Goal: Transaction & Acquisition: Purchase product/service

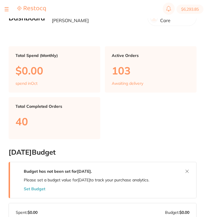
type input "6"
type input "5"
type input "4"
type input "2"
type input "4"
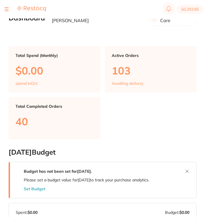
type input "1"
type input "5"
type input "6"
type input "15"
type input "3"
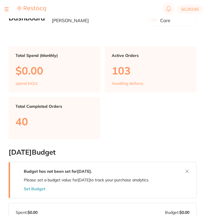
type input "15"
type input "4"
click at [5, 9] on button at bounding box center [7, 9] width 4 height 1
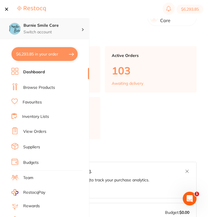
click at [43, 26] on h4 "Burnie Smile Care" at bounding box center [53, 26] width 58 height 6
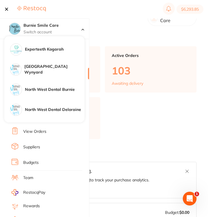
scroll to position [102, 0]
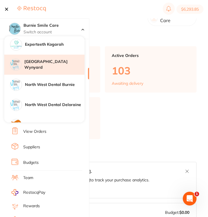
click at [57, 68] on div "[GEOGRAPHIC_DATA] Wynyard" at bounding box center [44, 65] width 80 height 20
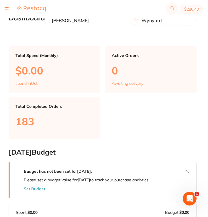
click at [187, 166] on button at bounding box center [187, 170] width 9 height 9
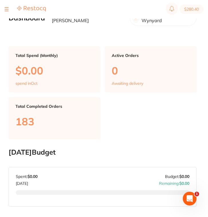
click at [5, 9] on button at bounding box center [7, 9] width 4 height 1
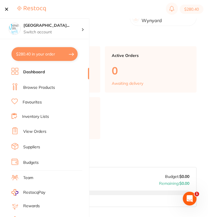
click at [38, 89] on link "Browse Products" at bounding box center [39, 88] width 32 height 6
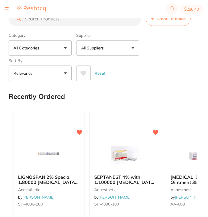
click at [80, 23] on input "search" at bounding box center [75, 18] width 133 height 14
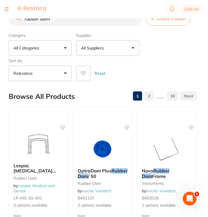
click at [25, 22] on input "rubber dam" at bounding box center [75, 18] width 133 height 14
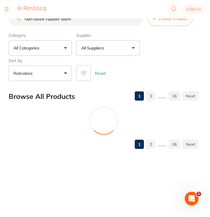
click at [118, 50] on button "All Suppliers" at bounding box center [107, 47] width 63 height 15
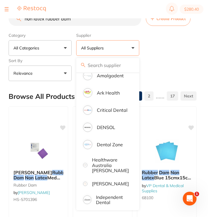
click at [176, 73] on div "Reset" at bounding box center [134, 71] width 116 height 20
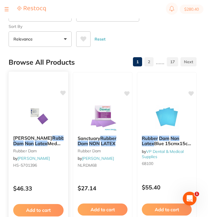
scroll to position [42, 0]
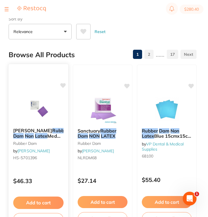
click at [50, 166] on div "HENRY SCHEIN Rubber Dam Non Latex Med Purple 15x15cm Box30 rubber dam by Henry …" at bounding box center [39, 145] width 60 height 44
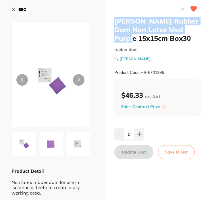
drag, startPoint x: 133, startPoint y: 38, endPoint x: 113, endPoint y: 23, distance: 25.0
click at [114, 23] on h2 "HENRY SCHEIN Rubber Dam Non Latex Med Purple 15x15cm Box30" at bounding box center [157, 30] width 87 height 26
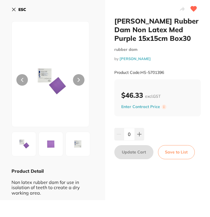
click at [166, 30] on h2 "HENRY SCHEIN Rubber Dam Non Latex Med Purple 15x15cm Box30" at bounding box center [157, 30] width 87 height 26
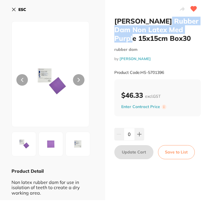
drag, startPoint x: 167, startPoint y: 23, endPoint x: 135, endPoint y: 40, distance: 36.7
click at [135, 40] on h2 "HENRY SCHEIN Rubber Dam Non Latex Med Purple 15x15cm Box30" at bounding box center [157, 30] width 87 height 26
copy h2 "Rubber Dam Non Latex Med Purple"
drag, startPoint x: 169, startPoint y: 72, endPoint x: 141, endPoint y: 72, distance: 28.7
click at [141, 72] on div "Product Code: HS-5701396" at bounding box center [157, 72] width 87 height 14
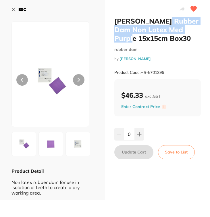
copy small "HS-5701396"
click at [18, 10] on button "ESC" at bounding box center [18, 10] width 15 height 10
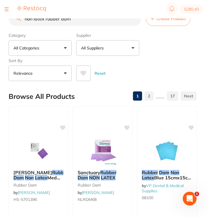
drag, startPoint x: 77, startPoint y: 20, endPoint x: 5, endPoint y: 17, distance: 71.5
click at [5, 17] on div "$280.40 North West Dental Wynya... Switch account Riaz Dental Surgery Experteet…" at bounding box center [104, 99] width 208 height 198
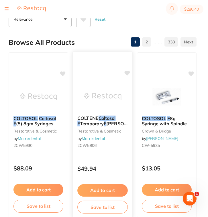
click at [107, 151] on div "COLTENE Coltosol F Temporary F illing 38g Jar restorative & cosmetic by Matrixd…" at bounding box center [103, 133] width 60 height 44
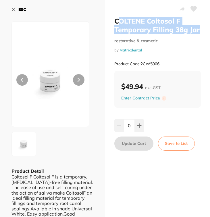
drag, startPoint x: 199, startPoint y: 28, endPoint x: 116, endPoint y: 18, distance: 83.6
click at [116, 18] on h2 "COLTENE Coltosol F Temporary Filling 38g Jar" at bounding box center [157, 25] width 87 height 17
drag, startPoint x: 113, startPoint y: 22, endPoint x: 204, endPoint y: 34, distance: 91.8
click at [204, 34] on div "COLTENE Coltosol F Temporary Filling 38g Jar restorative & cosmetic by Matrixde…" at bounding box center [157, 121] width 105 height 242
copy h2 "COLTENE Coltosol F Temporary Filling 38g Jar"
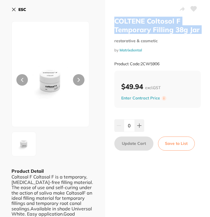
drag, startPoint x: 140, startPoint y: 64, endPoint x: 169, endPoint y: 64, distance: 29.0
click at [169, 64] on div "Product Code: 2CW5906" at bounding box center [157, 64] width 87 height 14
copy small "2CW5906"
click at [21, 8] on b "ESC" at bounding box center [22, 9] width 8 height 5
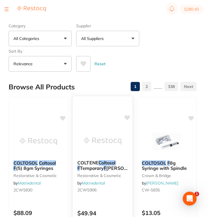
scroll to position [1, 0]
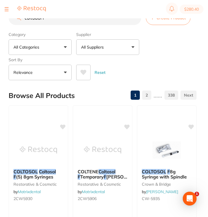
click at [84, 25] on input "coltodol F" at bounding box center [75, 18] width 133 height 14
drag, startPoint x: 80, startPoint y: 21, endPoint x: 12, endPoint y: 18, distance: 67.5
click at [12, 18] on div "$280.40 North West Dental Wynya... Switch account Riaz Dental Surgery Experteet…" at bounding box center [104, 98] width 208 height 198
type input "t"
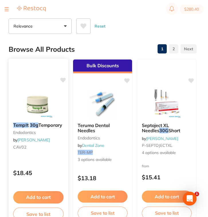
scroll to position [0, 0]
click at [63, 157] on div "TempIt 30g Temporary endodontics by Adam Dental CAV02 $18.45 Add to cart Save t…" at bounding box center [38, 141] width 60 height 167
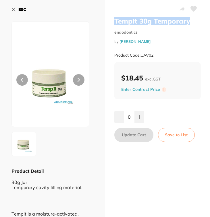
drag, startPoint x: 189, startPoint y: 21, endPoint x: 112, endPoint y: 19, distance: 76.9
click at [112, 19] on div "TempIt 30g Temporary endodontics by Adam Dental Product Code: CAV02 $18.45 excl…" at bounding box center [157, 166] width 105 height 332
copy h2 "TempIt 30g Temporary"
drag, startPoint x: 156, startPoint y: 54, endPoint x: 141, endPoint y: 54, distance: 15.2
click at [141, 54] on div "Product Code: CAV02" at bounding box center [157, 55] width 87 height 14
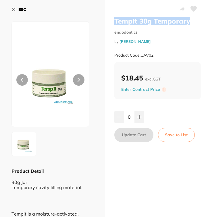
copy small "CAV02"
click at [14, 8] on icon at bounding box center [13, 9] width 5 height 5
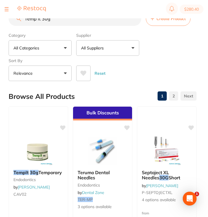
drag, startPoint x: 77, startPoint y: 21, endPoint x: 4, endPoint y: 17, distance: 73.3
click at [4, 17] on div "$280.40 North West Dental Wynya... Switch account Riaz Dental Surgery Experteet…" at bounding box center [104, 99] width 208 height 198
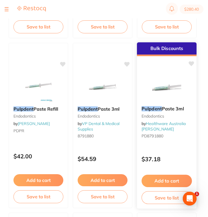
scroll to position [402, 0]
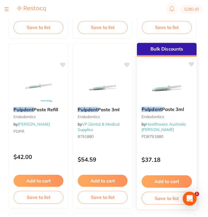
type input "Pulpdent"
click at [167, 144] on div "Pulpdent Paste 3ml Endodontics by Healthware Australia Ridley PD8791880" at bounding box center [167, 124] width 60 height 44
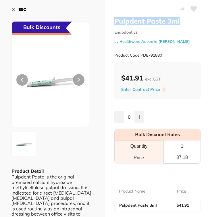
drag, startPoint x: 181, startPoint y: 18, endPoint x: 115, endPoint y: 16, distance: 65.7
click at [115, 16] on div "Pulpdent Paste 3ml Endodontics by Healthware Australia Ridley Product Code: PD8…" at bounding box center [157, 160] width 105 height 321
copy h2 "Pulpdent Paste 3ml"
click at [167, 55] on div "Product Code: PD8791880" at bounding box center [157, 55] width 87 height 14
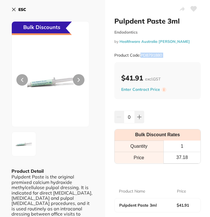
drag, startPoint x: 167, startPoint y: 55, endPoint x: 141, endPoint y: 55, distance: 26.4
click at [141, 55] on div "Product Code: PD8791880" at bounding box center [157, 55] width 87 height 14
click at [141, 55] on small "Product Code: PD8791880" at bounding box center [138, 55] width 48 height 5
drag, startPoint x: 165, startPoint y: 53, endPoint x: 141, endPoint y: 54, distance: 24.4
click at [141, 54] on div "Product Code: PD8791880" at bounding box center [157, 55] width 87 height 14
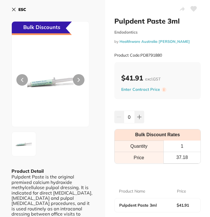
copy small "PD8791880"
click at [15, 10] on icon at bounding box center [13, 9] width 5 height 5
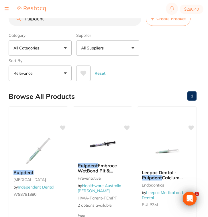
drag, startPoint x: 51, startPoint y: 22, endPoint x: 8, endPoint y: 19, distance: 43.1
click at [8, 19] on div "$280.40 North West Dental Wynya... Switch account Riaz Dental Surgery Experteet…" at bounding box center [104, 99] width 208 height 198
paste input "KITANO Luer Lock Sterile Syringe 3ml"
type input "KITANO Luer Lock Sterile Syringe 3ml"
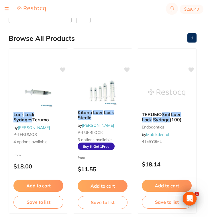
scroll to position [58, 0]
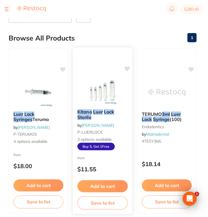
click at [104, 112] on em "Lock" at bounding box center [109, 112] width 10 height 6
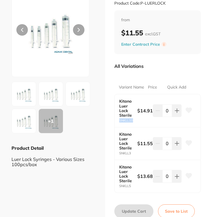
drag, startPoint x: 133, startPoint y: 125, endPoint x: 117, endPoint y: 126, distance: 15.8
click at [117, 126] on div "Kitano Luer Lock Sterile SNKLL10 $14.91 0" at bounding box center [158, 110] width 86 height 33
copy small "SNKLL10"
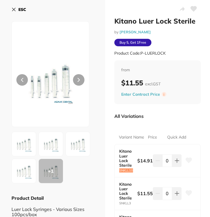
scroll to position [0, 0]
click at [15, 10] on icon at bounding box center [13, 9] width 5 height 5
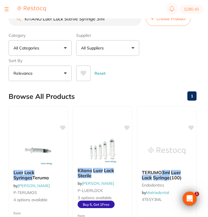
click at [135, 22] on input "KITANO Luer Lock Sterile Syringe 3ml" at bounding box center [75, 18] width 133 height 14
paste input "Endo Vac Endodontic Irrigation Needles 27G x 1 1/4""
type input "Endo Vac Endodontic Irrigation Needles 27G x 1 1/4""
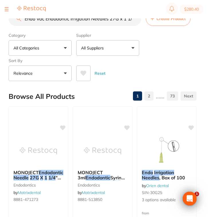
click at [102, 52] on button "All Suppliers" at bounding box center [107, 47] width 63 height 15
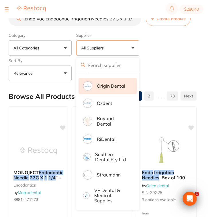
click at [110, 86] on p "Origin Dental" at bounding box center [111, 85] width 28 height 5
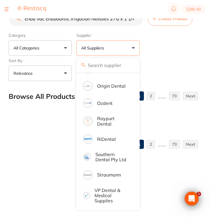
click at [158, 58] on div "Category All Categories All Categories anaesthetic articulating burs Burs CAD/C…" at bounding box center [104, 55] width 190 height 51
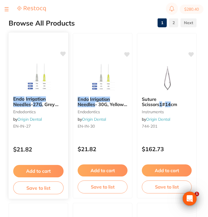
click at [57, 135] on div "Endo Irrigation Needles - 27G , Grey (100pcs/box) endodontics by Origin Dental …" at bounding box center [39, 114] width 60 height 44
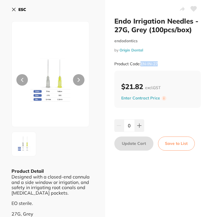
drag, startPoint x: 163, startPoint y: 63, endPoint x: 140, endPoint y: 63, distance: 23.5
click at [140, 63] on div "Product Code: EN-IN-27" at bounding box center [157, 64] width 87 height 14
copy small "EN-IN-27"
click at [20, 9] on b "ESC" at bounding box center [22, 9] width 8 height 5
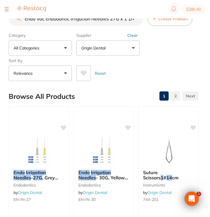
click at [20, 9] on img at bounding box center [31, 9] width 29 height 6
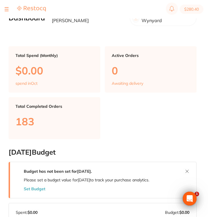
click at [7, 7] on div at bounding box center [7, 9] width 4 height 7
click at [5, 9] on button at bounding box center [7, 9] width 4 height 1
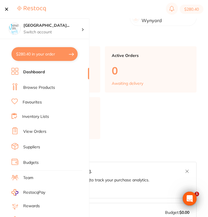
click at [36, 89] on link "Browse Products" at bounding box center [39, 88] width 32 height 6
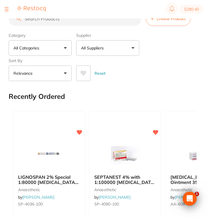
click at [76, 24] on input "search" at bounding box center [75, 18] width 133 height 14
click at [69, 20] on input "search" at bounding box center [75, 18] width 133 height 14
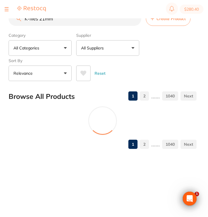
type input "K-files 21mm"
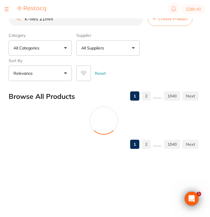
click at [126, 54] on button "All Suppliers" at bounding box center [107, 47] width 63 height 15
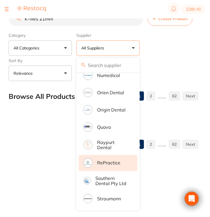
scroll to position [436, 0]
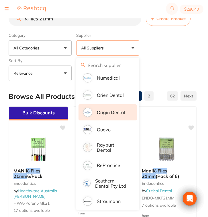
click at [115, 115] on p "Origin Dental" at bounding box center [111, 112] width 28 height 5
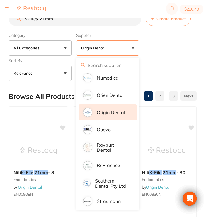
click at [172, 54] on div "Category All Categories All Categories endodontics instruments restorative & co…" at bounding box center [103, 55] width 188 height 51
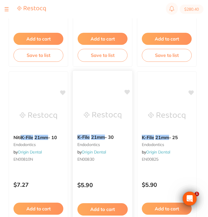
scroll to position [386, 0]
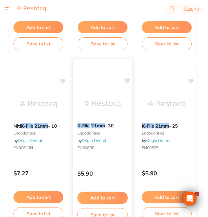
click at [100, 156] on div "K-File 21mm - 30 endodontics by Origin Dental EN00830" at bounding box center [103, 137] width 60 height 38
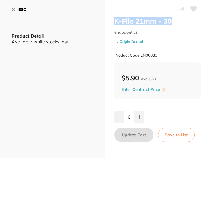
drag, startPoint x: 174, startPoint y: 21, endPoint x: 113, endPoint y: 21, distance: 61.7
click at [113, 21] on div "K-File 21mm - 30 endodontics by Origin Dental Product Code: EN00830 $5.90 excl.…" at bounding box center [157, 79] width 105 height 158
drag, startPoint x: 163, startPoint y: 56, endPoint x: 141, endPoint y: 56, distance: 22.1
click at [141, 56] on div "Product Code: EN00830" at bounding box center [157, 55] width 87 height 14
click at [14, 11] on icon at bounding box center [13, 9] width 5 height 5
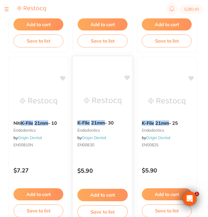
scroll to position [393, 0]
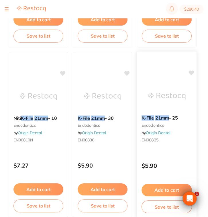
click at [175, 146] on div "K-File 21mm - 25 endodontics by Origin Dental EN00825" at bounding box center [167, 129] width 60 height 38
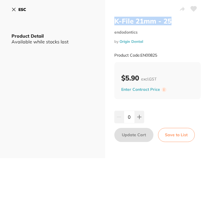
drag, startPoint x: 171, startPoint y: 22, endPoint x: 114, endPoint y: 22, distance: 57.7
click at [114, 22] on h2 "K-File 21mm - 25" at bounding box center [157, 21] width 87 height 9
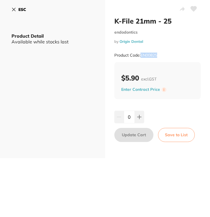
click at [158, 55] on div "Product Code: EN00825" at bounding box center [157, 55] width 87 height 14
click at [14, 11] on icon at bounding box center [13, 9] width 5 height 5
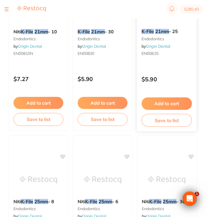
scroll to position [495, 0]
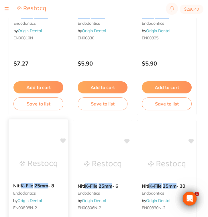
click at [45, 195] on small "endodontics" at bounding box center [38, 193] width 51 height 5
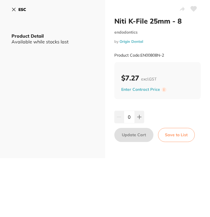
click at [13, 7] on icon at bounding box center [13, 9] width 5 height 5
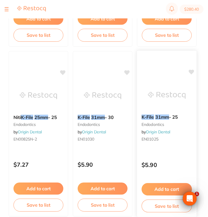
scroll to position [748, 0]
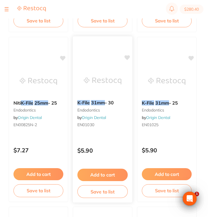
click at [120, 134] on div "K-File 31mm - 30 endodontics by Origin Dental EN01030" at bounding box center [103, 114] width 60 height 38
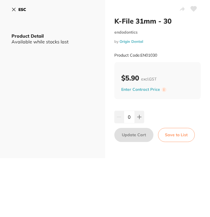
drag, startPoint x: 161, startPoint y: 55, endPoint x: 141, endPoint y: 55, distance: 19.5
click at [141, 55] on div "Product Code: EN01030" at bounding box center [157, 55] width 87 height 14
copy small "EN01030"
click at [21, 8] on b "ESC" at bounding box center [22, 9] width 8 height 5
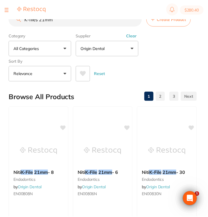
scroll to position [748, 0]
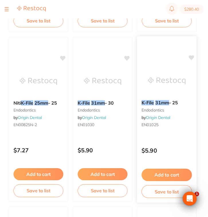
click at [164, 141] on div "K-File 31mm - 25 endodontics by Origin Dental EN01025 $5.90 Add to cart Save to…" at bounding box center [167, 119] width 60 height 167
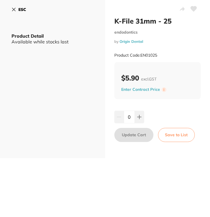
drag, startPoint x: 159, startPoint y: 55, endPoint x: 141, endPoint y: 54, distance: 18.7
click at [141, 54] on div "Product Code: EN01025" at bounding box center [157, 55] width 87 height 14
copy small "EN01025"
click at [17, 8] on button "ESC" at bounding box center [18, 10] width 15 height 10
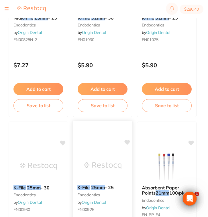
scroll to position [875, 0]
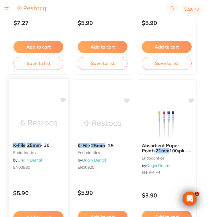
click at [40, 173] on div "K-File 25mm - 30 endodontics by Origin Dental EN00930" at bounding box center [39, 157] width 60 height 38
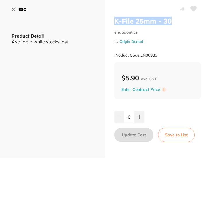
drag, startPoint x: 175, startPoint y: 20, endPoint x: 110, endPoint y: 20, distance: 64.3
click at [110, 20] on div "K-File 25mm - 30 endodontics by Origin Dental Product Code: EN00930 $5.90 excl.…" at bounding box center [157, 79] width 105 height 158
copy h2 "K-File 25mm - 30"
click at [173, 44] on div "K-File 25mm - 30 endodontics by Origin Dental Product Code: EN00930" at bounding box center [157, 39] width 87 height 45
drag, startPoint x: 163, startPoint y: 53, endPoint x: 141, endPoint y: 53, distance: 22.4
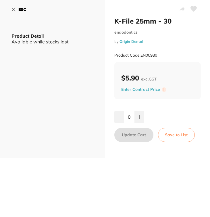
click at [141, 53] on div "Product Code: EN00930" at bounding box center [157, 55] width 87 height 14
copy small "EN00930"
click at [17, 11] on button "ESC" at bounding box center [18, 10] width 15 height 10
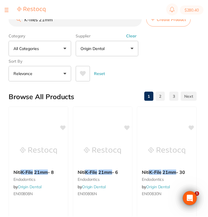
scroll to position [875, 0]
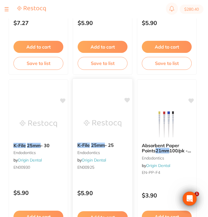
click at [123, 161] on div "K-File 25mm - 25 endodontics by Origin Dental EN00925" at bounding box center [103, 157] width 60 height 38
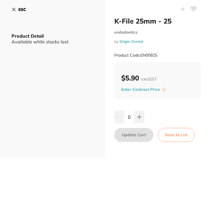
drag, startPoint x: 160, startPoint y: 53, endPoint x: 140, endPoint y: 55, distance: 20.1
click at [140, 55] on div "Product Code: EN00925" at bounding box center [157, 55] width 87 height 14
copy small "EN00925"
click at [17, 6] on button "ESC" at bounding box center [18, 10] width 15 height 10
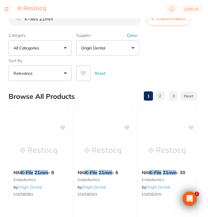
click at [45, 21] on input "K-files 21mm" at bounding box center [75, 18] width 133 height 14
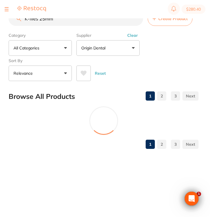
type input "K-files 25mm"
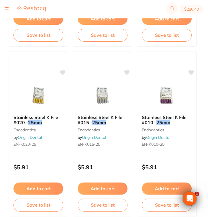
scroll to position [1751, 0]
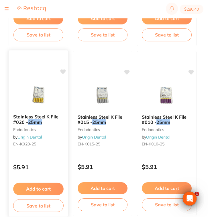
click at [55, 153] on div "Stainless Steel K File #020 - 25mm endodontics by Origin Dental EN-K020-25" at bounding box center [39, 131] width 60 height 44
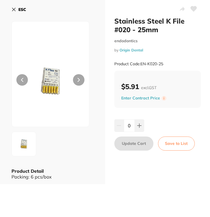
click at [145, 51] on small "by Origin Dental" at bounding box center [157, 50] width 87 height 4
drag, startPoint x: 165, startPoint y: 61, endPoint x: 141, endPoint y: 61, distance: 24.4
click at [141, 61] on div "Product Code: EN-K020-25" at bounding box center [157, 64] width 87 height 14
copy small "EN-K020-25"
click at [22, 9] on b "ESC" at bounding box center [22, 9] width 8 height 5
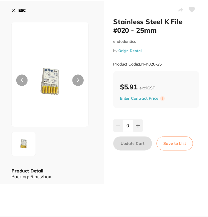
scroll to position [1751, 0]
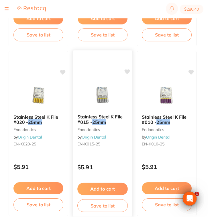
click at [106, 149] on div "Stainless Steel K File #015 - 25mm endodontics by Origin Dental EN-K015-25" at bounding box center [103, 131] width 60 height 44
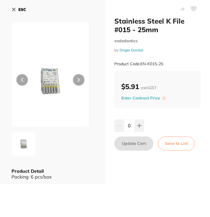
drag, startPoint x: 167, startPoint y: 63, endPoint x: 141, endPoint y: 63, distance: 26.1
click at [141, 63] on div "Product Code: EN-K015-25" at bounding box center [157, 64] width 87 height 14
copy small "EN-K015-25"
click at [14, 9] on icon at bounding box center [13, 9] width 5 height 5
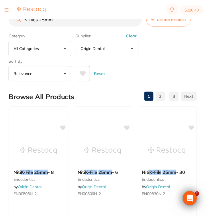
scroll to position [1751, 0]
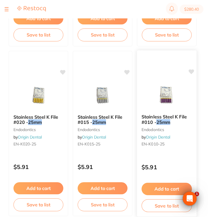
click at [175, 149] on div "Stainless Steel K File #010 - 25mm endodontics by Origin Dental EN-K010-25" at bounding box center [167, 131] width 60 height 44
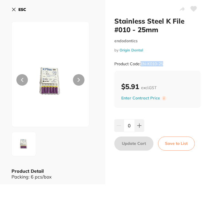
drag, startPoint x: 166, startPoint y: 64, endPoint x: 141, endPoint y: 64, distance: 25.5
click at [141, 64] on div "Product Code: EN-K010-25" at bounding box center [157, 64] width 87 height 14
copy small "EN-K010-25"
click at [19, 10] on b "ESC" at bounding box center [22, 9] width 8 height 5
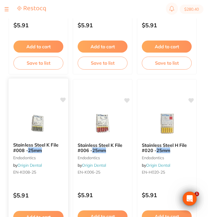
scroll to position [1893, 0]
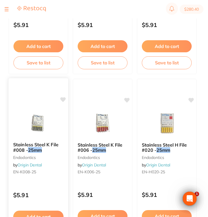
click at [48, 174] on small "EN-K008-25" at bounding box center [38, 171] width 51 height 5
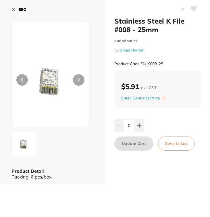
drag, startPoint x: 167, startPoint y: 63, endPoint x: 141, endPoint y: 63, distance: 25.8
click at [141, 63] on div "Product Code: EN-K008-25" at bounding box center [157, 64] width 87 height 14
click at [19, 11] on b "ESC" at bounding box center [22, 9] width 8 height 5
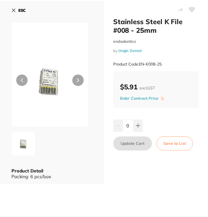
scroll to position [1893, 0]
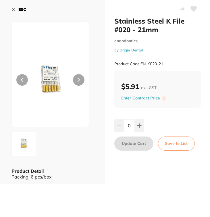
scroll to position [436, 0]
click at [24, 11] on b "ESC" at bounding box center [22, 9] width 8 height 5
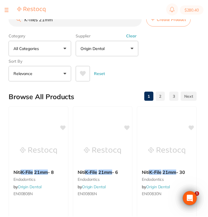
scroll to position [2111, 0]
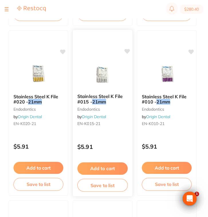
click at [110, 137] on div "Stainless Steel K File #015 - 21mm endodontics by Origin Dental EN-K015-21 $5.9…" at bounding box center [103, 113] width 60 height 167
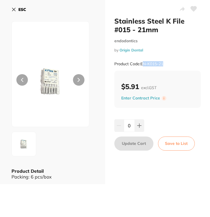
drag, startPoint x: 163, startPoint y: 63, endPoint x: 141, endPoint y: 63, distance: 22.1
click at [141, 63] on small "Product Code: EN-K015-21" at bounding box center [138, 63] width 49 height 5
copy small "EN-K015-21"
click at [18, 8] on button "ESC" at bounding box center [18, 10] width 15 height 10
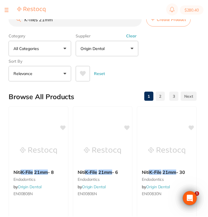
scroll to position [2111, 0]
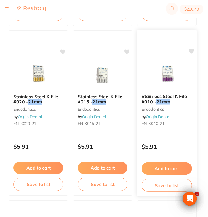
click at [159, 115] on link "Origin Dental" at bounding box center [158, 116] width 24 height 5
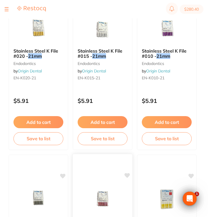
scroll to position [2162, 0]
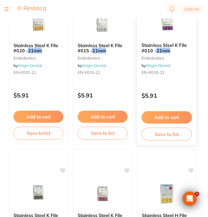
click at [195, 103] on div "Stainless Steel K File #010 - 21mm endodontics by Origin Dental EN-K010-21 $5.9…" at bounding box center [167, 61] width 60 height 167
click at [178, 86] on div "Stainless Steel K File #010 - 21mm endodontics by Origin Dental EN-K010-21 $5.9…" at bounding box center [167, 61] width 60 height 167
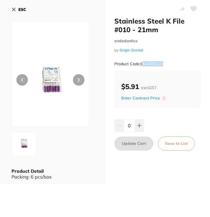
drag, startPoint x: 168, startPoint y: 64, endPoint x: 141, endPoint y: 64, distance: 27.3
click at [141, 64] on div "Product Code: EN-K010-21" at bounding box center [157, 64] width 87 height 14
copy small "EN-K010-21"
click at [17, 7] on button "ESC" at bounding box center [18, 10] width 15 height 10
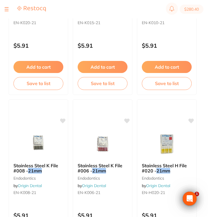
scroll to position [2233, 0]
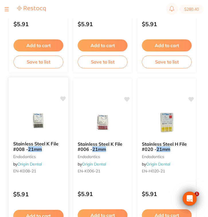
click at [53, 189] on div "$5.91" at bounding box center [39, 192] width 60 height 15
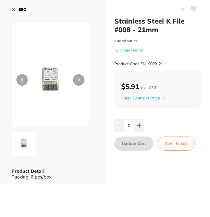
drag, startPoint x: 165, startPoint y: 61, endPoint x: 140, endPoint y: 61, distance: 24.7
click at [140, 61] on div "Product Code: EN-K008-21" at bounding box center [157, 64] width 87 height 14
copy small "EN-K008-21"
click at [22, 9] on b "ESC" at bounding box center [22, 9] width 8 height 5
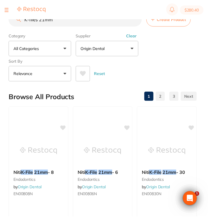
scroll to position [2233, 0]
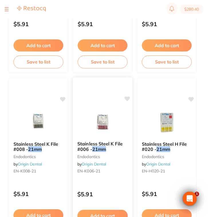
click at [110, 171] on small "EN-K006-21" at bounding box center [102, 170] width 51 height 5
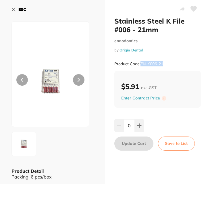
drag, startPoint x: 165, startPoint y: 63, endPoint x: 140, endPoint y: 63, distance: 25.5
click at [140, 63] on div "Product Code: EN-K006-21" at bounding box center [157, 64] width 87 height 14
copy small "EN-K006-21"
click at [15, 10] on icon at bounding box center [13, 9] width 3 height 3
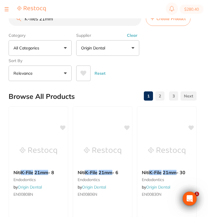
click at [41, 19] on input "K-files 21mm" at bounding box center [75, 18] width 133 height 14
type input "K-files 31mm"
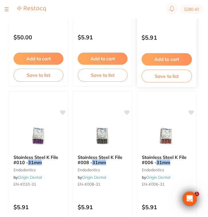
scroll to position [1541, 0]
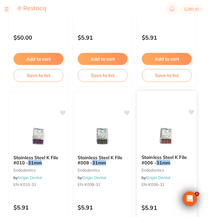
click at [183, 173] on div "Stainless Steel K File #006 - 31mm endodontics by Origin Dental EN-K006-31" at bounding box center [167, 172] width 60 height 44
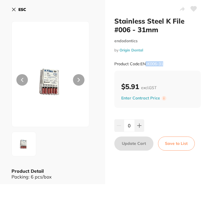
drag, startPoint x: 164, startPoint y: 63, endPoint x: 141, endPoint y: 63, distance: 23.5
click at [141, 63] on div "Product Code: EN-K006-31" at bounding box center [157, 64] width 87 height 14
copy small "EN-K006-31"
click at [24, 11] on b "ESC" at bounding box center [22, 9] width 8 height 5
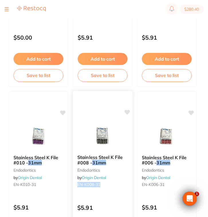
drag, startPoint x: 109, startPoint y: 184, endPoint x: 76, endPoint y: 185, distance: 32.7
click at [76, 185] on div "Stainless Steel K File #008 - 31mm endodontics by Origin Dental EN-K008-31" at bounding box center [103, 172] width 60 height 44
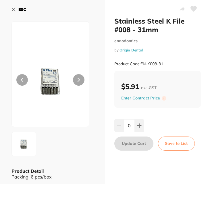
drag, startPoint x: 164, startPoint y: 63, endPoint x: 141, endPoint y: 63, distance: 23.2
click at [141, 63] on div "Product Code: EN-K008-31" at bounding box center [157, 64] width 87 height 14
copy small "EN-K008-31"
click at [18, 9] on button "ESC" at bounding box center [18, 10] width 15 height 10
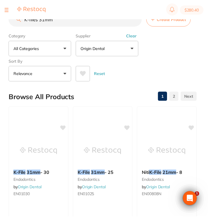
scroll to position [1541, 0]
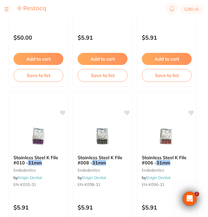
click at [57, 191] on div "Stainless Steel K File #010 - 31mm endodontics by Origin Dental EN-K010-31" at bounding box center [38, 171] width 59 height 43
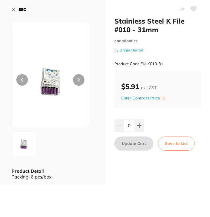
drag, startPoint x: 165, startPoint y: 65, endPoint x: 141, endPoint y: 65, distance: 24.4
click at [141, 65] on div "Product Code: EN-K010-31" at bounding box center [157, 64] width 87 height 14
copy small "EN-K010-31"
click at [21, 11] on b "ESC" at bounding box center [22, 9] width 8 height 5
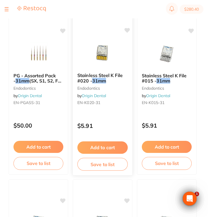
scroll to position [1444, 0]
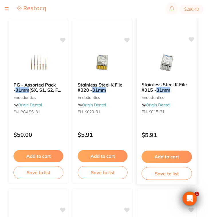
click at [184, 128] on div "$5.91" at bounding box center [167, 133] width 60 height 15
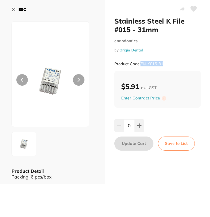
drag, startPoint x: 170, startPoint y: 62, endPoint x: 140, endPoint y: 63, distance: 29.9
click at [140, 63] on div "Product Code: EN-K015-31" at bounding box center [157, 64] width 87 height 14
copy small "EN-K015-31"
click at [26, 12] on b "ESC" at bounding box center [22, 9] width 8 height 5
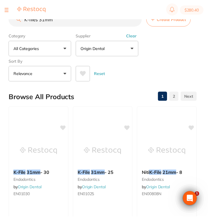
scroll to position [1444, 0]
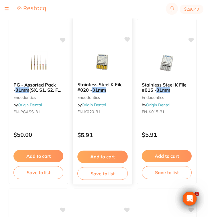
click at [103, 134] on p "$5.91" at bounding box center [102, 134] width 51 height 7
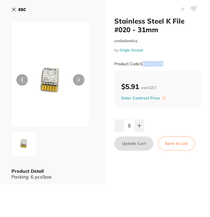
drag, startPoint x: 158, startPoint y: 63, endPoint x: 141, endPoint y: 63, distance: 17.5
click at [141, 63] on div "Product Code: EN-K020-31" at bounding box center [157, 64] width 87 height 14
copy small "EN-K020-31"
click at [15, 6] on button "ESC" at bounding box center [18, 10] width 15 height 10
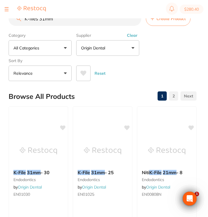
click at [7, 9] on button at bounding box center [7, 9] width 4 height 1
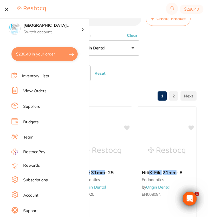
scroll to position [15, 0]
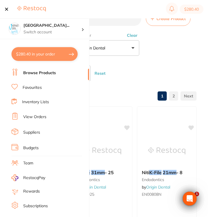
click at [41, 119] on li "View Orders" at bounding box center [50, 116] width 78 height 9
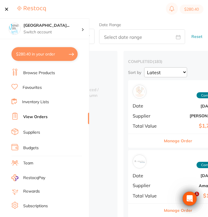
click at [47, 117] on li "View Orders" at bounding box center [50, 116] width 78 height 9
click at [155, 22] on div "Date Range" at bounding box center [142, 33] width 86 height 22
click at [116, 11] on section "$280.40" at bounding box center [104, 9] width 208 height 18
click at [111, 119] on div "placed / accepted ( 0 ) Sort by Latest Notification When an order status is upd…" at bounding box center [63, 137] width 109 height 172
click at [90, 117] on div "placed / accepted ( 0 ) Sort by Latest Notification When an order status is upd…" at bounding box center [63, 137] width 109 height 172
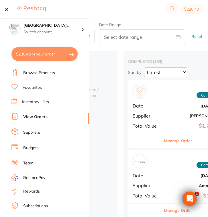
click at [9, 8] on div at bounding box center [25, 9] width 41 height 7
click at [8, 9] on button at bounding box center [7, 9] width 4 height 1
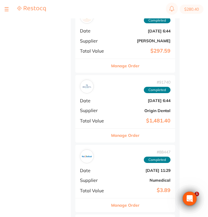
scroll to position [358, 0]
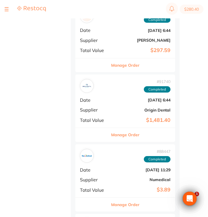
click at [128, 108] on b "Origin Dental" at bounding box center [141, 110] width 57 height 5
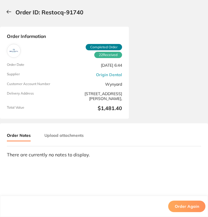
click at [6, 14] on button at bounding box center [10, 12] width 11 height 15
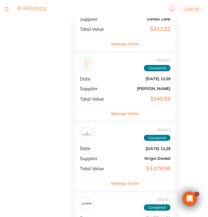
scroll to position [779, 0]
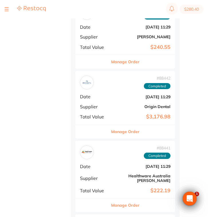
click at [119, 104] on b "Origin Dental" at bounding box center [141, 106] width 57 height 5
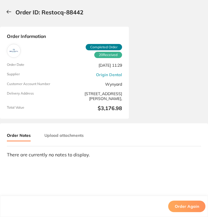
scroll to position [0, 0]
click at [5, 7] on button at bounding box center [10, 12] width 11 height 15
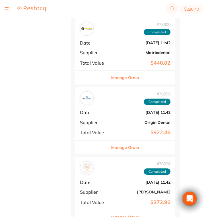
click at [5, 9] on button at bounding box center [7, 9] width 4 height 1
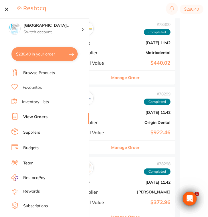
click at [51, 71] on link "Browse Products" at bounding box center [39, 73] width 32 height 6
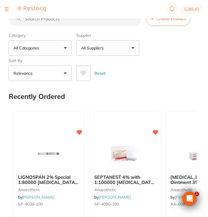
click at [71, 25] on input "search" at bounding box center [75, 18] width 133 height 14
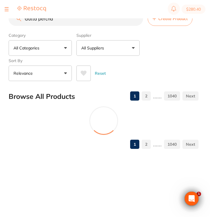
click at [112, 50] on button "All Suppliers" at bounding box center [107, 47] width 63 height 15
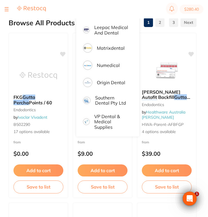
scroll to position [58, 0]
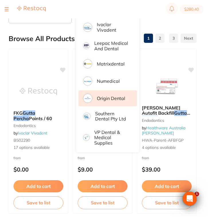
click at [114, 100] on p "Origin Dental" at bounding box center [111, 98] width 28 height 5
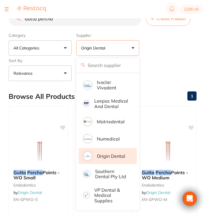
click at [183, 42] on div "Category All Categories All Categories endodontics Clear Category false All Cat…" at bounding box center [103, 55] width 188 height 51
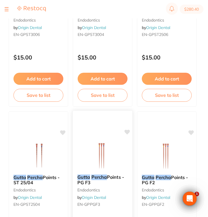
scroll to position [343, 0]
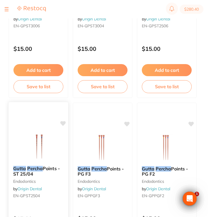
click at [61, 201] on div "Gutta Percha Points - ST 25/04 endodontics by Origin Dental EN-GPST2504" at bounding box center [39, 183] width 60 height 44
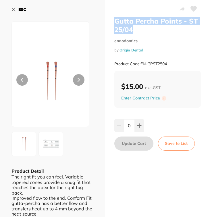
drag, startPoint x: 142, startPoint y: 32, endPoint x: 113, endPoint y: 23, distance: 30.7
click at [113, 23] on div "Gutta Percha Points - ST 25/04 endodontics by Origin Dental Product Code: EN-GP…" at bounding box center [157, 126] width 105 height 253
copy h2 "Gutta Percha Points - ST 25/04"
drag, startPoint x: 140, startPoint y: 63, endPoint x: 171, endPoint y: 63, distance: 31.0
click at [171, 63] on div "Product Code: EN-GPST2504" at bounding box center [157, 64] width 87 height 14
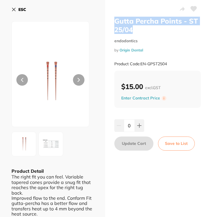
copy small "EN-GPST2504"
click at [21, 10] on b "ESC" at bounding box center [22, 9] width 8 height 5
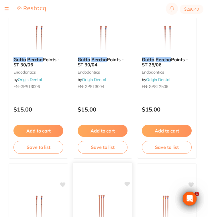
scroll to position [282, 0]
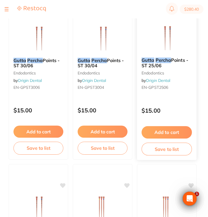
click at [167, 95] on div "Gutta Percha Points - ST 25/06 endodontics by Origin Dental EN-GPST2506" at bounding box center [167, 75] width 60 height 44
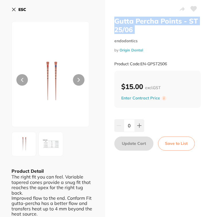
drag, startPoint x: 137, startPoint y: 35, endPoint x: 112, endPoint y: 20, distance: 28.8
click at [112, 20] on div "Gutta Percha Points - ST 25/06 endodontics by Origin Dental Product Code: EN-GP…" at bounding box center [157, 126] width 105 height 253
copy h2 "Gutta Percha Points - ST 25/06"
drag, startPoint x: 175, startPoint y: 64, endPoint x: 169, endPoint y: 63, distance: 6.3
click at [169, 63] on div "Product Code: EN-GPST2506" at bounding box center [157, 64] width 87 height 14
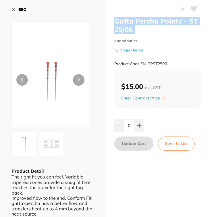
copy small "EN-GPST2506"
click at [23, 11] on b "ESC" at bounding box center [22, 9] width 8 height 5
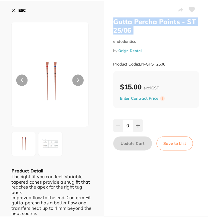
scroll to position [282, 0]
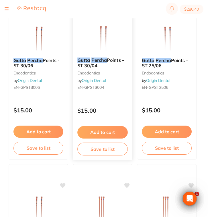
click at [118, 99] on div "Gutta Percha Points - ST 30/04 endodontics by Origin Dental EN-GPST3004 $15.00 …" at bounding box center [103, 76] width 60 height 167
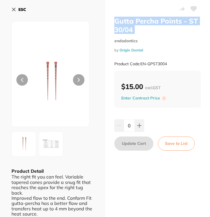
drag, startPoint x: 141, startPoint y: 35, endPoint x: 113, endPoint y: 22, distance: 31.2
click at [114, 22] on div "Gutta Percha Points - ST 30/04 endodontics by Origin Dental Product Code: EN-GP…" at bounding box center [157, 44] width 87 height 54
copy h2 "Gutta Percha Points - ST 30/04"
drag, startPoint x: 168, startPoint y: 61, endPoint x: 140, endPoint y: 62, distance: 28.1
click at [140, 62] on div "Product Code: EN-GPST3004" at bounding box center [157, 64] width 87 height 14
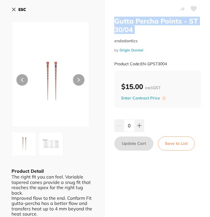
click at [170, 62] on div "Product Code: EN-GPST3004" at bounding box center [157, 64] width 87 height 14
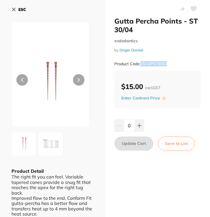
drag, startPoint x: 170, startPoint y: 63, endPoint x: 139, endPoint y: 63, distance: 31.0
click at [139, 63] on div "Product Code: EN-GPST3004" at bounding box center [157, 64] width 87 height 14
copy small "EN-GPST3004"
click at [15, 9] on icon at bounding box center [13, 9] width 5 height 5
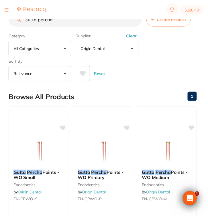
scroll to position [282, 0]
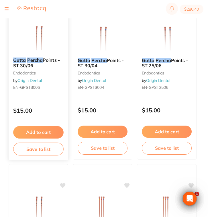
click at [42, 95] on div "Gutta Percha Points - ST 30/06 endodontics by Origin Dental EN-GPST3006" at bounding box center [39, 75] width 60 height 44
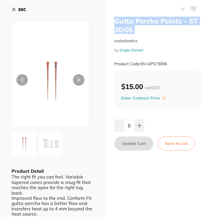
drag, startPoint x: 135, startPoint y: 34, endPoint x: 110, endPoint y: 21, distance: 28.5
click at [110, 21] on div "Gutta Percha Points - ST 30/06 endodontics by Origin Dental Product Code: EN-GP…" at bounding box center [157, 126] width 105 height 253
copy h2 "Gutta Percha Points - ST 30/06"
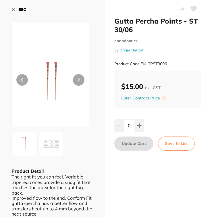
click at [172, 63] on div "Product Code: EN-GPST3006" at bounding box center [157, 64] width 87 height 14
drag, startPoint x: 169, startPoint y: 63, endPoint x: 140, endPoint y: 63, distance: 29.3
click at [140, 63] on div "Product Code: EN-GPST3006" at bounding box center [157, 64] width 87 height 14
copy small "EN-GPST3006"
click at [28, 9] on div "ESC" at bounding box center [52, 13] width 82 height 17
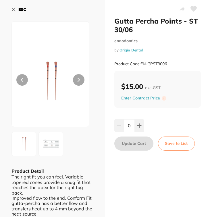
click at [22, 9] on b "ESC" at bounding box center [22, 9] width 8 height 5
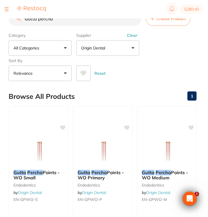
drag, startPoint x: 59, startPoint y: 20, endPoint x: 1, endPoint y: 23, distance: 57.8
click at [1, 23] on div "$280.40 North West Dental Wynya... Switch account Riaz Dental Surgery Experteet…" at bounding box center [104, 99] width 208 height 198
drag, startPoint x: 58, startPoint y: 20, endPoint x: 25, endPoint y: 18, distance: 32.8
click at [25, 18] on input "Gutta percha" at bounding box center [75, 18] width 133 height 14
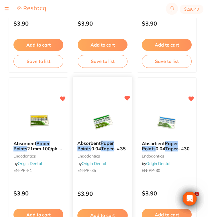
scroll to position [233, 0]
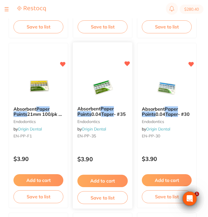
type input "Paper points"
click at [124, 141] on div "Absorbent Paper Points 0.04 Taper - #35 endodontics by Origin Dental EN-PP-35" at bounding box center [103, 123] width 60 height 44
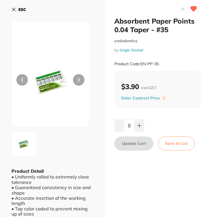
click at [20, 7] on b "ESC" at bounding box center [22, 9] width 8 height 5
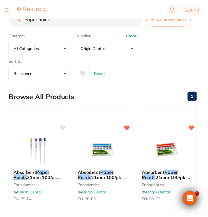
scroll to position [233, 0]
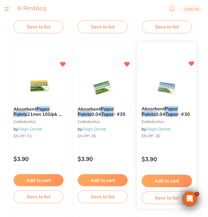
click at [161, 150] on div "Absorbent Paper Points 0.04 Taper - #30 endodontics by Origin Dental EN-PP-30 $…" at bounding box center [167, 125] width 60 height 167
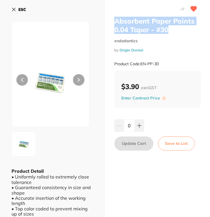
drag, startPoint x: 169, startPoint y: 29, endPoint x: 114, endPoint y: 21, distance: 55.6
click at [114, 21] on h2 "Absorbent Paper Points 0.04 Taper - #30" at bounding box center [157, 25] width 87 height 17
copy h2 "Absorbent Paper Points 0.04 Taper - #30"
drag, startPoint x: 163, startPoint y: 62, endPoint x: 141, endPoint y: 62, distance: 21.8
click at [141, 62] on div "Product Code: EN-PP-30" at bounding box center [157, 64] width 87 height 14
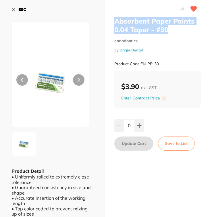
copy small "EN-PP-30"
click at [18, 10] on button "ESC" at bounding box center [18, 10] width 15 height 10
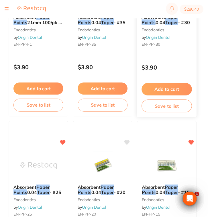
scroll to position [325, 0]
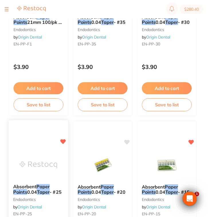
click at [52, 183] on div "Absorbent Paper Points 0.04 Taper - #25 endodontics by Origin Dental EN-PP-25" at bounding box center [39, 201] width 60 height 44
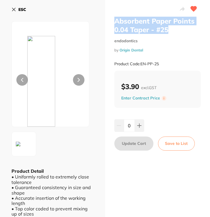
drag, startPoint x: 171, startPoint y: 29, endPoint x: 114, endPoint y: 22, distance: 57.9
click at [114, 22] on h2 "Absorbent Paper Points 0.04 Taper - #25" at bounding box center [157, 25] width 87 height 17
click at [162, 65] on div "Product Code: EN-PP-25" at bounding box center [157, 64] width 87 height 14
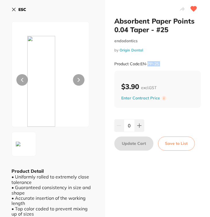
drag, startPoint x: 162, startPoint y: 65, endPoint x: 148, endPoint y: 65, distance: 13.8
click at [148, 65] on div "Product Code: EN-PP-25" at bounding box center [157, 64] width 87 height 14
click at [167, 65] on div "Product Code: EN-PP-25" at bounding box center [157, 64] width 87 height 14
drag, startPoint x: 164, startPoint y: 64, endPoint x: 141, endPoint y: 65, distance: 23.0
click at [141, 65] on div "Product Code: EN-PP-25" at bounding box center [157, 64] width 87 height 14
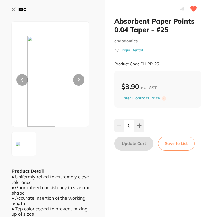
scroll to position [141, 0]
click at [23, 11] on b "ESC" at bounding box center [22, 9] width 8 height 5
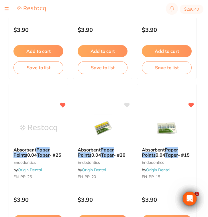
scroll to position [366, 0]
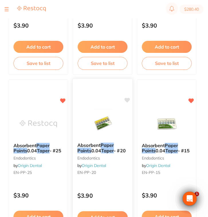
click at [112, 173] on small "EN-PP-20" at bounding box center [102, 172] width 51 height 5
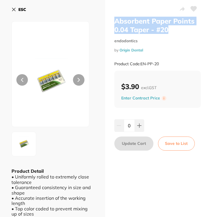
drag, startPoint x: 172, startPoint y: 31, endPoint x: 114, endPoint y: 23, distance: 58.5
click at [114, 23] on h2 "Absorbent Paper Points 0.04 Taper - #20" at bounding box center [157, 25] width 87 height 17
copy h2 "Absorbent Paper Points 0.04 Taper - #20"
click at [24, 9] on b "ESC" at bounding box center [22, 9] width 8 height 5
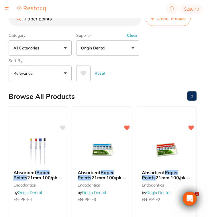
drag, startPoint x: 65, startPoint y: 21, endPoint x: 0, endPoint y: 19, distance: 64.6
click at [0, 19] on div "$280.40 [GEOGRAPHIC_DATA]... Switch account Riaz [MEDICAL_DATA] Experteeth Dent…" at bounding box center [104, 99] width 208 height 198
type input "M"
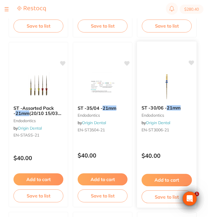
scroll to position [1483, 0]
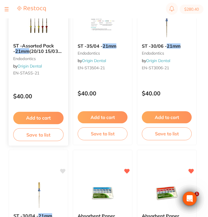
click at [48, 108] on div "ST -Assorted Pack - 21mm (20/10 15/03 20/04 25/04 25/06) endodontics by Origin …" at bounding box center [38, 62] width 60 height 167
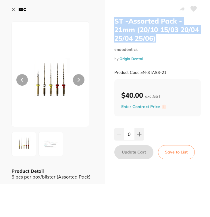
drag, startPoint x: 156, startPoint y: 37, endPoint x: 112, endPoint y: 18, distance: 47.6
click at [112, 18] on div "ST -Assorted Pack - 21mm (20/10 15/03 20/04 25/04 25/06) endodontics by Origin …" at bounding box center [157, 92] width 105 height 184
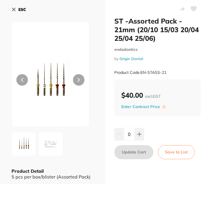
click at [172, 31] on h2 "ST -Assorted Pack - 21mm (20/10 15/03 20/04 25/04 25/06)" at bounding box center [157, 30] width 87 height 26
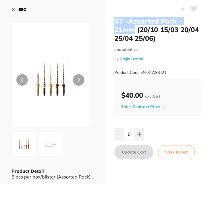
drag, startPoint x: 134, startPoint y: 30, endPoint x: 114, endPoint y: 22, distance: 22.2
click at [114, 22] on h2 "ST -Assorted Pack - 21mm (20/10 15/03 20/04 25/04 25/06)" at bounding box center [157, 30] width 87 height 26
copy h2 "ST -Assorted Pack - 21mm"
drag, startPoint x: 167, startPoint y: 69, endPoint x: 141, endPoint y: 70, distance: 26.4
click at [141, 70] on div "Product Code: EN-STASS-21" at bounding box center [157, 72] width 87 height 14
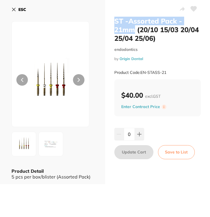
copy small "EN-STASS-21"
click at [18, 9] on b "ESC" at bounding box center [22, 9] width 8 height 5
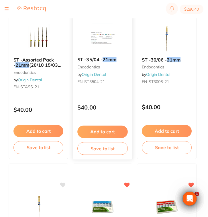
scroll to position [1467, 0]
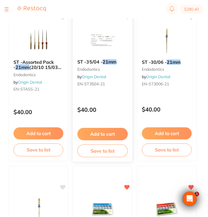
click at [119, 92] on div "ST -35/04 - 21mm endodontics by Origin Dental EN-ST3504-21" at bounding box center [103, 74] width 60 height 38
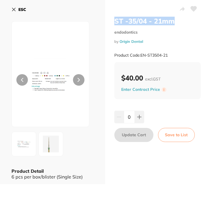
drag, startPoint x: 176, startPoint y: 21, endPoint x: 112, endPoint y: 20, distance: 64.3
click at [112, 20] on div "ST -35/04 - 21mm endodontics by Origin Dental Product Code: EN-ST3504-21 $40.00…" at bounding box center [157, 92] width 105 height 184
drag, startPoint x: 171, startPoint y: 54, endPoint x: 141, endPoint y: 54, distance: 30.4
click at [141, 54] on div "Product Code: EN-ST3504-21" at bounding box center [157, 55] width 87 height 14
copy small "EN-ST3504-21"
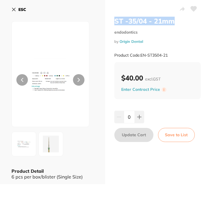
click at [15, 8] on icon at bounding box center [13, 9] width 5 height 5
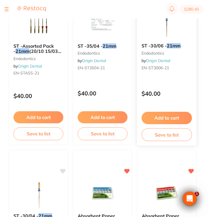
scroll to position [1484, 0]
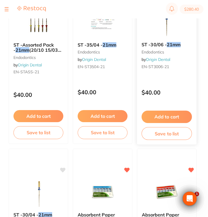
click at [177, 51] on small "endodontics" at bounding box center [167, 52] width 51 height 5
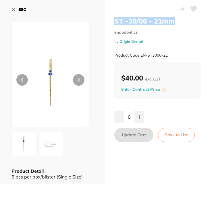
drag, startPoint x: 176, startPoint y: 22, endPoint x: 105, endPoint y: 20, distance: 70.6
click at [105, 20] on div "ST -30/06 - 21mm endodontics by Origin Dental Product Code: EN-ST3006-21 $40.00…" at bounding box center [157, 92] width 105 height 184
copy h2 "ST -30/06 - 21mm"
drag, startPoint x: 171, startPoint y: 56, endPoint x: 140, endPoint y: 55, distance: 31.0
click at [140, 55] on div "Product Code: EN-ST3006-21" at bounding box center [157, 55] width 87 height 14
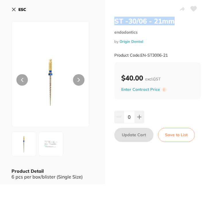
copy small "EN-ST3006-21"
click at [18, 11] on button "ESC" at bounding box center [18, 10] width 15 height 10
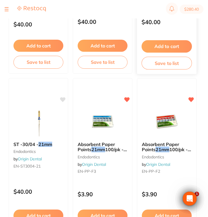
scroll to position [1555, 0]
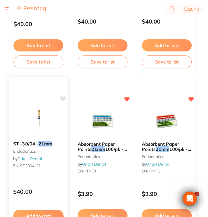
click at [52, 167] on small "EN-ST3004-21" at bounding box center [38, 165] width 51 height 5
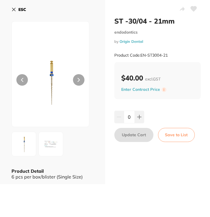
click at [178, 15] on button at bounding box center [182, 9] width 9 height 14
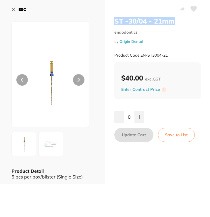
drag, startPoint x: 176, startPoint y: 23, endPoint x: 113, endPoint y: 22, distance: 63.7
click at [113, 22] on div "ST -30/04 - 21mm endodontics by Origin Dental Product Code: EN-ST3004-21 $40.00…" at bounding box center [157, 92] width 105 height 184
copy h2 "ST -30/04 - 21mm"
drag, startPoint x: 174, startPoint y: 55, endPoint x: 140, endPoint y: 55, distance: 33.9
click at [140, 55] on div "Product Code: EN-ST3004-21" at bounding box center [157, 55] width 87 height 14
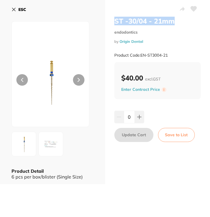
copy small "EN-ST3004-21"
click at [22, 6] on button "ESC" at bounding box center [18, 10] width 15 height 10
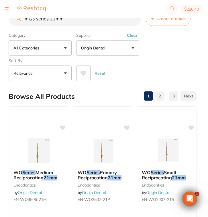
click at [55, 21] on input "mG3 series 21mm" at bounding box center [75, 18] width 133 height 14
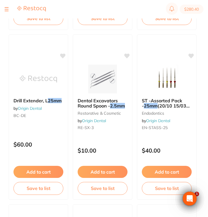
scroll to position [944, 0]
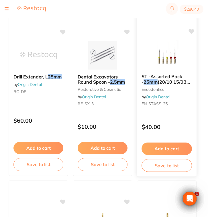
type input "mG3 series 25mm"
click at [167, 102] on span "EN-STASS-25" at bounding box center [155, 103] width 26 height 5
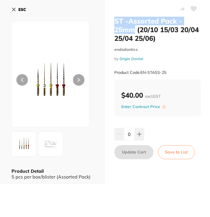
drag, startPoint x: 134, startPoint y: 33, endPoint x: 111, endPoint y: 22, distance: 25.6
click at [111, 22] on div "ST -Assorted Pack - 25mm (20/10 15/03 20/04 25/04 25/06) endodontics by Origin …" at bounding box center [157, 92] width 105 height 184
copy h2 "ST -Assorted Pack - 25mm"
drag, startPoint x: 172, startPoint y: 71, endPoint x: 141, endPoint y: 71, distance: 31.6
click at [141, 71] on div "Product Code: EN-STASS-25" at bounding box center [157, 72] width 87 height 14
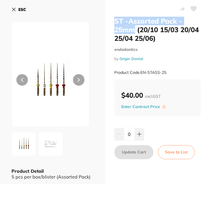
copy small "EN-STASS-25"
click at [16, 8] on icon at bounding box center [13, 9] width 5 height 5
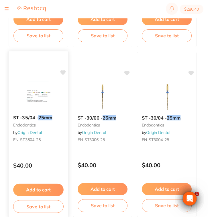
scroll to position [1084, 0]
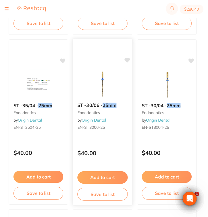
click at [122, 127] on small "EN-ST3006-25" at bounding box center [102, 127] width 51 height 5
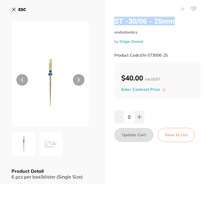
drag, startPoint x: 174, startPoint y: 22, endPoint x: 178, endPoint y: 21, distance: 4.4
click at [178, 21] on div "ST -30/06 - 25mm endodontics by Origin Dental Product Code: EN-ST3006-25 $40.00…" at bounding box center [157, 92] width 105 height 184
drag, startPoint x: 170, startPoint y: 53, endPoint x: 140, endPoint y: 53, distance: 30.1
click at [140, 53] on div "Product Code: EN-ST3006-25" at bounding box center [157, 55] width 87 height 14
click at [17, 10] on button "ESC" at bounding box center [18, 10] width 15 height 10
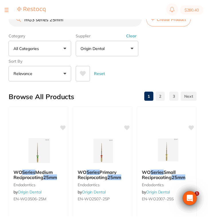
scroll to position [1084, 0]
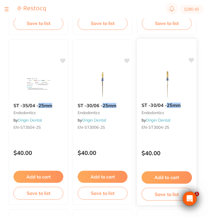
click at [177, 145] on div "$40.00" at bounding box center [167, 151] width 60 height 15
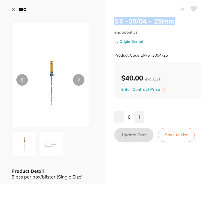
drag, startPoint x: 175, startPoint y: 20, endPoint x: 112, endPoint y: 21, distance: 62.9
click at [112, 21] on div "ST -30/04 - 25mm endodontics by Origin Dental Product Code: EN-ST3004-25 $40.00…" at bounding box center [157, 92] width 105 height 184
drag, startPoint x: 172, startPoint y: 55, endPoint x: 141, endPoint y: 55, distance: 30.4
click at [141, 55] on div "Product Code: EN-ST3004-25" at bounding box center [157, 55] width 87 height 14
click at [21, 11] on b "ESC" at bounding box center [22, 9] width 8 height 5
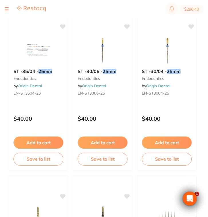
scroll to position [1101, 0]
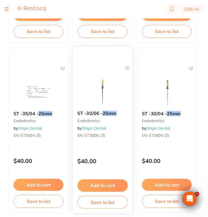
scroll to position [1067, 0]
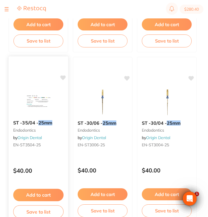
click at [59, 167] on div "$40.00" at bounding box center [39, 168] width 60 height 15
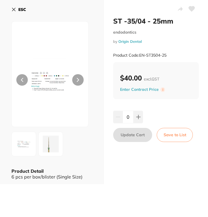
click at [175, 24] on h2 "ST -35/04 - 25mm" at bounding box center [156, 21] width 86 height 9
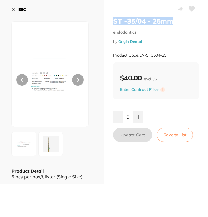
drag, startPoint x: 175, startPoint y: 20, endPoint x: 111, endPoint y: 20, distance: 63.7
click at [111, 20] on div "ST -35/04 - 25mm endodontics by Origin Dental Product Code: EN-ST3504-25 $40.00…" at bounding box center [156, 92] width 104 height 184
copy h2 "ST -35/04 - 25mm"
drag, startPoint x: 169, startPoint y: 57, endPoint x: 139, endPoint y: 55, distance: 30.5
click at [139, 55] on div "Product Code: EN-ST3504-25" at bounding box center [156, 55] width 86 height 14
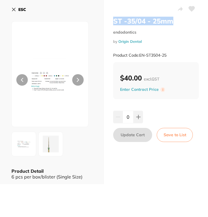
copy small "EN-ST3504-25"
click at [18, 11] on b "ESC" at bounding box center [22, 9] width 8 height 5
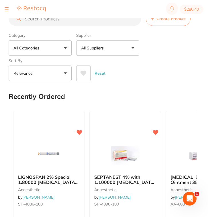
click at [61, 23] on input "search" at bounding box center [75, 18] width 133 height 14
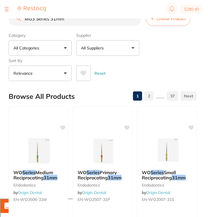
click at [124, 52] on button "All Suppliers" at bounding box center [107, 47] width 63 height 15
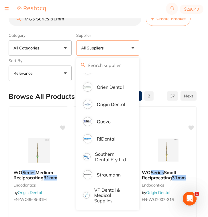
scroll to position [428, 0]
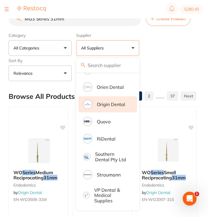
click at [119, 105] on p "Origin Dental" at bounding box center [111, 104] width 28 height 5
click at [163, 65] on div "Reset" at bounding box center [134, 71] width 116 height 20
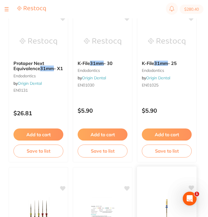
scroll to position [738, 0]
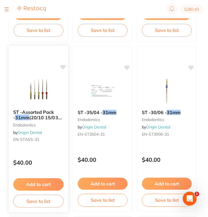
click at [55, 156] on div "$40.00" at bounding box center [39, 160] width 60 height 15
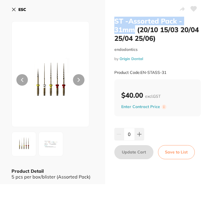
drag, startPoint x: 133, startPoint y: 31, endPoint x: 112, endPoint y: 23, distance: 22.7
click at [112, 23] on div "ST -Assorted Pack - 31mm (20/10 15/03 20/04 25/04 25/06) endodontics by Origin …" at bounding box center [157, 92] width 105 height 184
copy h2 "ST -Assorted Pack - 31mm"
drag, startPoint x: 170, startPoint y: 71, endPoint x: 140, endPoint y: 71, distance: 29.8
click at [140, 71] on div "Product Code: EN-STASS-31" at bounding box center [157, 72] width 87 height 14
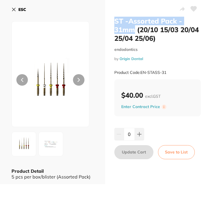
copy small "EN-STASS-31"
click at [22, 11] on b "ESC" at bounding box center [22, 9] width 8 height 5
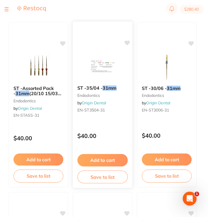
scroll to position [764, 0]
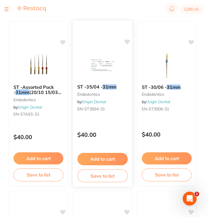
click at [117, 135] on p "$40.00" at bounding box center [102, 134] width 51 height 7
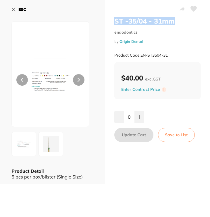
drag, startPoint x: 176, startPoint y: 20, endPoint x: 112, endPoint y: 22, distance: 64.0
click at [112, 22] on div "ST -35/04 - 31mm endodontics by Origin Dental Product Code: EN-ST3504-31 $40.00…" at bounding box center [157, 92] width 105 height 184
copy h2 "ST -35/04 - 31mm"
drag, startPoint x: 169, startPoint y: 53, endPoint x: 140, endPoint y: 54, distance: 28.7
click at [140, 54] on div "Product Code: EN-ST3504-31" at bounding box center [157, 55] width 87 height 14
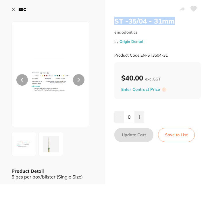
copy small "EN-ST3504-31"
click at [18, 9] on b "ESC" at bounding box center [22, 9] width 8 height 5
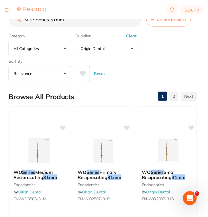
scroll to position [764, 0]
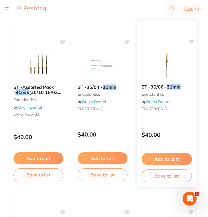
click at [169, 142] on div "ST -30/06 - 31mm endodontics by Origin Dental EN-ST3006-31 $40.00 Add to cart S…" at bounding box center [167, 103] width 60 height 167
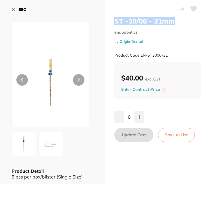
drag, startPoint x: 179, startPoint y: 19, endPoint x: 114, endPoint y: 21, distance: 65.2
click at [114, 21] on h2 "ST -30/06 - 31mm" at bounding box center [157, 21] width 87 height 9
copy h2 "ST -30/06 - 31mm"
drag, startPoint x: 170, startPoint y: 56, endPoint x: 141, endPoint y: 56, distance: 28.4
click at [141, 56] on div "Product Code: EN-ST3006-31" at bounding box center [157, 55] width 87 height 14
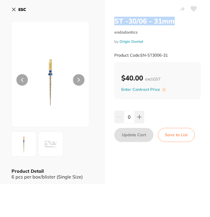
copy small "EN-ST3006-31"
click at [18, 12] on button "ESC" at bounding box center [18, 10] width 15 height 10
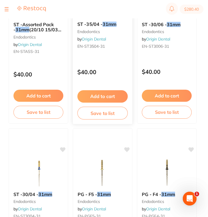
scroll to position [857, 0]
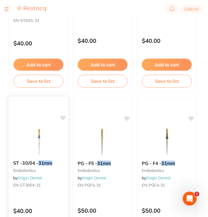
click at [54, 176] on div "ST -30/04 - 31mm endodontics by Origin Dental EN-ST3004-31" at bounding box center [39, 175] width 60 height 38
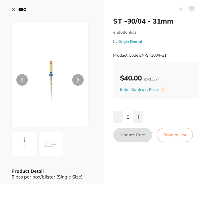
drag, startPoint x: 177, startPoint y: 22, endPoint x: 114, endPoint y: 23, distance: 63.1
click at [114, 23] on h2 "ST -30/04 - 31mm" at bounding box center [156, 21] width 86 height 9
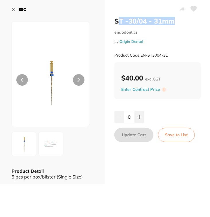
drag, startPoint x: 170, startPoint y: 54, endPoint x: 140, endPoint y: 55, distance: 29.6
click at [140, 55] on div "Product Code: EN-ST3004-31" at bounding box center [157, 55] width 87 height 14
copy small "EN-ST3004-31"
click at [26, 11] on div "ESC" at bounding box center [52, 13] width 82 height 17
click at [20, 5] on button "ESC" at bounding box center [18, 10] width 15 height 10
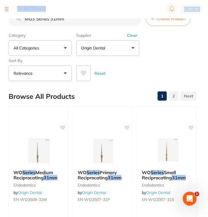
drag, startPoint x: 71, startPoint y: 18, endPoint x: 28, endPoint y: 19, distance: 43.3
click at [28, 19] on div "$280.40 [GEOGRAPHIC_DATA]... Switch account Riaz [MEDICAL_DATA] Experteeth Dent…" at bounding box center [104, 99] width 208 height 198
drag, startPoint x: 67, startPoint y: 21, endPoint x: 15, endPoint y: 18, distance: 51.8
click at [15, 18] on div "$280.40 [GEOGRAPHIC_DATA]... Switch account Riaz [MEDICAL_DATA] Experteeth Dent…" at bounding box center [104, 99] width 208 height 198
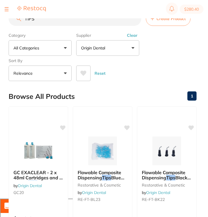
scroll to position [56, 0]
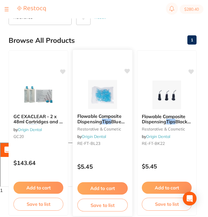
click at [112, 139] on div "Flowable Composite Dispensing Tips Blue -23G (100pcs/bag) restorative & cosmeti…" at bounding box center [103, 131] width 60 height 44
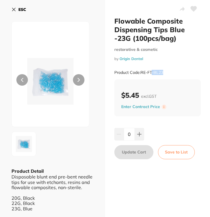
drag, startPoint x: 167, startPoint y: 73, endPoint x: 141, endPoint y: 72, distance: 26.4
click at [141, 72] on div "Product Code: RE-FT-BL23" at bounding box center [157, 72] width 87 height 14
copy small "RE-FT-BL23"
click at [20, 10] on b "ESC" at bounding box center [22, 9] width 8 height 5
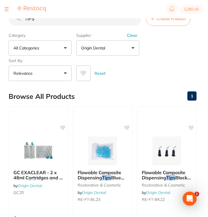
drag, startPoint x: 65, startPoint y: 22, endPoint x: 0, endPoint y: 21, distance: 64.9
click at [0, 21] on div "$280.40 [GEOGRAPHIC_DATA]... Switch account Riaz [MEDICAL_DATA] Experteeth Dent…" at bounding box center [104, 99] width 208 height 198
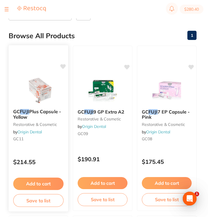
click at [61, 143] on div "GC FUJI Plus Capsule - Yellow restorative & cosmetic by Origin Dental GC11" at bounding box center [39, 126] width 60 height 44
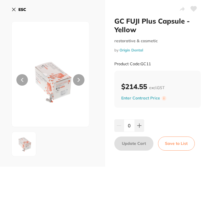
drag, startPoint x: 152, startPoint y: 64, endPoint x: 141, endPoint y: 63, distance: 10.3
click at [141, 63] on div "Product Code: GC11" at bounding box center [157, 64] width 87 height 14
click at [22, 10] on b "ESC" at bounding box center [22, 9] width 8 height 5
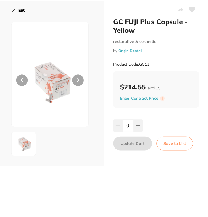
scroll to position [61, 0]
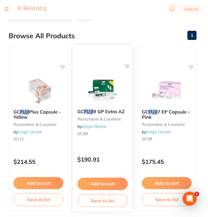
click at [113, 154] on div "$190.91" at bounding box center [103, 157] width 60 height 15
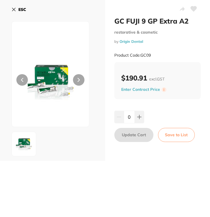
drag, startPoint x: 152, startPoint y: 53, endPoint x: 141, endPoint y: 53, distance: 10.6
click at [141, 53] on div "Product Code: GC09" at bounding box center [157, 55] width 87 height 14
click at [23, 11] on b "ESC" at bounding box center [22, 9] width 8 height 5
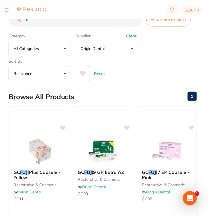
scroll to position [61, 0]
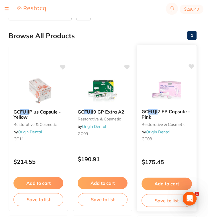
click at [168, 149] on div "GC FUJI 7 EP Capsule - Pink restorative & cosmetic by Origin Dental GC08 $175.4…" at bounding box center [167, 128] width 60 height 167
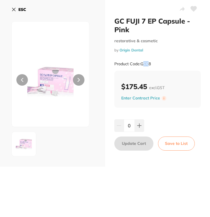
drag, startPoint x: 149, startPoint y: 62, endPoint x: 142, endPoint y: 63, distance: 6.7
click at [142, 63] on small "Product Code: GC08" at bounding box center [132, 63] width 36 height 5
drag, startPoint x: 155, startPoint y: 63, endPoint x: 140, endPoint y: 63, distance: 14.6
click at [140, 63] on div "Product Code: GC08" at bounding box center [157, 64] width 87 height 14
click at [19, 11] on b "ESC" at bounding box center [22, 9] width 8 height 5
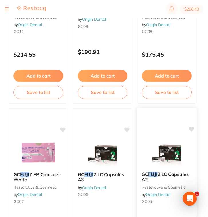
scroll to position [200, 0]
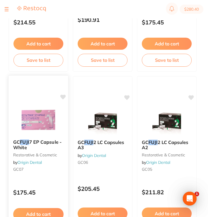
click at [52, 185] on div "$175.45" at bounding box center [39, 190] width 60 height 15
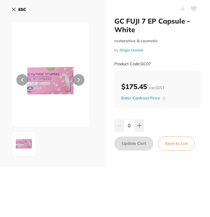
drag, startPoint x: 152, startPoint y: 62, endPoint x: 140, endPoint y: 62, distance: 11.5
click at [140, 62] on div "Product Code: GC07" at bounding box center [157, 64] width 87 height 14
click at [18, 9] on b "ESC" at bounding box center [22, 9] width 8 height 5
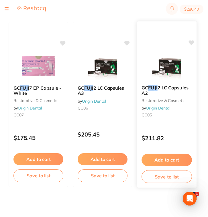
scroll to position [255, 0]
click at [175, 139] on p "$211.82" at bounding box center [167, 138] width 51 height 7
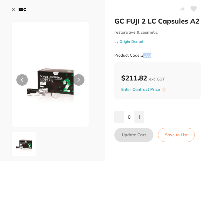
drag, startPoint x: 154, startPoint y: 57, endPoint x: 140, endPoint y: 56, distance: 13.5
click at [140, 56] on div "Product Code: GC05" at bounding box center [157, 55] width 87 height 14
click at [20, 11] on b "ESC" at bounding box center [22, 9] width 8 height 5
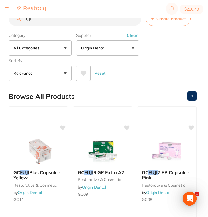
drag, startPoint x: 52, startPoint y: 22, endPoint x: 0, endPoint y: 20, distance: 51.7
click at [0, 20] on div "$280.40 North West Dental Wynya... Switch account Riaz Dental Surgery Experteet…" at bounding box center [104, 99] width 208 height 198
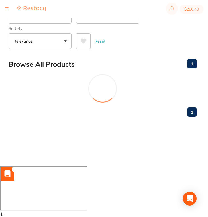
click at [51, 181] on body at bounding box center [43, 187] width 82 height 38
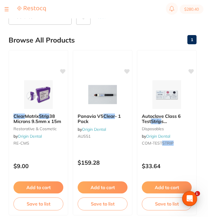
click at [52, 158] on div "$9.00" at bounding box center [38, 164] width 59 height 15
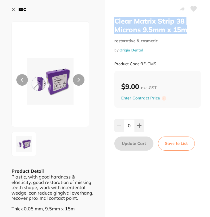
drag, startPoint x: 183, startPoint y: 31, endPoint x: 115, endPoint y: 22, distance: 69.1
click at [115, 22] on h2 "Clear Matrix Strip 38 Microns 9.5mm x 15m" at bounding box center [157, 25] width 87 height 17
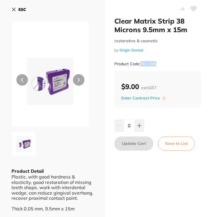
drag, startPoint x: 140, startPoint y: 63, endPoint x: 156, endPoint y: 63, distance: 16.4
click at [156, 63] on div "Product Code: RE-CMS" at bounding box center [157, 64] width 87 height 14
click at [18, 10] on button "ESC" at bounding box center [18, 10] width 15 height 10
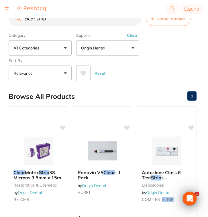
click at [133, 38] on button "Clear" at bounding box center [132, 35] width 14 height 5
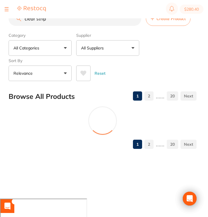
drag, startPoint x: 68, startPoint y: 26, endPoint x: 22, endPoint y: 24, distance: 46.2
click at [22, 24] on input "clear strip" at bounding box center [75, 18] width 133 height 14
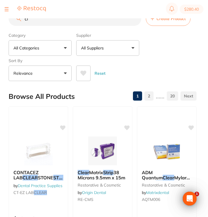
type input "c"
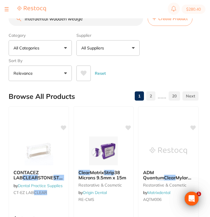
click at [97, 47] on p "All Suppliers" at bounding box center [93, 48] width 25 height 6
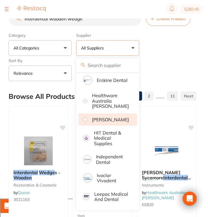
click at [113, 122] on p "[PERSON_NAME]" at bounding box center [110, 119] width 37 height 5
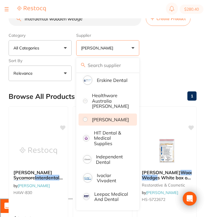
click at [177, 62] on div "Reset" at bounding box center [134, 71] width 116 height 20
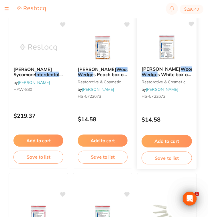
scroll to position [85, 0]
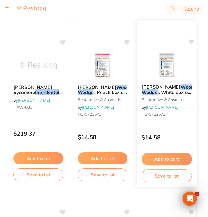
click at [174, 140] on p "$14.58" at bounding box center [167, 137] width 51 height 7
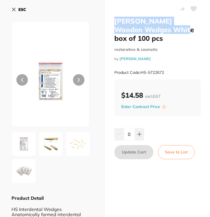
drag, startPoint x: 162, startPoint y: 30, endPoint x: 115, endPoint y: 22, distance: 47.2
click at [115, 22] on h2 "Henry Schein Wooden Wedges White box of 100 pcs" at bounding box center [157, 30] width 87 height 26
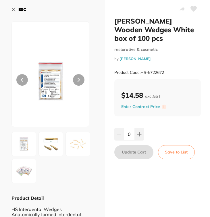
click at [162, 36] on h2 "Henry Schein Wooden Wedges White box of 100 pcs" at bounding box center [157, 30] width 87 height 26
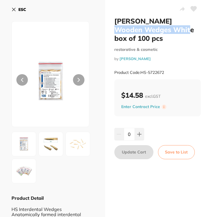
drag, startPoint x: 163, startPoint y: 30, endPoint x: 161, endPoint y: 23, distance: 7.7
click at [161, 23] on h2 "Henry Schein Wooden Wedges White box of 100 pcs" at bounding box center [157, 30] width 87 height 26
drag, startPoint x: 165, startPoint y: 71, endPoint x: 141, endPoint y: 71, distance: 24.4
click at [141, 71] on div "Product Code: HS-5722672" at bounding box center [157, 72] width 87 height 14
click at [19, 9] on b "ESC" at bounding box center [22, 9] width 8 height 5
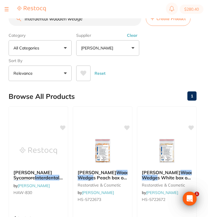
drag, startPoint x: 86, startPoint y: 22, endPoint x: 2, endPoint y: 15, distance: 84.6
click at [2, 15] on div "$280.40 North West Dental Wynya... Switch account Riaz Dental Surgery Experteet…" at bounding box center [104, 99] width 208 height 198
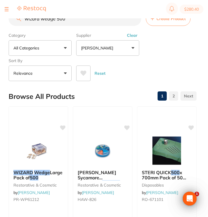
drag, startPoint x: 75, startPoint y: 21, endPoint x: 2, endPoint y: 20, distance: 73.5
click at [2, 20] on div "$280.40 North West Dental Wynya... Switch account Riaz Dental Surgery Experteet…" at bounding box center [104, 99] width 208 height 198
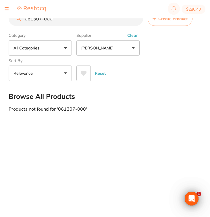
type input "061307-000"
click at [133, 35] on button "Clear" at bounding box center [132, 35] width 14 height 5
click at [60, 21] on input "061307-000" at bounding box center [76, 18] width 134 height 14
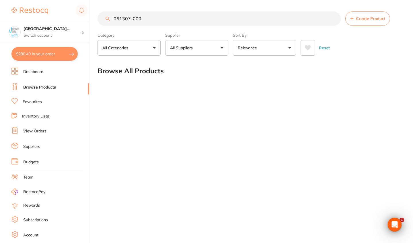
drag, startPoint x: 145, startPoint y: 20, endPoint x: 102, endPoint y: 19, distance: 43.6
click at [102, 19] on input "061307-000" at bounding box center [219, 18] width 243 height 14
click at [189, 102] on div "Create Product Category All Categories All Categories No categories found Clear…" at bounding box center [256, 121] width 316 height 243
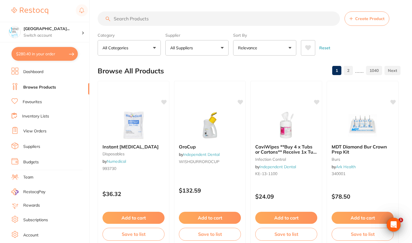
click at [141, 22] on input "search" at bounding box center [219, 18] width 242 height 14
paste input "061307-000"
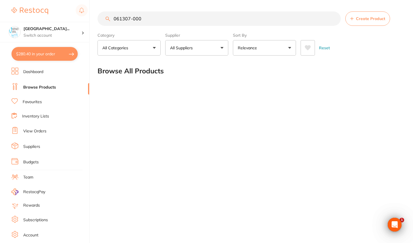
drag, startPoint x: 147, startPoint y: 16, endPoint x: 103, endPoint y: 19, distance: 44.0
click at [103, 19] on input "061307-000" at bounding box center [219, 18] width 243 height 14
drag, startPoint x: 176, startPoint y: 12, endPoint x: 131, endPoint y: 17, distance: 45.3
click at [130, 17] on input "061307-000" at bounding box center [219, 18] width 243 height 14
click at [147, 20] on input "061307-000" at bounding box center [219, 18] width 243 height 14
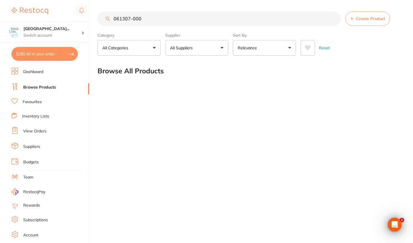
drag, startPoint x: 149, startPoint y: 20, endPoint x: 107, endPoint y: 18, distance: 41.7
click at [107, 18] on div "061307-000 Create Product" at bounding box center [250, 18] width 304 height 14
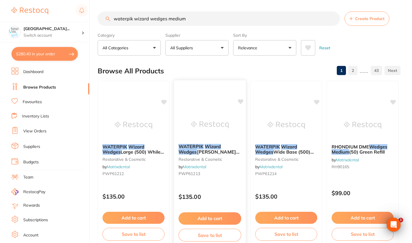
click at [209, 193] on div "$135.00" at bounding box center [210, 195] width 72 height 15
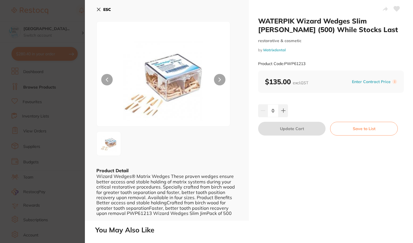
click at [104, 11] on b "ESC" at bounding box center [107, 9] width 8 height 5
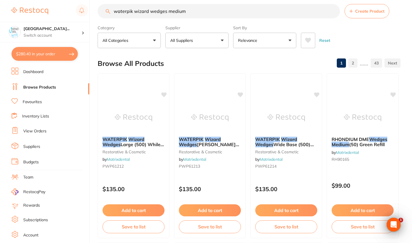
click at [167, 13] on input "waterpik wizard wedges medium" at bounding box center [219, 11] width 242 height 14
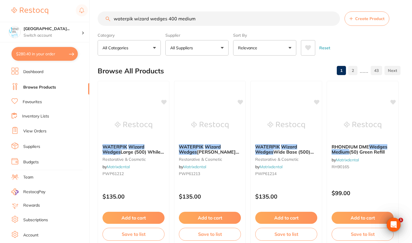
drag, startPoint x: 201, startPoint y: 22, endPoint x: 111, endPoint y: 19, distance: 90.1
click at [111, 19] on input "waterpik wizard wedges 400 medium" at bounding box center [219, 18] width 242 height 14
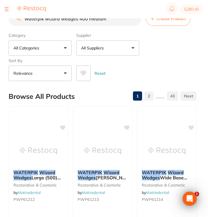
drag, startPoint x: 86, startPoint y: 6, endPoint x: 110, endPoint y: 22, distance: 29.1
click at [110, 22] on input "waterpik wizard wedges 400 medium" at bounding box center [75, 18] width 133 height 14
click at [114, 20] on input "waterpik wizard wedges 400 medium" at bounding box center [75, 18] width 133 height 14
drag, startPoint x: 114, startPoint y: 20, endPoint x: 22, endPoint y: 19, distance: 91.8
click at [22, 19] on input "waterpik wizard wedges 400 medium" at bounding box center [75, 18] width 133 height 14
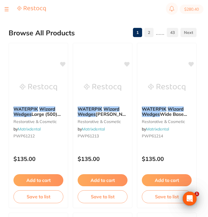
scroll to position [64, 0]
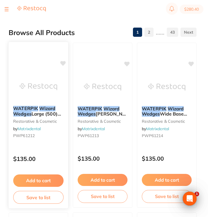
click at [57, 143] on div "WATERPIK Wizard Wedges Large (500) While Stocks Last restorative & cosmetic by …" at bounding box center [39, 123] width 60 height 44
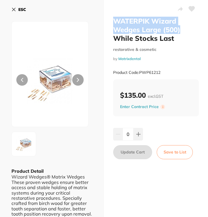
drag, startPoint x: 183, startPoint y: 30, endPoint x: 114, endPoint y: 20, distance: 70.1
click at [114, 20] on h2 "WATERPIK Wizard Wedges Large (500) While Stocks Last" at bounding box center [156, 30] width 86 height 26
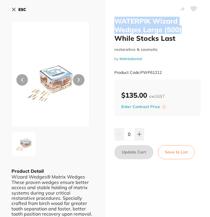
drag, startPoint x: 165, startPoint y: 71, endPoint x: 141, endPoint y: 71, distance: 24.4
click at [141, 71] on div "Product Code: PWP61212" at bounding box center [157, 72] width 87 height 14
click at [21, 11] on b "ESC" at bounding box center [22, 9] width 8 height 5
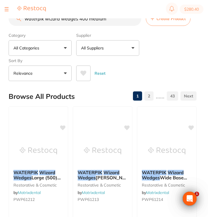
drag, startPoint x: 112, startPoint y: 22, endPoint x: 0, endPoint y: 18, distance: 112.3
click at [0, 18] on div "$280.40 North West Dental Wynya... Switch account Riaz Dental Surgery Experteet…" at bounding box center [104, 99] width 208 height 198
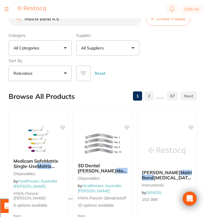
click at [100, 54] on button "All Suppliers" at bounding box center [107, 47] width 63 height 15
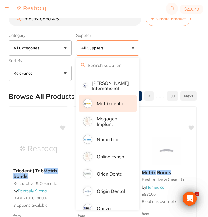
scroll to position [340, 0]
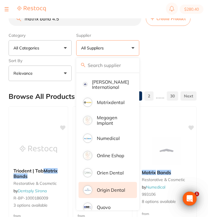
click at [117, 196] on li "Origin Dental" at bounding box center [108, 190] width 59 height 16
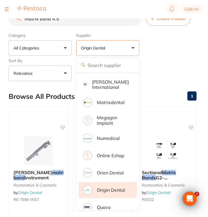
click at [191, 49] on div "Category All Categories All Categories handpieces impression restorative & cosm…" at bounding box center [103, 55] width 188 height 51
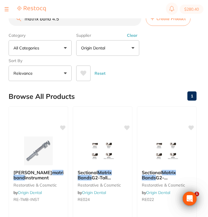
scroll to position [0, 0]
click at [133, 37] on button "Clear" at bounding box center [132, 35] width 14 height 5
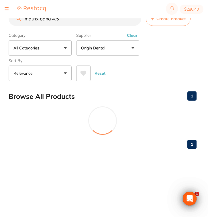
click at [133, 37] on button "Clear" at bounding box center [132, 35] width 14 height 5
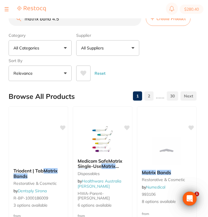
drag, startPoint x: 80, startPoint y: 22, endPoint x: 17, endPoint y: 20, distance: 62.9
click at [17, 20] on div "matrix band 4.5 Create Product" at bounding box center [103, 18] width 188 height 14
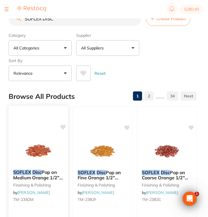
scroll to position [65, 0]
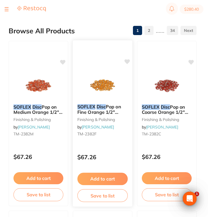
click at [104, 157] on p "$67.26" at bounding box center [102, 157] width 51 height 7
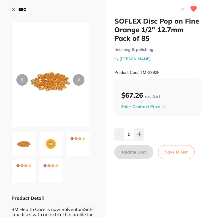
click at [19, 9] on b "ESC" at bounding box center [22, 9] width 8 height 5
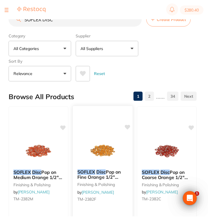
scroll to position [65, 0]
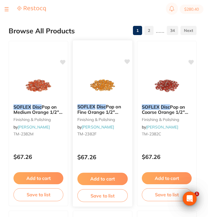
click at [106, 148] on div "SOFLEX Disc Pop on Fine Orange 1/2" 12.7mm Pack of 85 finishing & polishing by …" at bounding box center [103, 123] width 60 height 167
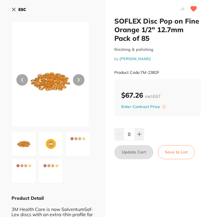
click at [12, 7] on button "ESC" at bounding box center [18, 10] width 15 height 10
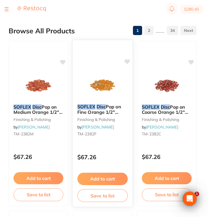
scroll to position [94, 0]
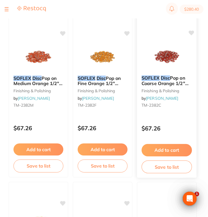
click at [178, 129] on p "$67.26" at bounding box center [167, 128] width 51 height 7
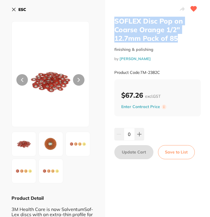
drag, startPoint x: 180, startPoint y: 39, endPoint x: 115, endPoint y: 16, distance: 69.1
click at [115, 16] on div "SOFLEX Disc Pop on Coarse Orange 1/2" 12.7mm Pack of 85 finishing & polishing b…" at bounding box center [157, 129] width 105 height 258
click at [183, 40] on h2 "SOFLEX Disc Pop on Coarse Orange 1/2" 12.7mm Pack of 85" at bounding box center [157, 30] width 87 height 26
drag, startPoint x: 178, startPoint y: 40, endPoint x: 112, endPoint y: 22, distance: 68.3
click at [112, 22] on div "SOFLEX Disc Pop on Coarse Orange 1/2" 12.7mm Pack of 85 finishing & polishing b…" at bounding box center [157, 129] width 105 height 258
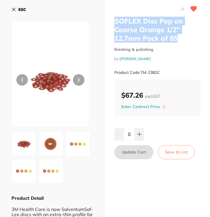
drag, startPoint x: 161, startPoint y: 71, endPoint x: 141, endPoint y: 71, distance: 19.8
click at [141, 71] on div "Product Code: TM-2382C" at bounding box center [157, 72] width 87 height 14
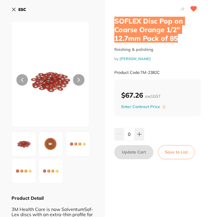
click at [159, 71] on small "Product Code: TM-2382C" at bounding box center [137, 72] width 46 height 5
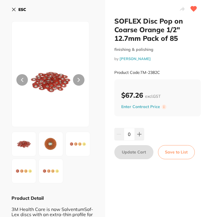
click at [163, 71] on div "Product Code: TM-2382C" at bounding box center [157, 72] width 87 height 14
drag, startPoint x: 164, startPoint y: 71, endPoint x: 141, endPoint y: 71, distance: 23.5
click at [141, 71] on div "Product Code: TM-2382C" at bounding box center [157, 72] width 87 height 14
click at [16, 11] on button "ESC" at bounding box center [18, 10] width 15 height 10
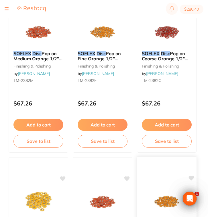
scroll to position [110, 0]
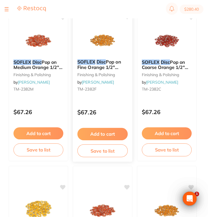
click at [116, 112] on p "$67.26" at bounding box center [102, 112] width 51 height 7
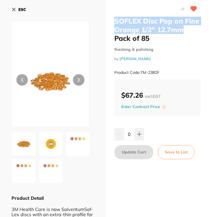
drag, startPoint x: 189, startPoint y: 29, endPoint x: 112, endPoint y: 20, distance: 76.9
click at [112, 20] on div "SOFLEX Disc Pop on Fine Orange 1/2" 12.7mm Pack of 85 finishing & polishing by …" at bounding box center [157, 129] width 105 height 258
drag, startPoint x: 163, startPoint y: 72, endPoint x: 141, endPoint y: 72, distance: 22.1
click at [141, 72] on div "Product Code: TM-2382F" at bounding box center [157, 72] width 87 height 14
click at [21, 12] on b "ESC" at bounding box center [22, 9] width 8 height 5
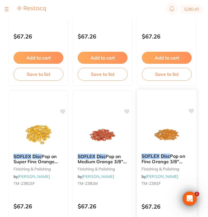
scroll to position [186, 0]
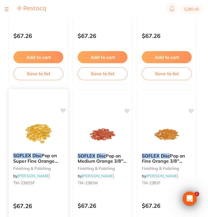
click at [61, 189] on div "SOFLEX Disc Pop on Super Fine Orange 3/8" 9.5mm Pack of 85 finishing & polishin…" at bounding box center [39, 170] width 60 height 44
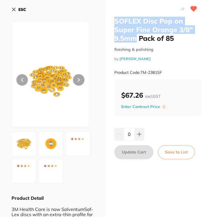
drag, startPoint x: 136, startPoint y: 40, endPoint x: 109, endPoint y: 20, distance: 33.5
click at [109, 20] on div "SOFLEX Disc Pop on Super Fine Orange 3/8" 9.5mm Pack of 85 finishing & polishin…" at bounding box center [157, 129] width 105 height 258
drag, startPoint x: 165, startPoint y: 71, endPoint x: 140, endPoint y: 71, distance: 25.3
click at [140, 71] on div "Product Code: TM-2381SF" at bounding box center [157, 72] width 87 height 14
click at [25, 9] on b "ESC" at bounding box center [22, 9] width 8 height 5
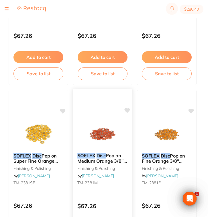
scroll to position [228, 0]
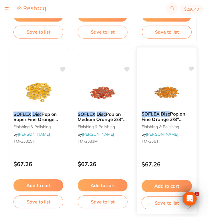
click at [183, 156] on div "$67.26" at bounding box center [167, 162] width 60 height 15
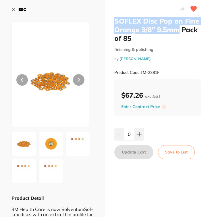
drag, startPoint x: 177, startPoint y: 30, endPoint x: 112, endPoint y: 22, distance: 65.4
click at [112, 22] on div "SOFLEX Disc Pop on Fine Orange 3/8" 9.5mm Pack of 85 finishing & polishing by H…" at bounding box center [157, 129] width 105 height 258
drag, startPoint x: 160, startPoint y: 71, endPoint x: 141, endPoint y: 71, distance: 19.0
click at [141, 71] on small "Product Code: TM-2381F" at bounding box center [136, 72] width 45 height 5
click at [18, 10] on button "ESC" at bounding box center [18, 10] width 15 height 10
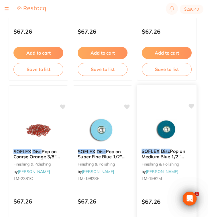
scroll to position [370, 0]
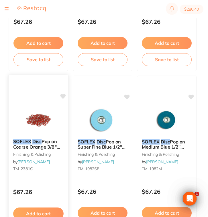
click at [42, 180] on div "SOFLEX Disc Pop on Coarse Orange 3/8" 9.5mm Pack of 85 finishing & polishing by…" at bounding box center [38, 158] width 60 height 167
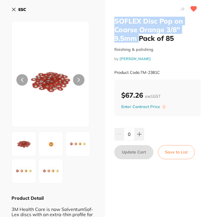
drag, startPoint x: 136, startPoint y: 39, endPoint x: 105, endPoint y: 18, distance: 37.3
click at [105, 18] on div "SOFLEX Disc Pop on Coarse Orange 3/8" 9.5mm Pack of 85 finishing & polishing by…" at bounding box center [157, 129] width 105 height 258
drag, startPoint x: 170, startPoint y: 71, endPoint x: 141, endPoint y: 71, distance: 28.7
click at [141, 71] on div "Product Code: TM-2381C" at bounding box center [157, 72] width 87 height 14
click at [22, 8] on b "ESC" at bounding box center [22, 9] width 8 height 5
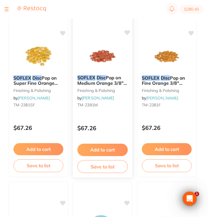
scroll to position [264, 0]
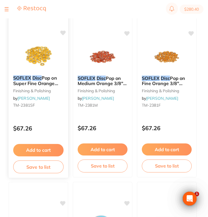
click at [44, 117] on div "SOFLEX Disc Pop on Super Fine Orange 3/8" 9.5mm Pack of 85 finishing & polishin…" at bounding box center [38, 94] width 60 height 167
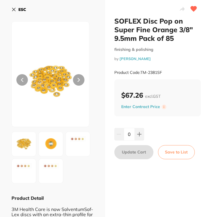
click at [20, 13] on button "ESC" at bounding box center [18, 10] width 15 height 10
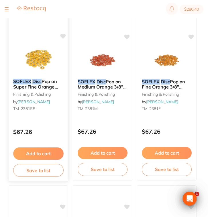
scroll to position [260, 0]
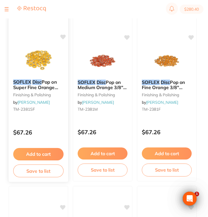
click at [42, 143] on div "SOFLEX Disc Pop on Super Fine Orange 3/8" 9.5mm Pack of 85 finishing & polishin…" at bounding box center [38, 98] width 60 height 167
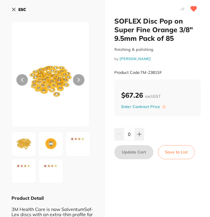
click at [21, 8] on b "ESC" at bounding box center [22, 9] width 8 height 5
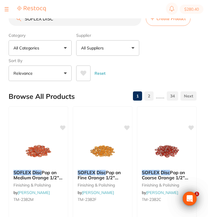
click at [67, 24] on input "SOFLEX DISC" at bounding box center [75, 18] width 133 height 14
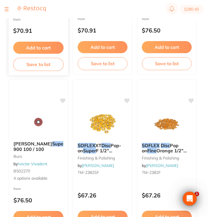
scroll to position [406, 0]
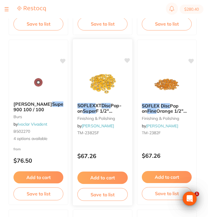
click at [110, 161] on div "$67.26" at bounding box center [103, 154] width 60 height 15
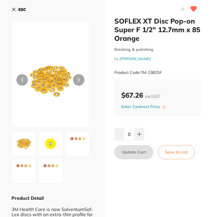
drag, startPoint x: 166, startPoint y: 71, endPoint x: 141, endPoint y: 72, distance: 25.0
click at [141, 72] on div "Product Code: TM-2382SF" at bounding box center [157, 72] width 87 height 14
click at [21, 9] on b "ESC" at bounding box center [22, 9] width 8 height 5
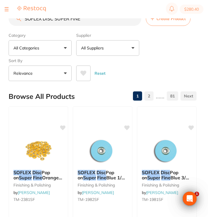
drag, startPoint x: 94, startPoint y: 20, endPoint x: 56, endPoint y: 20, distance: 38.5
click at [56, 20] on input "SOFLEX DISC SUPER FINE" at bounding box center [75, 18] width 133 height 14
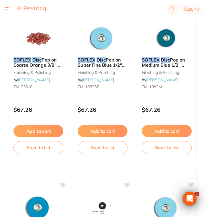
scroll to position [561, 0]
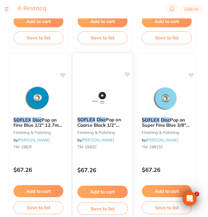
click at [104, 165] on div "$67.26" at bounding box center [103, 168] width 60 height 15
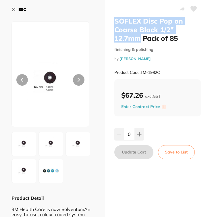
drag, startPoint x: 140, startPoint y: 40, endPoint x: 112, endPoint y: 18, distance: 35.2
click at [112, 18] on div "SOFLEX Disc Pop on Coarse Black 1/2" 12.7mm Pack of 85 finishing & polishing by…" at bounding box center [157, 116] width 105 height 232
drag, startPoint x: 163, startPoint y: 69, endPoint x: 141, endPoint y: 69, distance: 22.1
click at [141, 69] on div "Product Code: TM-1982C" at bounding box center [157, 72] width 87 height 14
click at [21, 9] on b "ESC" at bounding box center [22, 9] width 8 height 5
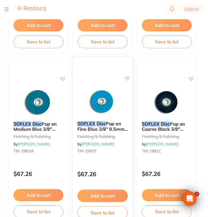
scroll to position [735, 0]
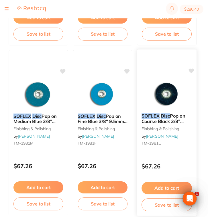
click at [152, 161] on div "$67.26" at bounding box center [167, 164] width 60 height 15
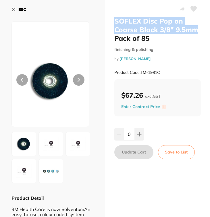
drag, startPoint x: 195, startPoint y: 28, endPoint x: 112, endPoint y: 20, distance: 83.6
click at [112, 20] on div "SOFLEX Disc Pop on Coarse Black 3/8" 9.5mm Pack of 85 finishing & polishing by …" at bounding box center [157, 121] width 105 height 242
drag, startPoint x: 163, startPoint y: 73, endPoint x: 141, endPoint y: 72, distance: 21.8
click at [141, 72] on div "Product Code: TM-1981C" at bounding box center [157, 72] width 87 height 14
click at [26, 10] on b "ESC" at bounding box center [22, 9] width 8 height 5
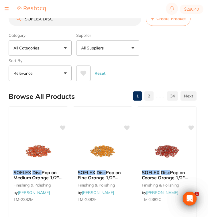
drag, startPoint x: 59, startPoint y: 26, endPoint x: 22, endPoint y: 18, distance: 38.3
click at [22, 18] on input "SOFLEX DISC" at bounding box center [75, 18] width 133 height 14
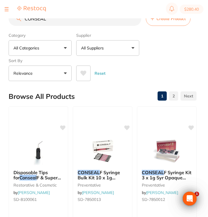
drag, startPoint x: 59, startPoint y: 21, endPoint x: 0, endPoint y: 20, distance: 59.1
click at [0, 20] on div "$280.40 North West Dental Wynya... Switch account Riaz Dental Surgery Experteet…" at bounding box center [104, 99] width 208 height 198
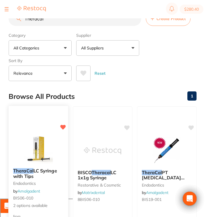
click at [49, 187] on div "TheraCal LC Syringe with Tips endodontics by Amalgadent BIS06-010 2 options ava…" at bounding box center [39, 188] width 60 height 50
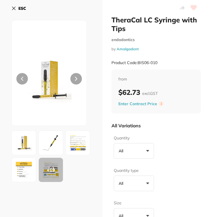
scroll to position [2, 0]
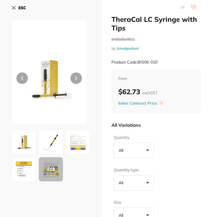
click at [21, 144] on img at bounding box center [23, 142] width 21 height 21
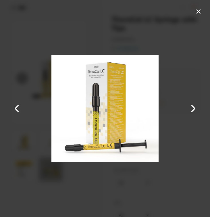
scroll to position [0, 0]
click at [195, 107] on button at bounding box center [193, 108] width 14 height 108
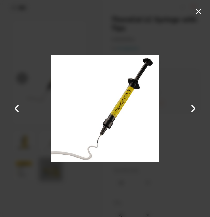
click at [195, 107] on button at bounding box center [193, 108] width 14 height 108
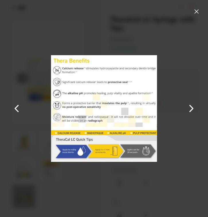
click at [195, 107] on button at bounding box center [192, 108] width 14 height 108
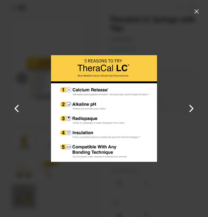
click at [195, 107] on button at bounding box center [192, 108] width 14 height 108
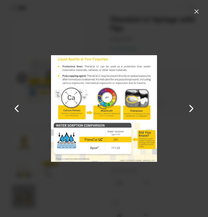
drag, startPoint x: 196, startPoint y: 9, endPoint x: 166, endPoint y: 135, distance: 129.2
click at [196, 9] on button at bounding box center [196, 11] width 9 height 9
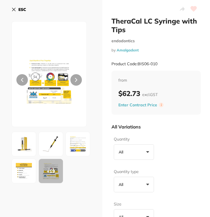
click at [17, 10] on button "ESC" at bounding box center [18, 10] width 15 height 10
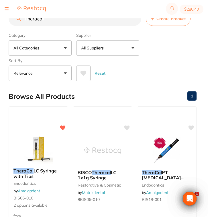
drag, startPoint x: 54, startPoint y: 20, endPoint x: 3, endPoint y: 18, distance: 50.8
click at [3, 18] on div "$280.40 North West Dental Wynya... Switch account Riaz Dental Surgery Experteet…" at bounding box center [104, 99] width 208 height 198
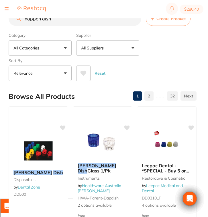
click at [103, 54] on button "All Suppliers" at bounding box center [107, 47] width 63 height 15
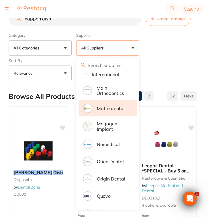
scroll to position [370, 0]
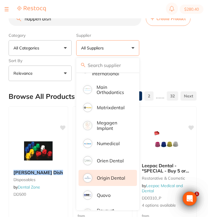
click at [112, 180] on p "Origin Dental" at bounding box center [111, 177] width 28 height 5
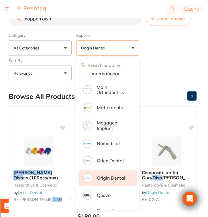
click at [165, 70] on div "Reset" at bounding box center [134, 71] width 116 height 20
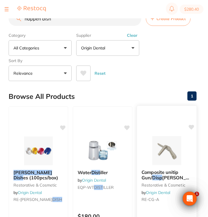
scroll to position [0, 0]
drag, startPoint x: 60, startPoint y: 19, endPoint x: 13, endPoint y: 17, distance: 46.5
click at [13, 17] on div "$280.40 North West Dental Wynya... Switch account Riaz Dental Surgery Experteet…" at bounding box center [104, 99] width 208 height 198
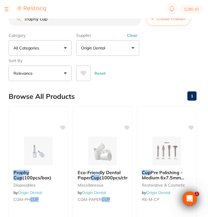
type input "trophy cup"
click at [133, 37] on button "Clear" at bounding box center [132, 35] width 14 height 5
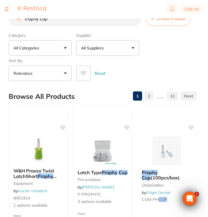
drag, startPoint x: 55, startPoint y: 21, endPoint x: 11, endPoint y: 20, distance: 44.8
click at [11, 20] on input "trophy cup" at bounding box center [75, 18] width 133 height 14
paste input "OB-13265230"
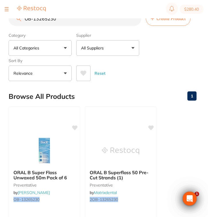
drag, startPoint x: 61, startPoint y: 21, endPoint x: 7, endPoint y: 21, distance: 53.4
click at [7, 21] on div "$280.40 North West Dental Wynya... Switch account Riaz Dental Surgery Experteet…" at bounding box center [104, 99] width 208 height 198
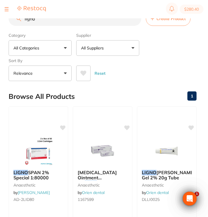
drag, startPoint x: 47, startPoint y: 22, endPoint x: 2, endPoint y: 22, distance: 45.6
click at [2, 22] on div "$280.40 North West Dental Wynya... Switch account Riaz Dental Surgery Experteet…" at bounding box center [104, 99] width 208 height 198
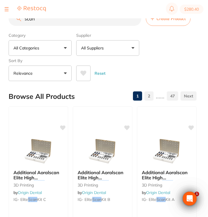
drag, startPoint x: 40, startPoint y: 23, endPoint x: 16, endPoint y: 21, distance: 23.9
click at [16, 21] on input "scan" at bounding box center [75, 18] width 133 height 14
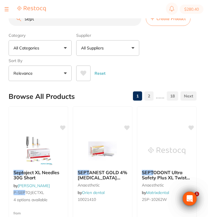
drag, startPoint x: 43, startPoint y: 21, endPoint x: 14, endPoint y: 21, distance: 28.4
click at [14, 21] on input "sept" at bounding box center [75, 18] width 133 height 14
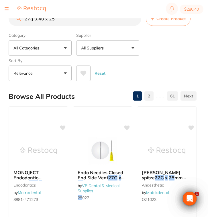
click at [112, 50] on button "All Suppliers" at bounding box center [107, 47] width 63 height 15
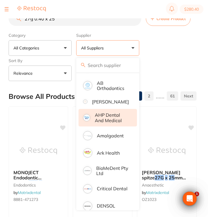
scroll to position [40, 0]
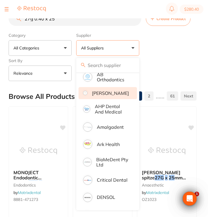
click at [113, 99] on li "[PERSON_NAME]" at bounding box center [108, 93] width 59 height 12
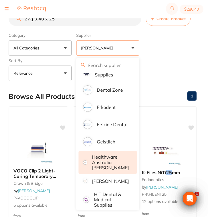
scroll to position [252, 0]
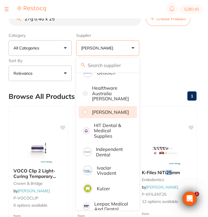
click at [109, 115] on p "[PERSON_NAME]" at bounding box center [110, 111] width 37 height 5
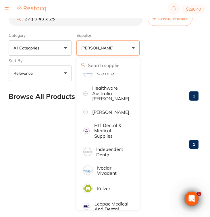
click at [163, 60] on div "Category All Categories All Categories burs crown & bridge disposables endodont…" at bounding box center [104, 55] width 190 height 51
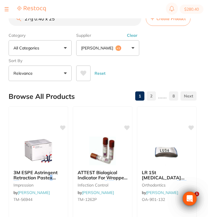
scroll to position [0, 0]
click at [25, 21] on input "27g 0.40 x 25" at bounding box center [75, 18] width 133 height 14
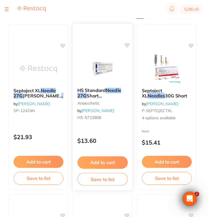
scroll to position [87, 0]
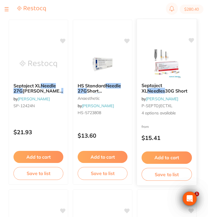
type input "needle 27g 0.40 x 25"
click at [175, 132] on div "from $15.41" at bounding box center [167, 133] width 60 height 21
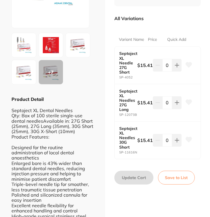
scroll to position [94, 0]
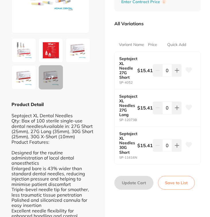
click at [129, 79] on b "Septoject XL Needle 27G Short" at bounding box center [127, 67] width 16 height 23
drag, startPoint x: 129, startPoint y: 82, endPoint x: 117, endPoint y: 64, distance: 21.5
click at [117, 64] on div "Septoject XL Needle 27G Short SP-4052 $15.41 0" at bounding box center [158, 70] width 86 height 37
click at [139, 89] on div "Septoject XL Needle 27G Short SP-4052 $15.41 0" at bounding box center [158, 70] width 86 height 37
drag, startPoint x: 135, startPoint y: 88, endPoint x: 119, endPoint y: 88, distance: 16.4
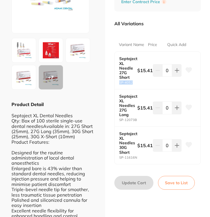
click at [119, 84] on small "SP-4052" at bounding box center [128, 83] width 18 height 4
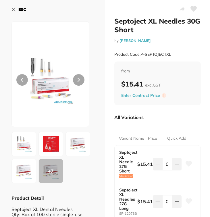
scroll to position [0, 0]
click at [18, 9] on b "ESC" at bounding box center [22, 9] width 8 height 5
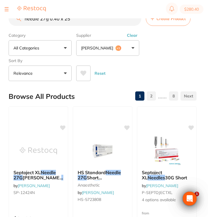
click at [131, 37] on button "Clear" at bounding box center [132, 35] width 14 height 5
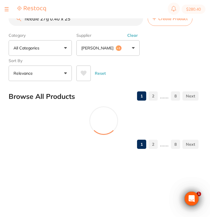
click at [135, 20] on input "needle 27g 0.40 x 25" at bounding box center [76, 18] width 134 height 14
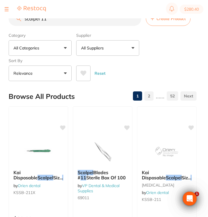
click at [111, 48] on button "All Suppliers" at bounding box center [107, 47] width 63 height 15
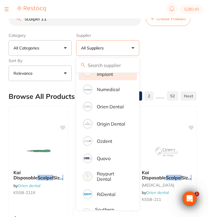
scroll to position [429, 0]
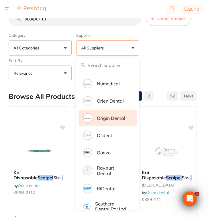
click at [112, 121] on p "Origin Dental" at bounding box center [111, 117] width 28 height 5
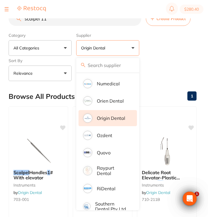
click at [170, 59] on div "Category All Categories All Categories handpieces impression instruments Clear …" at bounding box center [103, 55] width 188 height 51
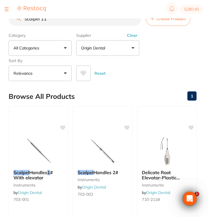
scroll to position [0, 0]
click at [41, 21] on input "scalpel 11" at bounding box center [75, 18] width 133 height 14
click at [131, 38] on button "Clear" at bounding box center [132, 35] width 14 height 5
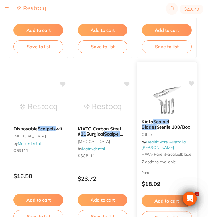
scroll to position [387, 0]
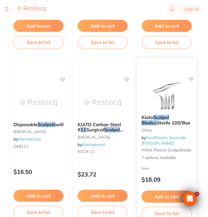
click at [183, 178] on p "$18.09" at bounding box center [167, 179] width 51 height 7
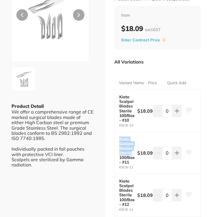
drag, startPoint x: 131, startPoint y: 157, endPoint x: 119, endPoint y: 142, distance: 19.8
click at [119, 142] on b "Kiato Scalpel Blades Sterile 100/Box - #11" at bounding box center [127, 151] width 16 height 28
click at [133, 164] on b "Kiato Scalpel Blades Sterile 100/Box - #11" at bounding box center [127, 151] width 16 height 28
drag, startPoint x: 133, startPoint y: 159, endPoint x: 117, endPoint y: 141, distance: 23.6
click at [117, 141] on div "Kiato Scalpel Blades Sterile 100/Box - #11 KSCB-11 $18.09 0" at bounding box center [158, 153] width 86 height 42
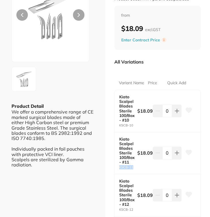
drag, startPoint x: 133, startPoint y: 171, endPoint x: 116, endPoint y: 171, distance: 17.5
click at [116, 171] on div "Kiato Scalpel Blades Sterile 100/Box - #11 KSCB-11 $18.09 0" at bounding box center [158, 153] width 86 height 42
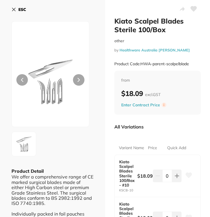
click at [20, 9] on b "ESC" at bounding box center [22, 9] width 8 height 5
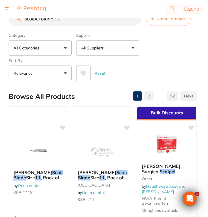
click at [61, 22] on input "scalpel blade 11" at bounding box center [75, 18] width 133 height 14
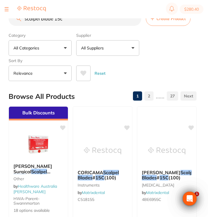
click at [102, 47] on p "All Suppliers" at bounding box center [93, 48] width 25 height 6
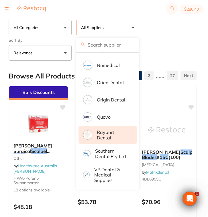
scroll to position [21, 0]
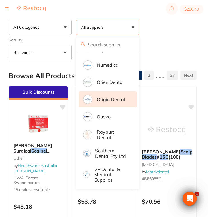
click at [120, 102] on p "Origin Dental" at bounding box center [111, 99] width 28 height 5
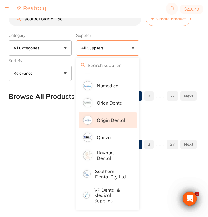
scroll to position [0, 0]
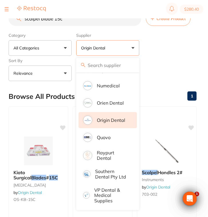
click at [165, 42] on div "Category All Categories All Categories handpieces instruments oral surgery Clea…" at bounding box center [103, 55] width 188 height 51
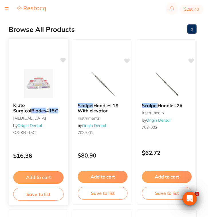
click at [52, 145] on div "Kiato Surgical Blades # 15C oral surgery by Origin Dental OS-KB-15C $16.36 Add …" at bounding box center [38, 121] width 60 height 167
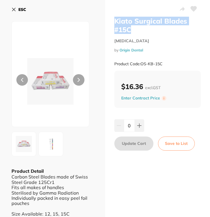
drag, startPoint x: 135, startPoint y: 30, endPoint x: 112, endPoint y: 22, distance: 25.1
click at [112, 22] on div "Kiato Surgical Blades #15C oral surgery by Origin Dental Product Code: OS-KB-15…" at bounding box center [157, 115] width 105 height 231
drag, startPoint x: 164, startPoint y: 64, endPoint x: 141, endPoint y: 64, distance: 23.0
click at [141, 64] on div "Product Code: OS-KB-15C" at bounding box center [157, 64] width 87 height 14
click at [18, 10] on button "ESC" at bounding box center [18, 10] width 15 height 10
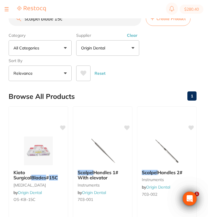
drag, startPoint x: 76, startPoint y: 21, endPoint x: 0, endPoint y: 20, distance: 76.3
click at [0, 20] on div "$280.40 North West Dental Wynya... Switch account Riaz Dental Surgery Experteet…" at bounding box center [104, 99] width 208 height 198
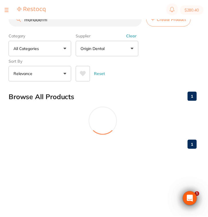
scroll to position [8, 0]
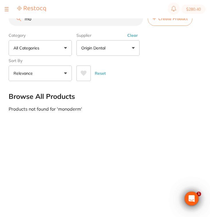
type input "m"
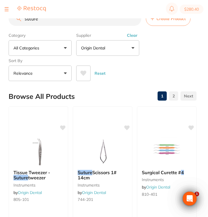
scroll to position [0, 0]
type input "s"
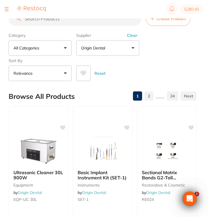
click at [62, 20] on input "search" at bounding box center [75, 18] width 133 height 14
paste input "OS495N"
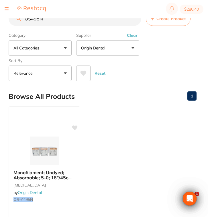
drag, startPoint x: 51, startPoint y: 22, endPoint x: 12, endPoint y: 21, distance: 39.0
click at [12, 21] on input "OS495N" at bounding box center [75, 18] width 133 height 14
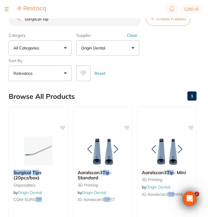
click at [137, 38] on button "Clear" at bounding box center [132, 35] width 14 height 5
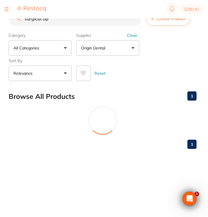
click at [137, 38] on button "Clear" at bounding box center [132, 35] width 14 height 5
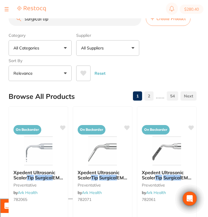
drag, startPoint x: 57, startPoint y: 21, endPoint x: 9, endPoint y: 20, distance: 47.9
click at [9, 20] on input "surgical tip" at bounding box center [75, 18] width 133 height 14
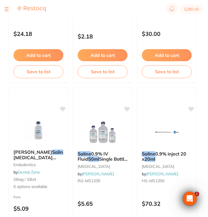
scroll to position [84, 0]
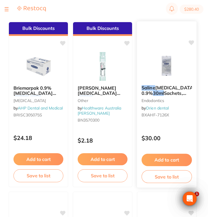
click at [178, 131] on div "$30.00" at bounding box center [167, 136] width 60 height 15
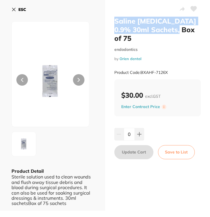
drag, startPoint x: 177, startPoint y: 30, endPoint x: 112, endPoint y: 18, distance: 65.7
click at [112, 18] on div "Saline Sodium Chloride 0.9% 30ml Sachets, Box of 75 endodontics by Orien dental…" at bounding box center [157, 105] width 105 height 210
drag, startPoint x: 168, startPoint y: 72, endPoint x: 140, endPoint y: 71, distance: 28.1
click at [140, 71] on div "Product Code: BXAHF-7126X" at bounding box center [157, 72] width 87 height 14
click at [18, 11] on b "ESC" at bounding box center [22, 9] width 8 height 5
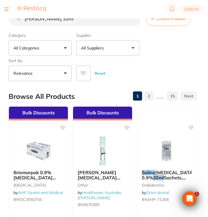
drag, startPoint x: 69, startPoint y: 18, endPoint x: 41, endPoint y: 18, distance: 28.4
click at [41, 18] on div "$280.40 North West Dental Wynya... Switch account Riaz Dental Surgery Experteet…" at bounding box center [104, 99] width 208 height 198
drag, startPoint x: 35, startPoint y: 22, endPoint x: 7, endPoint y: 19, distance: 28.0
click at [7, 19] on div "$280.40 North West Dental Wynya... Switch account Riaz Dental Surgery Experteet…" at bounding box center [104, 99] width 208 height 198
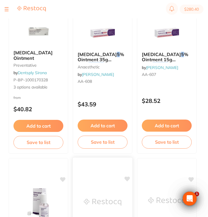
scroll to position [103, 0]
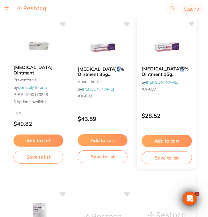
click at [169, 104] on div "XYLOCAINE 5 % Ointment 15g Tube Topical Anaesthetic by Henry Schein Halas AA-60…" at bounding box center [167, 85] width 60 height 167
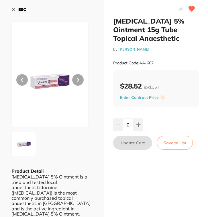
click at [158, 41] on h2 "XYLOCAINE 5% Ointment 15g Tube Topical Anaesthetic" at bounding box center [156, 30] width 86 height 26
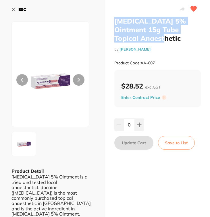
drag, startPoint x: 157, startPoint y: 40, endPoint x: 112, endPoint y: 20, distance: 49.9
click at [112, 20] on div "XYLOCAINE 5% Ointment 15g Tube Topical Anaesthetic by Henry Schein Halas Produc…" at bounding box center [157, 139] width 105 height 279
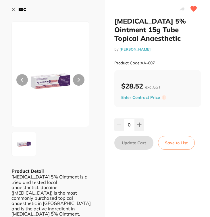
click at [156, 45] on div "XYLOCAINE 5% Ointment 15g Tube Topical Anaesthetic by Henry Schein Halas Produc…" at bounding box center [157, 43] width 87 height 53
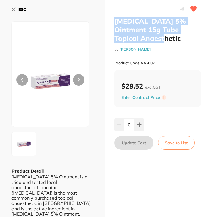
drag, startPoint x: 154, startPoint y: 40, endPoint x: 110, endPoint y: 21, distance: 47.1
click at [110, 21] on div "XYLOCAINE 5% Ointment 15g Tube Topical Anaesthetic by Henry Schein Halas Produc…" at bounding box center [157, 139] width 105 height 279
drag, startPoint x: 157, startPoint y: 61, endPoint x: 141, endPoint y: 60, distance: 15.8
click at [141, 60] on div "Product Code: AA-607" at bounding box center [157, 63] width 87 height 14
click at [23, 10] on b "ESC" at bounding box center [22, 9] width 8 height 5
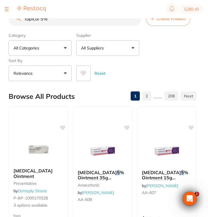
drag, startPoint x: 61, startPoint y: 19, endPoint x: 4, endPoint y: 20, distance: 56.8
click at [4, 20] on div "$280.40 North West Dental Wynya... Switch account Riaz Dental Surgery Experteet…" at bounding box center [104, 99] width 208 height 198
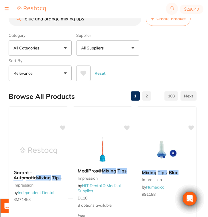
type input "blue and orange mixing tips"
click at [112, 46] on button "All Suppliers" at bounding box center [107, 47] width 63 height 15
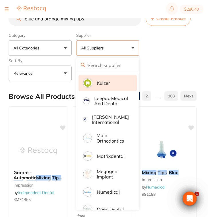
scroll to position [364, 0]
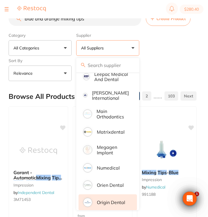
click at [112, 200] on li "Origin Dental" at bounding box center [108, 202] width 59 height 16
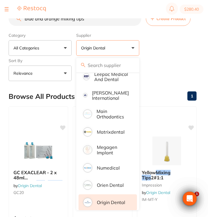
click at [185, 48] on div "Category All Categories All Categories 3D Printing disposables endodontics equi…" at bounding box center [103, 55] width 188 height 51
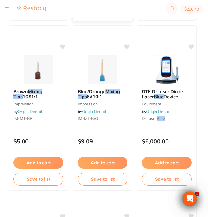
scroll to position [431, 0]
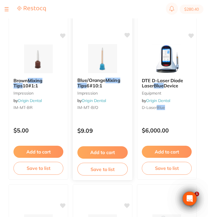
click at [112, 127] on div "$9.09" at bounding box center [103, 128] width 60 height 15
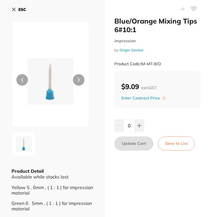
click at [17, 10] on button "ESC" at bounding box center [18, 10] width 15 height 10
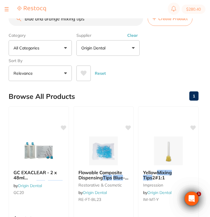
click at [17, 10] on img at bounding box center [31, 9] width 29 height 6
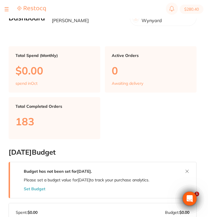
click at [6, 9] on button at bounding box center [7, 9] width 4 height 1
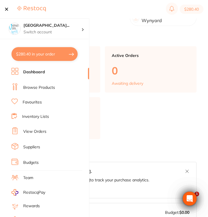
click at [38, 87] on link "Browse Products" at bounding box center [39, 88] width 32 height 6
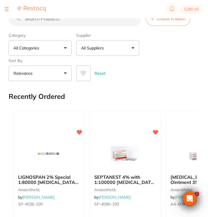
click at [81, 23] on input "search" at bounding box center [75, 18] width 133 height 14
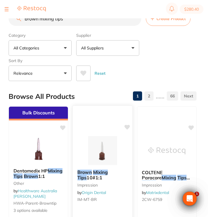
scroll to position [48, 0]
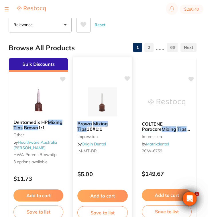
type input "brown mixing tips"
click at [112, 161] on div "Brown Mixing Tips 10#1:1 impression by Origin Dental IM-MT-BR $5.00 Add to cart…" at bounding box center [103, 140] width 60 height 167
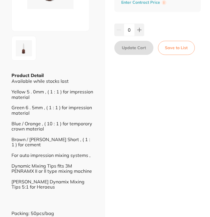
scroll to position [95, 0]
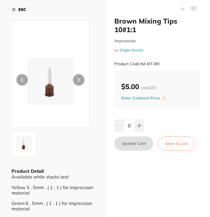
click at [23, 13] on button "ESC" at bounding box center [18, 10] width 15 height 10
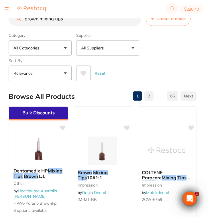
drag, startPoint x: 67, startPoint y: 22, endPoint x: 20, endPoint y: 20, distance: 48.0
click at [20, 20] on div "brown mixing tips Create Product" at bounding box center [103, 18] width 188 height 14
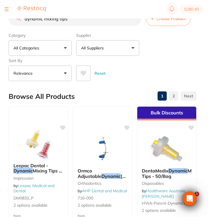
click at [111, 52] on button "All Suppliers" at bounding box center [107, 47] width 63 height 15
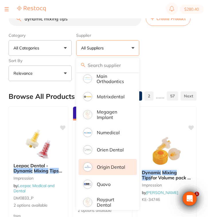
click at [113, 168] on p "Origin Dental" at bounding box center [111, 166] width 28 height 5
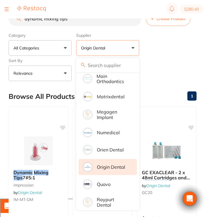
click at [176, 53] on div "Category All Categories All Categories 3D Printing disposables endodontics hand…" at bounding box center [103, 55] width 188 height 51
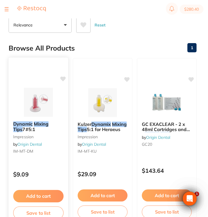
click at [56, 160] on div "Dynamic Mixing Tips 7#5:1 impression by Origin Dental IM-MT-DM" at bounding box center [39, 139] width 60 height 44
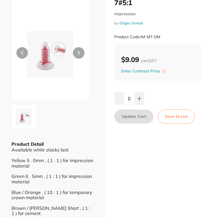
scroll to position [27, 0]
drag, startPoint x: 163, startPoint y: 38, endPoint x: 140, endPoint y: 36, distance: 23.3
click at [140, 36] on div "Product Code: IM-MT-DM" at bounding box center [157, 37] width 87 height 14
copy small "IM-MT-DM"
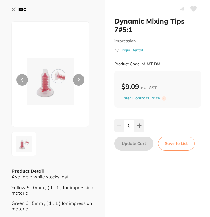
scroll to position [0, 0]
click at [23, 9] on b "ESC" at bounding box center [22, 9] width 8 height 5
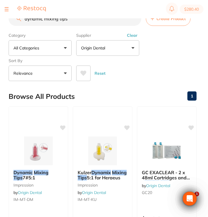
drag, startPoint x: 42, startPoint y: 20, endPoint x: 7, endPoint y: 18, distance: 35.3
click at [7, 18] on div "$280.40 [GEOGRAPHIC_DATA]... Switch account Riaz [MEDICAL_DATA] Experteeth Dent…" at bounding box center [104, 99] width 208 height 198
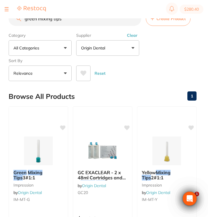
drag, startPoint x: 52, startPoint y: 21, endPoint x: 15, endPoint y: 20, distance: 36.7
click at [15, 20] on input "green mixing tips" at bounding box center [75, 18] width 133 height 14
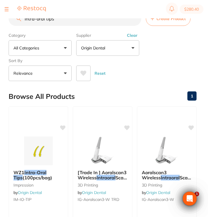
drag, startPoint x: 58, startPoint y: 21, endPoint x: 19, endPoint y: 20, distance: 39.6
click at [19, 20] on div "intra-oral tips Create Product" at bounding box center [103, 18] width 188 height 14
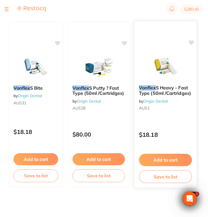
click at [175, 117] on div "Vonflex S Heavy - Fast Type (50ml /Cartridges) by Origin Dental AUS1" at bounding box center [166, 98] width 62 height 37
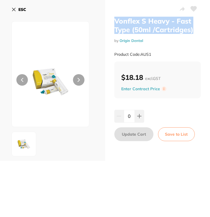
drag, startPoint x: 195, startPoint y: 28, endPoint x: 112, endPoint y: 21, distance: 83.8
click at [112, 21] on div "Vonflex S Heavy - Fast Type (50ml /Cartridges) by Origin Dental Product Code: A…" at bounding box center [157, 80] width 105 height 161
copy h2 "Vonflex S Heavy - Fast Type (50ml /Cartridges)"
drag, startPoint x: 153, startPoint y: 55, endPoint x: 141, endPoint y: 55, distance: 12.1
click at [141, 55] on div "Product Code: AUS1" at bounding box center [157, 54] width 87 height 14
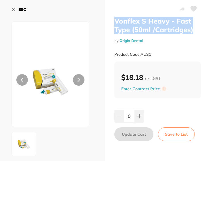
copy small "AUS1"
click at [22, 11] on b "ESC" at bounding box center [22, 9] width 8 height 5
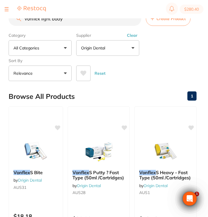
drag, startPoint x: 40, startPoint y: 20, endPoint x: 12, endPoint y: 17, distance: 28.2
click at [12, 17] on div "$280.40 [GEOGRAPHIC_DATA]... Switch account Riaz [MEDICAL_DATA] Experteeth Dent…" at bounding box center [104, 99] width 208 height 198
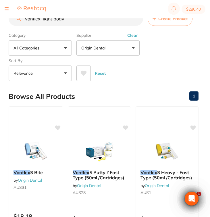
click at [130, 36] on button "Clear" at bounding box center [132, 35] width 14 height 5
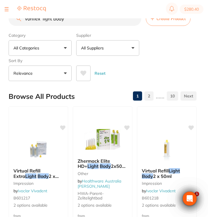
click at [43, 19] on input "Vonflex light body" at bounding box center [75, 18] width 133 height 14
click at [79, 21] on input "Vonflex S light body" at bounding box center [75, 18] width 133 height 14
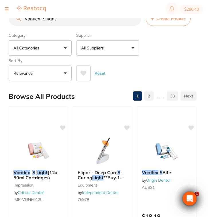
click at [107, 51] on button "All Suppliers" at bounding box center [107, 47] width 63 height 15
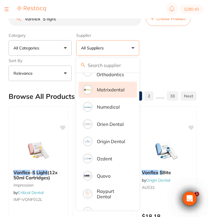
scroll to position [395, 0]
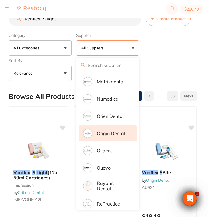
click at [117, 136] on p "Origin Dental" at bounding box center [111, 133] width 28 height 5
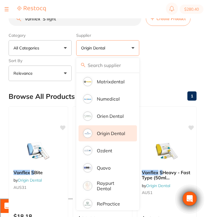
click at [182, 55] on div "Category All Categories All Categories 3D Printing instruments orthodontics res…" at bounding box center [103, 55] width 188 height 51
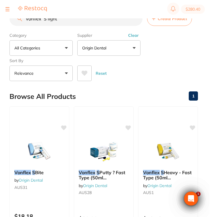
scroll to position [0, 0]
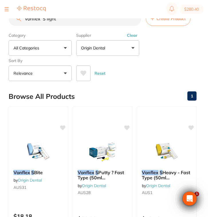
click at [132, 34] on div "Supplier Origin Dental All Suppliers Dentsply [GEOGRAPHIC_DATA] AB Orthodontics…" at bounding box center [107, 42] width 63 height 25
click at [132, 36] on button "Clear" at bounding box center [132, 35] width 14 height 5
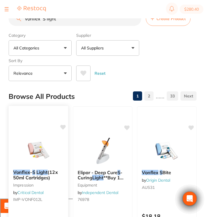
click at [47, 184] on small "impression" at bounding box center [38, 184] width 51 height 5
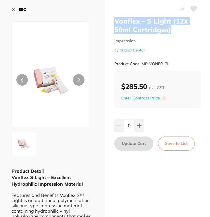
drag, startPoint x: 170, startPoint y: 30, endPoint x: 110, endPoint y: 18, distance: 60.8
click at [110, 18] on div "Vonflex – S Light (12x 50ml Cartridges) impression by Critical Dental Product C…" at bounding box center [157, 132] width 105 height 265
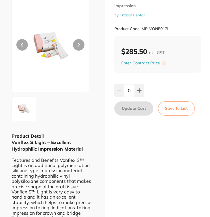
click at [75, 150] on b "Vonflex S Light – Excellent Hydrophilic Impression Material" at bounding box center [46, 145] width 71 height 12
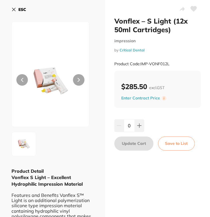
click at [18, 7] on b "ESC" at bounding box center [22, 9] width 8 height 5
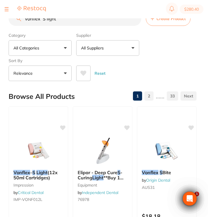
drag, startPoint x: 63, startPoint y: 20, endPoint x: 15, endPoint y: 19, distance: 48.2
click at [15, 19] on input "Vonflex S light" at bounding box center [75, 18] width 133 height 14
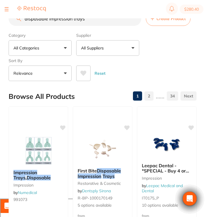
type input "disposable impression trays"
click at [107, 57] on div "Category All Categories All Categories anaesthetic articulating burs Burs CAD/C…" at bounding box center [103, 55] width 188 height 51
click at [116, 53] on button "All Suppliers" at bounding box center [107, 47] width 63 height 15
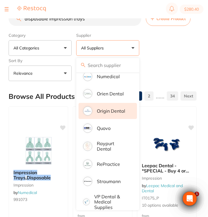
scroll to position [437, 0]
click at [115, 119] on li "Origin Dental" at bounding box center [108, 110] width 59 height 16
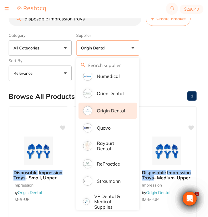
click at [174, 63] on div "Reset" at bounding box center [134, 71] width 116 height 20
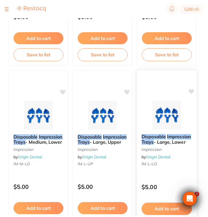
scroll to position [207, 0]
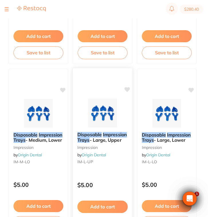
click at [115, 159] on div "Disposable Impression Trays - Large, Upper impression by Origin Dental IM-L-UP" at bounding box center [103, 149] width 60 height 44
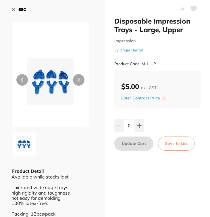
click at [156, 61] on small "Product Code: IM-L-UP" at bounding box center [135, 63] width 42 height 5
drag, startPoint x: 157, startPoint y: 62, endPoint x: 140, endPoint y: 62, distance: 17.2
click at [140, 62] on div "Product Code: IM-L-UP" at bounding box center [157, 64] width 87 height 14
copy small "IM-L-UP"
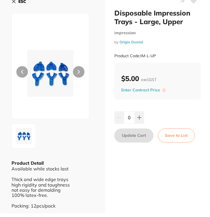
scroll to position [7, 0]
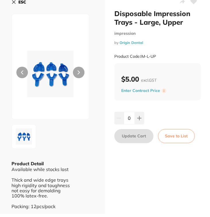
click at [16, 5] on button "ESC" at bounding box center [18, 2] width 15 height 10
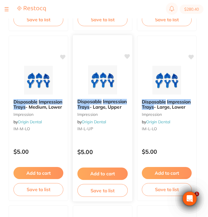
scroll to position [241, 0]
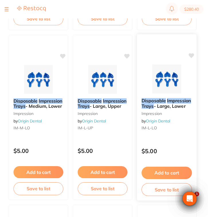
click at [181, 140] on div "Disposable Impression Trays - Large, Lower impression by Origin Dental IM-L-LO …" at bounding box center [167, 117] width 60 height 167
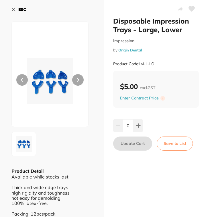
drag, startPoint x: 158, startPoint y: 62, endPoint x: 139, endPoint y: 62, distance: 18.9
click at [139, 62] on div "Product Code: IM-L-LO" at bounding box center [156, 64] width 86 height 14
copy small "IM-L-LO"
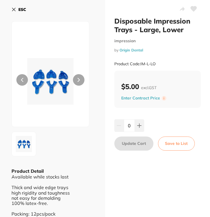
click at [19, 11] on b "ESC" at bounding box center [22, 9] width 8 height 5
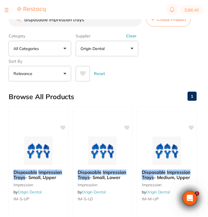
scroll to position [241, 0]
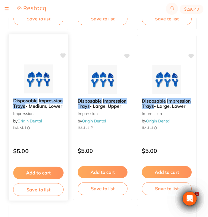
click at [48, 133] on div "Disposable Impression Trays - Medium, Lower impression by Origin Dental IM-M-LO" at bounding box center [39, 115] width 60 height 44
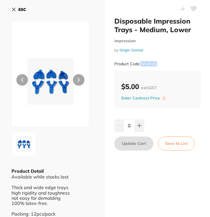
drag, startPoint x: 157, startPoint y: 63, endPoint x: 140, endPoint y: 63, distance: 16.9
click at [140, 63] on small "Product Code: IM-M-LO" at bounding box center [135, 63] width 43 height 5
copy small "IM-M-LO"
click at [20, 10] on b "ESC" at bounding box center [22, 9] width 8 height 5
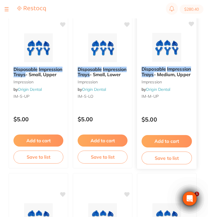
scroll to position [100, 0]
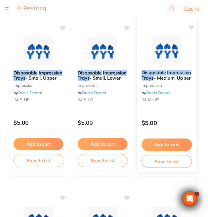
click at [174, 104] on div "Disposable Impression Trays - Medium, Upper impression by Origin Dental IM-M-UP" at bounding box center [167, 87] width 60 height 44
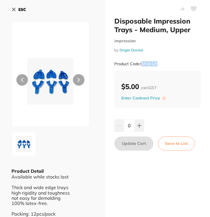
drag, startPoint x: 162, startPoint y: 63, endPoint x: 140, endPoint y: 62, distance: 22.1
click at [140, 62] on div "Product Code: IM-M-UP" at bounding box center [157, 64] width 87 height 14
click at [21, 10] on b "ESC" at bounding box center [22, 9] width 8 height 5
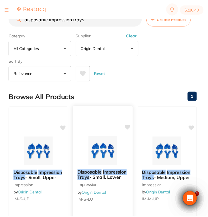
scroll to position [100, 0]
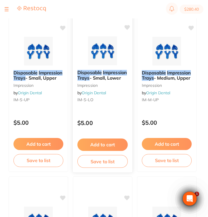
click at [106, 116] on div "$5.00" at bounding box center [103, 121] width 60 height 15
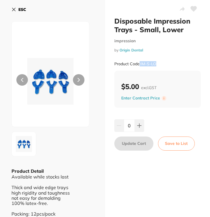
drag, startPoint x: 162, startPoint y: 62, endPoint x: 138, endPoint y: 61, distance: 23.5
click at [138, 61] on div "Product Code: IM-S-LO" at bounding box center [157, 64] width 87 height 14
click at [18, 13] on button "ESC" at bounding box center [18, 10] width 15 height 10
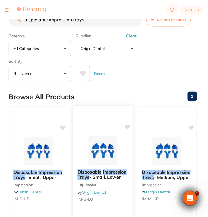
scroll to position [100, 0]
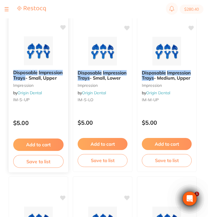
click at [56, 117] on div "$5.00" at bounding box center [39, 121] width 60 height 15
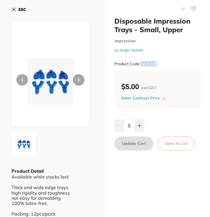
drag, startPoint x: 160, startPoint y: 64, endPoint x: 139, endPoint y: 63, distance: 21.0
click at [139, 63] on div "Product Code: IM-S-UP" at bounding box center [157, 64] width 87 height 14
copy small "IM-S-UP"
click at [21, 11] on b "ESC" at bounding box center [22, 9] width 8 height 5
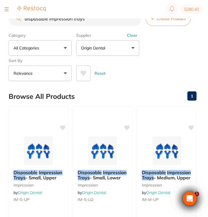
drag, startPoint x: 92, startPoint y: 23, endPoint x: 14, endPoint y: 16, distance: 77.7
click at [14, 16] on div "$280.40 [GEOGRAPHIC_DATA]... Switch account Riaz [MEDICAL_DATA] Experteeth Dent…" at bounding box center [104, 99] width 208 height 198
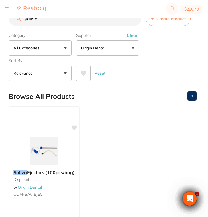
drag, startPoint x: 44, startPoint y: 21, endPoint x: 11, endPoint y: 21, distance: 33.6
click at [11, 21] on input "saliva" at bounding box center [75, 18] width 133 height 14
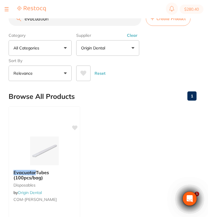
click at [54, 21] on input "evacuation" at bounding box center [75, 18] width 133 height 14
drag, startPoint x: 50, startPoint y: 21, endPoint x: 5, endPoint y: 20, distance: 45.1
click at [5, 20] on div "$280.40 [GEOGRAPHIC_DATA]... Switch account Riaz [MEDICAL_DATA] Experteeth Dent…" at bounding box center [104, 99] width 208 height 198
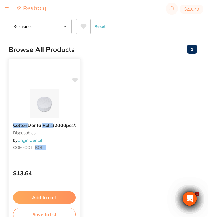
type input "cotton rolls"
click at [70, 150] on small "COM-COTT ROLL" at bounding box center [44, 147] width 63 height 5
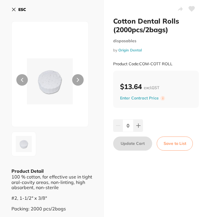
scroll to position [0, 0]
click at [21, 13] on button "ESC" at bounding box center [18, 10] width 15 height 10
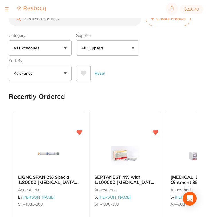
click at [67, 26] on input "search" at bounding box center [75, 18] width 133 height 14
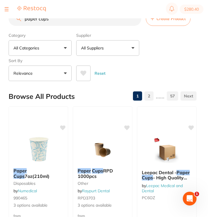
scroll to position [0, 0]
click at [106, 49] on p "All Suppliers" at bounding box center [93, 48] width 25 height 6
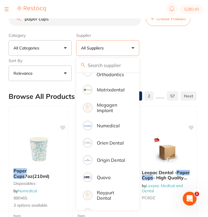
scroll to position [385, 0]
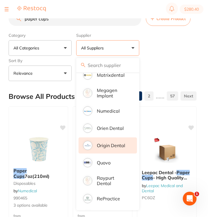
click at [120, 145] on li "Origin Dental" at bounding box center [108, 145] width 59 height 16
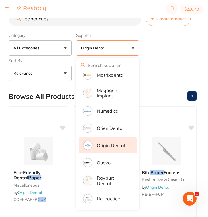
click at [180, 46] on div "Category All Categories All Categories burs disposables endodontics miscellaneo…" at bounding box center [103, 55] width 188 height 51
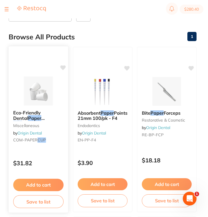
scroll to position [60, 0]
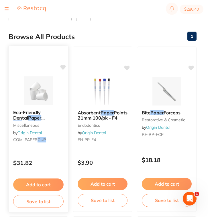
click at [53, 160] on div "$31.82" at bounding box center [39, 161] width 60 height 15
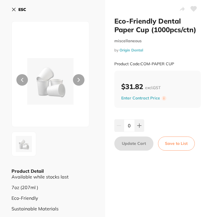
click at [20, 11] on b "ESC" at bounding box center [22, 9] width 8 height 5
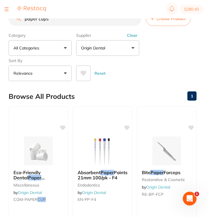
drag, startPoint x: 73, startPoint y: 24, endPoint x: 7, endPoint y: 18, distance: 66.3
click at [7, 18] on div "$280.40 [GEOGRAPHIC_DATA]... Switch account Riaz [MEDICAL_DATA] Experteeth Dent…" at bounding box center [104, 99] width 208 height 198
type input "g"
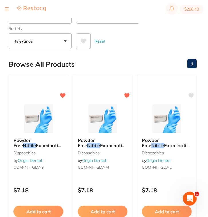
scroll to position [33, 0]
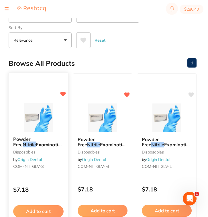
click at [55, 173] on div "Powder Free Nitrile Examination Gloves - Small disposables by Origin Dental COM…" at bounding box center [39, 154] width 60 height 44
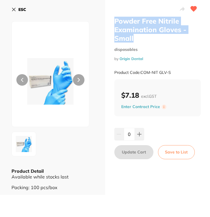
drag, startPoint x: 134, startPoint y: 40, endPoint x: 112, endPoint y: 21, distance: 28.5
click at [112, 21] on div "Powder Free Nitrile Examination Gloves - Small disposables by Origin Dental Pro…" at bounding box center [157, 97] width 105 height 195
copy h2 "Powder Free Nitrile Examination Gloves - Small"
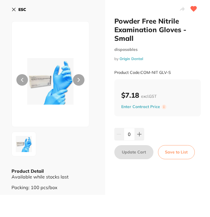
click at [169, 70] on small "Product Code: COM-NIT GLV-S" at bounding box center [142, 72] width 57 height 5
drag, startPoint x: 173, startPoint y: 72, endPoint x: 141, endPoint y: 72, distance: 32.4
click at [141, 72] on div "Product Code: COM-NIT GLV-S" at bounding box center [157, 72] width 87 height 14
copy small "COM-NIT GLV-S"
click at [20, 10] on b "ESC" at bounding box center [22, 9] width 8 height 5
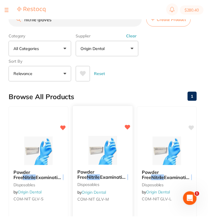
scroll to position [33, 0]
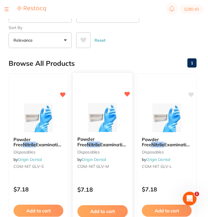
click at [109, 170] on div "Powder Free Nitrile Examination Gloves - Medium disposables by Origin Dental CO…" at bounding box center [103, 154] width 60 height 44
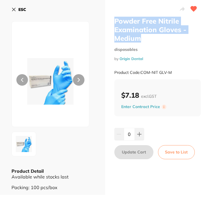
drag, startPoint x: 140, startPoint y: 40, endPoint x: 112, endPoint y: 23, distance: 32.6
click at [112, 23] on div "Powder Free Nitrile Examination Gloves - Medium disposables by Origin Dental Pr…" at bounding box center [157, 97] width 105 height 195
copy h2 "Powder Free Nitrile Examination Gloves - Medium"
drag, startPoint x: 175, startPoint y: 72, endPoint x: 141, endPoint y: 71, distance: 34.4
click at [141, 71] on div "Product Code: COM-NIT GLV-M" at bounding box center [157, 72] width 87 height 14
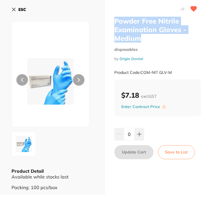
copy small "COM-NIT GLV-M"
drag, startPoint x: 179, startPoint y: 78, endPoint x: 184, endPoint y: 71, distance: 8.5
click at [184, 71] on div "Product Code: COM-NIT GLV-M" at bounding box center [157, 72] width 87 height 14
click at [172, 70] on div "Product Code: COM-NIT GLV-M" at bounding box center [157, 72] width 87 height 14
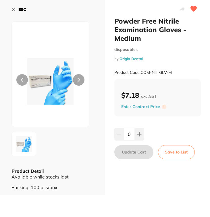
drag, startPoint x: 174, startPoint y: 71, endPoint x: 141, endPoint y: 72, distance: 33.9
click at [141, 72] on div "Product Code: COM-NIT GLV-M" at bounding box center [157, 72] width 87 height 14
copy small "COM-NIT GLV-M"
click at [18, 8] on b "ESC" at bounding box center [22, 9] width 8 height 5
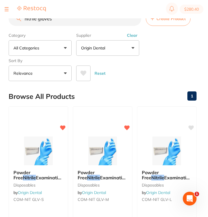
click at [135, 38] on button "Clear" at bounding box center [132, 35] width 14 height 5
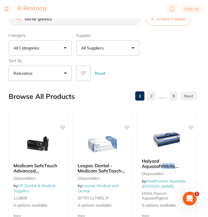
click at [69, 22] on input "nitrile gloves" at bounding box center [75, 18] width 133 height 14
drag, startPoint x: 59, startPoint y: 21, endPoint x: 0, endPoint y: 19, distance: 59.1
click at [0, 19] on div "$280.40 [GEOGRAPHIC_DATA]... Switch account Riaz [MEDICAL_DATA] Experteeth Dent…" at bounding box center [104, 99] width 208 height 198
type input "x"
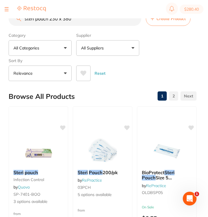
scroll to position [227, 0]
click at [105, 46] on button "All Suppliers" at bounding box center [107, 47] width 63 height 15
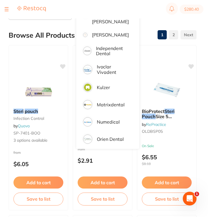
scroll to position [122, 0]
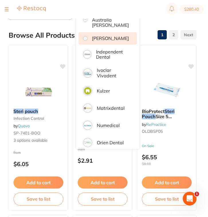
click at [108, 41] on p "[PERSON_NAME]" at bounding box center [110, 38] width 37 height 5
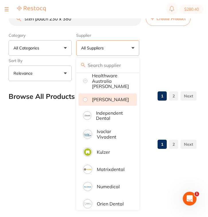
scroll to position [0, 0]
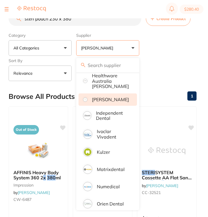
click at [183, 57] on div "Category All Categories All Categories disposables endodontics impression Clear…" at bounding box center [103, 55] width 188 height 51
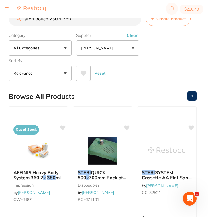
drag, startPoint x: 48, startPoint y: 20, endPoint x: 12, endPoint y: 20, distance: 35.9
click at [12, 20] on input "steri pouch 230 x 380" at bounding box center [75, 18] width 133 height 14
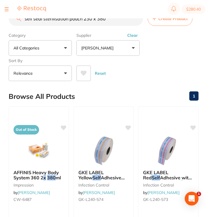
click at [113, 21] on input "self seal sterilisation pouch 230 x 380" at bounding box center [76, 18] width 134 height 14
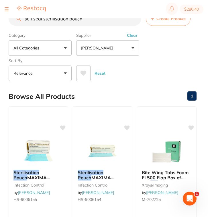
click at [90, 22] on input "self seal sterilisation pouch" at bounding box center [75, 18] width 133 height 14
drag, startPoint x: 90, startPoint y: 22, endPoint x: 23, endPoint y: 20, distance: 67.8
click at [23, 20] on input "self seal sterilisation pouch" at bounding box center [75, 18] width 133 height 14
drag, startPoint x: 103, startPoint y: 21, endPoint x: 34, endPoint y: 19, distance: 68.3
click at [34, 19] on input "self seal sterilisation pouch" at bounding box center [75, 18] width 133 height 14
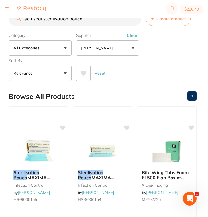
click at [40, 22] on input "self seal sterilisation pouch" at bounding box center [75, 18] width 133 height 14
drag, startPoint x: 43, startPoint y: 20, endPoint x: 3, endPoint y: 19, distance: 39.9
click at [3, 19] on div "$280.40 [GEOGRAPHIC_DATA]... Switch account Riaz [MEDICAL_DATA] Experteeth Dent…" at bounding box center [104, 99] width 208 height 198
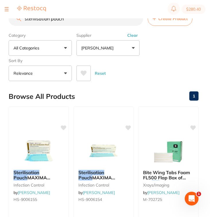
click at [70, 21] on input "sterilisation pouch" at bounding box center [76, 18] width 134 height 14
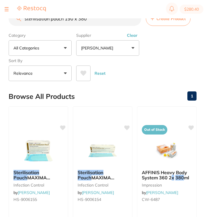
click at [130, 44] on button "[PERSON_NAME]" at bounding box center [107, 47] width 63 height 15
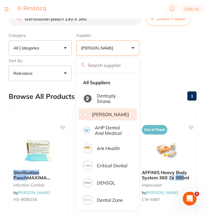
click at [114, 117] on p "[PERSON_NAME]" at bounding box center [110, 114] width 37 height 5
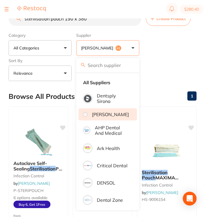
click at [124, 49] on button "[PERSON_NAME] +1" at bounding box center [107, 47] width 63 height 15
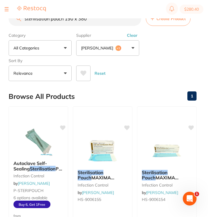
click at [118, 48] on button "[PERSON_NAME] +1" at bounding box center [107, 47] width 63 height 15
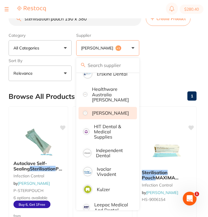
scroll to position [143, 0]
click at [115, 115] on p "[PERSON_NAME]" at bounding box center [110, 112] width 37 height 5
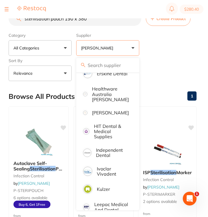
click at [169, 71] on div "Reset" at bounding box center [134, 71] width 116 height 20
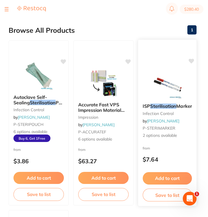
scroll to position [0, 0]
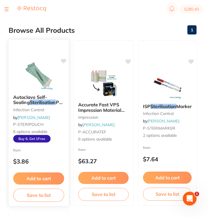
click at [54, 166] on div "from $3.86" at bounding box center [39, 157] width 60 height 21
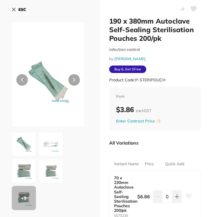
click at [17, 10] on button "ESC" at bounding box center [18, 10] width 15 height 10
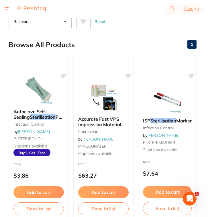
scroll to position [9, 0]
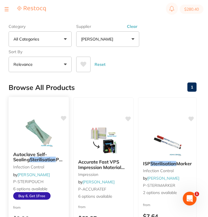
click at [53, 183] on small "P-STERIPOUCH" at bounding box center [38, 181] width 51 height 5
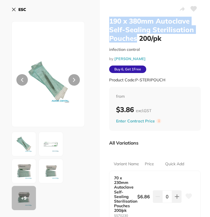
drag, startPoint x: 136, startPoint y: 38, endPoint x: 104, endPoint y: 20, distance: 37.1
copy h2 "190 x 380mm Autoclave Self-Sealing Sterilisation Pouches"
click at [137, 39] on h2 "190 x 380mm Autoclave Self-Sealing Sterilisation Pouches 200/pk" at bounding box center [155, 30] width 92 height 26
drag, startPoint x: 137, startPoint y: 39, endPoint x: 104, endPoint y: 22, distance: 37.1
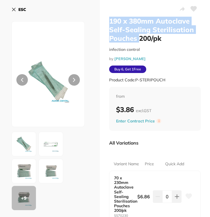
drag, startPoint x: 169, startPoint y: 78, endPoint x: 135, endPoint y: 79, distance: 34.2
click at [135, 79] on div "Product Code: P-STERIPOUCH" at bounding box center [155, 80] width 92 height 14
copy small "P-STERIPOUCH"
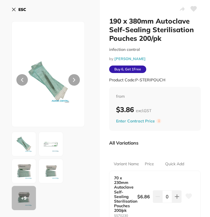
click at [163, 62] on div "190 x 380mm Autoclave Self-Sealing Sterilisation Pouches 200/pk infection contr…" at bounding box center [155, 52] width 92 height 70
click at [20, 12] on button "ESC" at bounding box center [18, 10] width 15 height 10
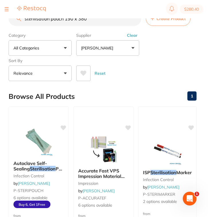
click at [132, 35] on button "Clear" at bounding box center [132, 35] width 14 height 5
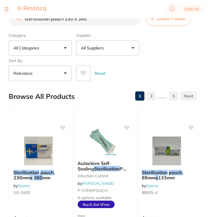
drag, startPoint x: 94, startPoint y: 20, endPoint x: 11, endPoint y: 18, distance: 82.7
click at [11, 18] on div "$280.40 North West Dental Wynya... Switch account Riaz Dental Surgery Experteet…" at bounding box center [104, 99] width 208 height 198
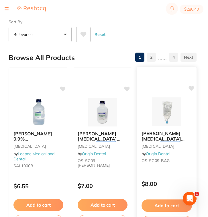
scroll to position [52, 0]
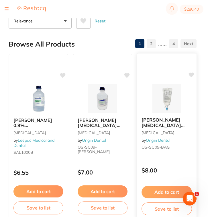
click at [176, 155] on div "Baxter Sodium Chloride 0.9% for Irrigation 1000ml Bag oral surgery by Origin De…" at bounding box center [167, 134] width 60 height 44
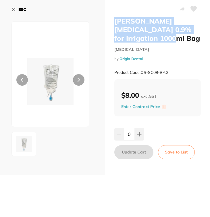
drag, startPoint x: 156, startPoint y: 37, endPoint x: 109, endPoint y: 23, distance: 49.1
click at [109, 23] on div "Baxter Sodium Chloride 0.9% for Irrigation 1000ml Bag oral surgery by Origin De…" at bounding box center [157, 87] width 105 height 175
copy h2 "Baxter Sodium Chloride 0.9% for Irrigation 1000ml Bag"
drag, startPoint x: 170, startPoint y: 73, endPoint x: 141, endPoint y: 73, distance: 28.7
click at [141, 73] on div "Product Code: OS-SC09-BAG" at bounding box center [157, 72] width 87 height 14
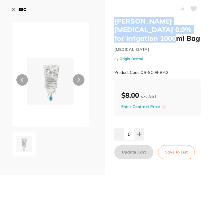
copy small "OS-SC09-BAG"
click at [21, 9] on b "ESC" at bounding box center [22, 9] width 8 height 5
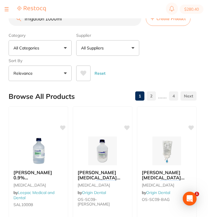
drag, startPoint x: 67, startPoint y: 21, endPoint x: 46, endPoint y: 21, distance: 21.0
click at [46, 21] on input "irrigation 1000ml" at bounding box center [75, 18] width 133 height 14
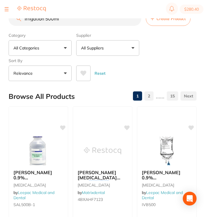
scroll to position [53, 0]
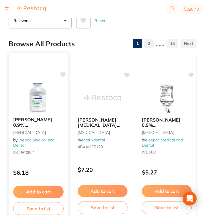
click at [60, 164] on div "$6.18" at bounding box center [39, 170] width 60 height 15
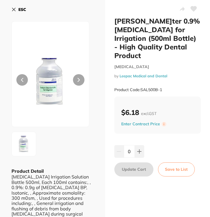
click at [15, 10] on icon at bounding box center [13, 9] width 5 height 5
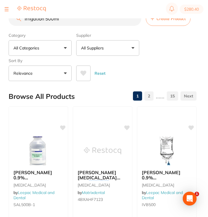
click at [115, 45] on button "All Suppliers" at bounding box center [107, 47] width 63 height 15
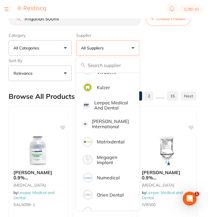
scroll to position [344, 0]
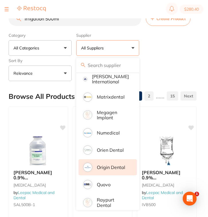
click at [112, 170] on p "Origin Dental" at bounding box center [111, 166] width 28 height 5
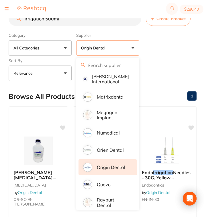
click at [159, 50] on div "Category All Categories All Categories endodontics oral surgery Clear Category …" at bounding box center [103, 55] width 188 height 51
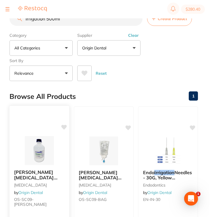
scroll to position [0, 0]
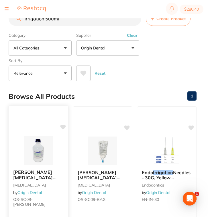
click at [44, 173] on span "Baxter Sodium Chloride 0.9% for" at bounding box center [34, 180] width 43 height 22
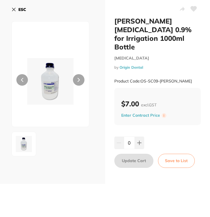
click at [19, 10] on b "ESC" at bounding box center [22, 9] width 8 height 5
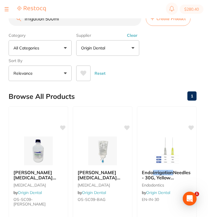
click at [69, 23] on input "irrigation 500ml" at bounding box center [75, 18] width 133 height 14
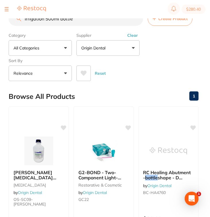
scroll to position [340, 0]
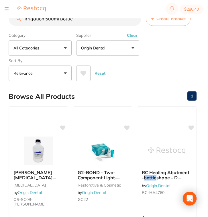
type input "irrigation 500ml bottle"
click at [131, 36] on button "Clear" at bounding box center [132, 35] width 14 height 5
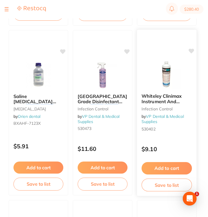
scroll to position [418, 0]
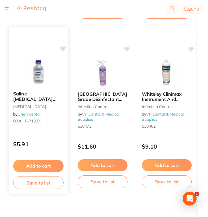
click at [44, 137] on div "$5.91" at bounding box center [39, 142] width 60 height 15
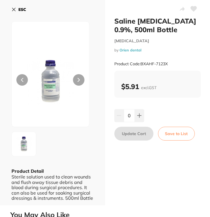
drag, startPoint x: 177, startPoint y: 31, endPoint x: 113, endPoint y: 19, distance: 65.2
click at [114, 19] on h2 "Saline [MEDICAL_DATA] 0.9%, 500ml Bottle" at bounding box center [157, 25] width 87 height 17
copy h2 "Saline [MEDICAL_DATA] 0.9%, 500ml Bottle"
drag, startPoint x: 172, startPoint y: 63, endPoint x: 140, endPoint y: 63, distance: 32.1
click at [140, 63] on div "Product Code: BXAHF-7123X" at bounding box center [157, 64] width 87 height 14
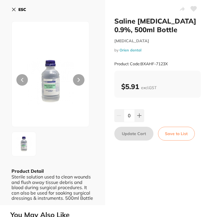
click at [21, 9] on b "ESC" at bounding box center [22, 9] width 8 height 5
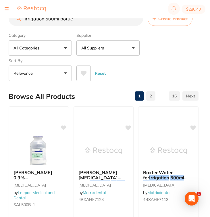
click at [21, 9] on img at bounding box center [31, 9] width 29 height 6
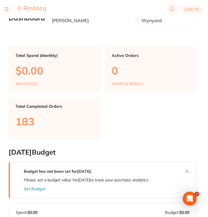
click at [8, 11] on div at bounding box center [7, 9] width 4 height 7
click at [7, 9] on button at bounding box center [7, 9] width 4 height 1
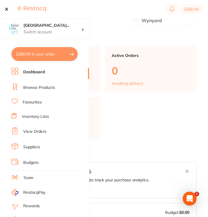
click at [34, 87] on link "Browse Products" at bounding box center [39, 88] width 32 height 6
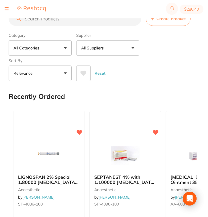
click at [76, 23] on input "search" at bounding box center [75, 18] width 133 height 14
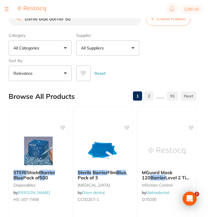
drag, startPoint x: 79, startPoint y: 19, endPoint x: 13, endPoint y: 16, distance: 66.6
click at [13, 16] on div "$280.40 North West Dental Wynya... Switch account Riaz Dental Surgery Experteet…" at bounding box center [104, 99] width 208 height 198
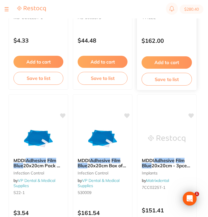
scroll to position [211, 0]
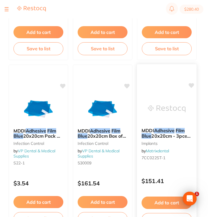
click at [177, 172] on div "MDDI Adhesive Film Blue 20x20cm - 3pce (50) implants by Matrixdental 7CC022ST-1…" at bounding box center [167, 147] width 60 height 167
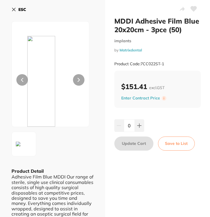
click at [172, 63] on div "Product Code: 7CC022ST-1" at bounding box center [157, 64] width 87 height 14
drag, startPoint x: 168, startPoint y: 63, endPoint x: 141, endPoint y: 62, distance: 27.8
click at [141, 62] on div "Product Code: 7CC022ST-1" at bounding box center [157, 64] width 87 height 14
click at [21, 10] on b "ESC" at bounding box center [22, 9] width 8 height 5
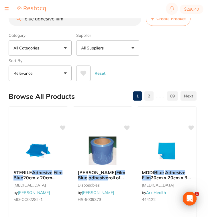
drag, startPoint x: 80, startPoint y: 21, endPoint x: 20, endPoint y: 16, distance: 60.2
click at [20, 16] on div "$280.40 North West Dental Wynya... Switch account Riaz Dental Surgery Experteet…" at bounding box center [104, 99] width 208 height 198
click at [124, 51] on button "All Suppliers" at bounding box center [107, 47] width 63 height 15
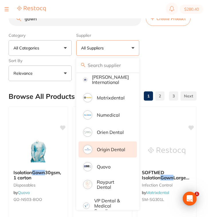
click at [114, 152] on p "Origin Dental" at bounding box center [111, 149] width 28 height 5
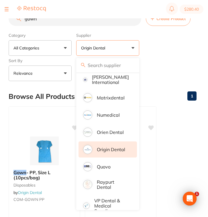
click at [168, 61] on div "Category All Categories All Categories disposables Clear Category false All Cat…" at bounding box center [103, 55] width 188 height 51
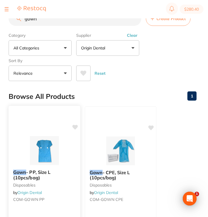
click at [56, 191] on div "Gown - PP, Size L (10pcs/bag) disposables by Origin Dental COM-GOWN PP" at bounding box center [45, 187] width 72 height 44
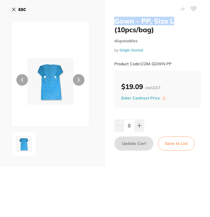
drag, startPoint x: 174, startPoint y: 22, endPoint x: 114, endPoint y: 21, distance: 60.3
click at [114, 21] on h2 "Gown - PP, Size L (10pcs/bag)" at bounding box center [157, 25] width 87 height 17
drag, startPoint x: 176, startPoint y: 61, endPoint x: 141, endPoint y: 61, distance: 35.0
click at [141, 61] on div "Product Code: COM-GOWN PP" at bounding box center [157, 64] width 87 height 14
click at [19, 12] on button "ESC" at bounding box center [18, 10] width 15 height 10
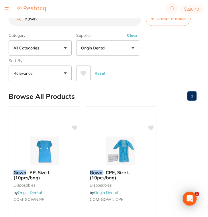
click at [61, 23] on input "gown" at bounding box center [75, 18] width 133 height 14
drag, startPoint x: 51, startPoint y: 21, endPoint x: 0, endPoint y: 17, distance: 51.0
click at [0, 17] on div "$280.40 North West Dental Wynya... Switch account Riaz Dental Surgery Experteet…" at bounding box center [104, 99] width 208 height 198
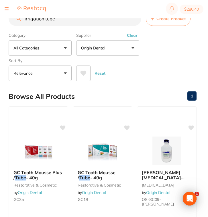
drag, startPoint x: 43, startPoint y: 21, endPoint x: 7, endPoint y: 17, distance: 36.4
click at [7, 17] on div "$280.40 North West Dental Wynya... Switch account Riaz Dental Surgery Experteet…" at bounding box center [104, 99] width 208 height 198
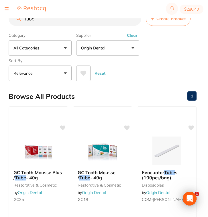
click at [128, 38] on button "Clear" at bounding box center [132, 35] width 14 height 5
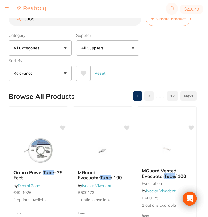
click at [67, 22] on input "tube" at bounding box center [75, 18] width 133 height 14
drag, startPoint x: 52, startPoint y: 21, endPoint x: 3, endPoint y: 21, distance: 49.1
click at [3, 21] on div "$280.40 North West Dental Wynya... Switch account Riaz Dental Surgery Experteet…" at bounding box center [104, 99] width 208 height 198
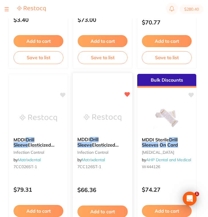
scroll to position [395, 0]
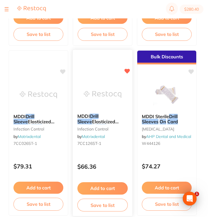
click at [116, 153] on div "MDDI Drill Sleeve Elasticized Clear on Card 120cm X 1 (50) infection control by…" at bounding box center [103, 132] width 60 height 167
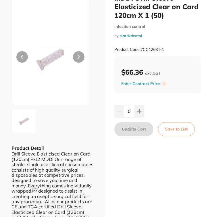
click at [144, 43] on div "Product Code: 7CC126ST-1" at bounding box center [157, 49] width 87 height 14
drag, startPoint x: 168, startPoint y: 47, endPoint x: 141, endPoint y: 48, distance: 26.7
click at [141, 48] on div "Product Code: 7CC126ST-1" at bounding box center [157, 49] width 87 height 14
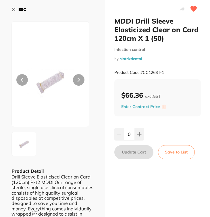
click at [21, 10] on b "ESC" at bounding box center [22, 9] width 8 height 5
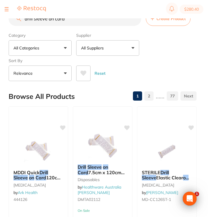
drag, startPoint x: 76, startPoint y: 21, endPoint x: 9, endPoint y: 20, distance: 66.6
click at [9, 20] on input "drill sleeve on card" at bounding box center [75, 18] width 133 height 14
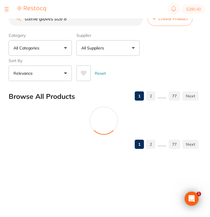
click at [117, 51] on button "All Suppliers" at bounding box center [107, 47] width 63 height 15
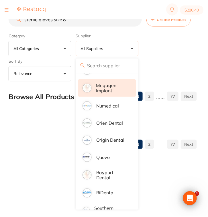
scroll to position [402, 0]
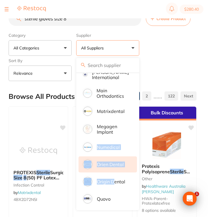
scroll to position [0, 0]
click at [116, 162] on li "Orien dental" at bounding box center [108, 164] width 59 height 16
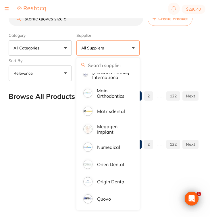
click at [170, 52] on div "Category All Categories All Categories articulating burs Burs CAD/CAM crown & b…" at bounding box center [104, 55] width 190 height 51
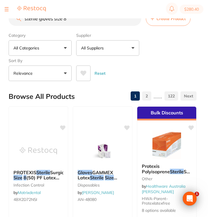
click at [120, 48] on button "All Suppliers" at bounding box center [107, 47] width 63 height 15
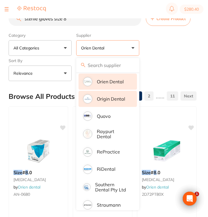
scroll to position [485, 0]
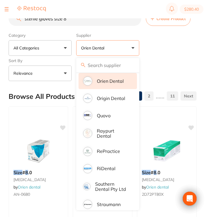
click at [162, 55] on div "Category All Categories All Categories burs disposables endodontics equipment f…" at bounding box center [103, 55] width 188 height 51
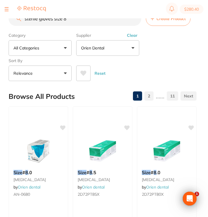
scroll to position [0, 0]
click at [128, 40] on div "Supplier Orien dental All Suppliers Dentsply Sirona AB Orthodontics Adam Dental…" at bounding box center [107, 42] width 63 height 25
click at [132, 36] on button "Clear" at bounding box center [132, 35] width 14 height 5
click at [121, 50] on button "Orien dental" at bounding box center [107, 47] width 63 height 15
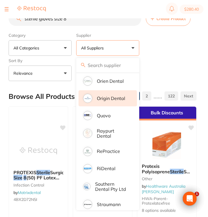
click at [114, 101] on p "Origin Dental" at bounding box center [111, 98] width 28 height 5
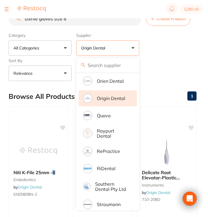
click at [168, 51] on div "Category All Categories All Categories burs endodontics instruments oral surger…" at bounding box center [103, 55] width 188 height 51
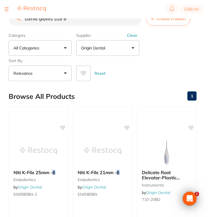
click at [76, 20] on input "sterile gloves size 8" at bounding box center [75, 18] width 133 height 14
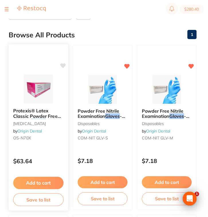
click at [48, 147] on div "Protexis® Latex Classic Powder Free Surgical Gloves - Cream - 7.0 oral surgery …" at bounding box center [39, 125] width 60 height 44
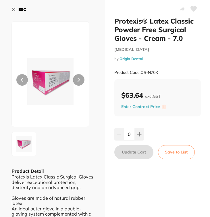
click at [19, 9] on b "ESC" at bounding box center [22, 9] width 8 height 5
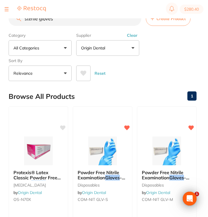
click at [131, 36] on button "Clear" at bounding box center [132, 35] width 14 height 5
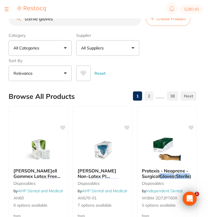
click at [77, 23] on input "sterile gloves" at bounding box center [75, 18] width 133 height 14
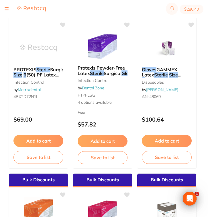
scroll to position [101, 0]
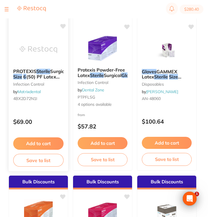
click at [58, 123] on p "$69.00" at bounding box center [38, 121] width 51 height 7
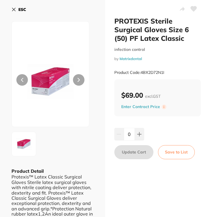
click at [15, 9] on icon at bounding box center [13, 9] width 5 height 5
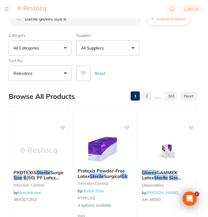
scroll to position [0, 0]
click at [79, 22] on input "sterile gloves size 6" at bounding box center [75, 18] width 133 height 14
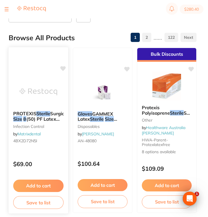
scroll to position [0, 0]
type input "sterile gloves size 8"
click at [38, 156] on div "$69.00" at bounding box center [39, 162] width 60 height 15
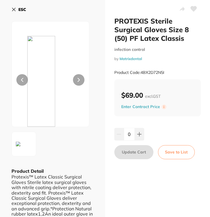
click at [21, 10] on b "ESC" at bounding box center [22, 9] width 8 height 5
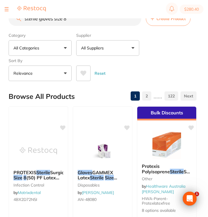
drag, startPoint x: 73, startPoint y: 20, endPoint x: 11, endPoint y: 15, distance: 61.9
click at [11, 15] on div "$280.40 [GEOGRAPHIC_DATA]... Switch account Riaz [MEDICAL_DATA] Experteeth Dent…" at bounding box center [104, 99] width 208 height 198
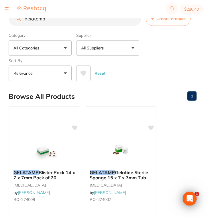
drag, startPoint x: 53, startPoint y: 20, endPoint x: 9, endPoint y: 14, distance: 44.6
click at [9, 14] on div "$280.40 [GEOGRAPHIC_DATA]... Switch account Riaz [MEDICAL_DATA] Experteeth Dent…" at bounding box center [104, 99] width 208 height 198
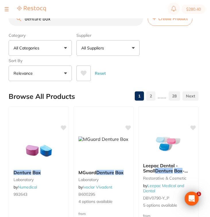
drag, startPoint x: 106, startPoint y: 47, endPoint x: 105, endPoint y: 123, distance: 75.8
click at [106, 47] on p "All Suppliers" at bounding box center [93, 48] width 25 height 6
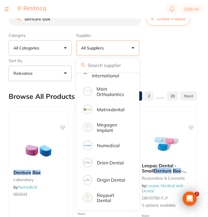
scroll to position [369, 0]
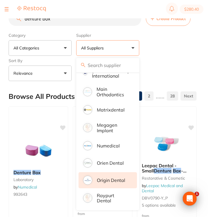
click at [110, 183] on p "Origin Dental" at bounding box center [111, 179] width 28 height 5
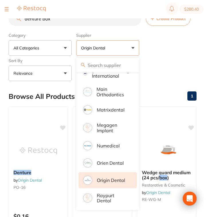
click at [172, 58] on div "Category All Categories All Categories 3D Printing impression instruments [MEDI…" at bounding box center [103, 55] width 188 height 51
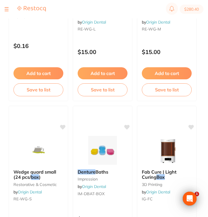
scroll to position [265, 0]
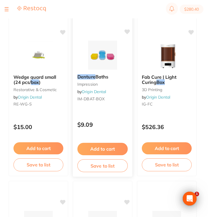
click at [102, 128] on p "$9.09" at bounding box center [102, 124] width 51 height 7
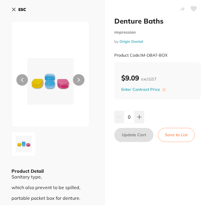
click at [19, 10] on b "ESC" at bounding box center [22, 9] width 8 height 5
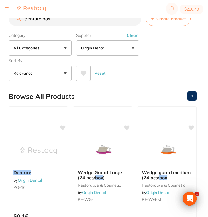
drag, startPoint x: 42, startPoint y: 21, endPoint x: 7, endPoint y: 16, distance: 35.4
click at [7, 16] on div "$280.40 [GEOGRAPHIC_DATA]... Switch account Riaz [MEDICAL_DATA] Experteeth Dent…" at bounding box center [104, 99] width 208 height 198
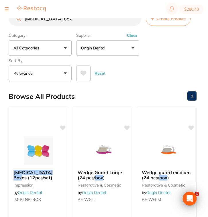
click at [135, 37] on button "Clear" at bounding box center [132, 35] width 14 height 5
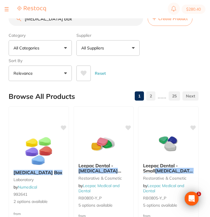
drag, startPoint x: 65, startPoint y: 20, endPoint x: 0, endPoint y: 20, distance: 64.9
click at [0, 20] on div "$280.40 [GEOGRAPHIC_DATA]... Switch account Riaz [MEDICAL_DATA] Experteeth Dent…" at bounding box center [105, 99] width 210 height 198
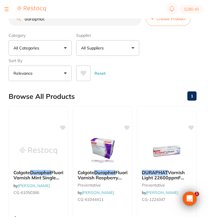
drag, startPoint x: 50, startPoint y: 22, endPoint x: 0, endPoint y: 20, distance: 49.7
click at [0, 20] on div "$280.40 [GEOGRAPHIC_DATA]... Switch account Riaz [MEDICAL_DATA] Experteeth Dent…" at bounding box center [104, 99] width 208 height 198
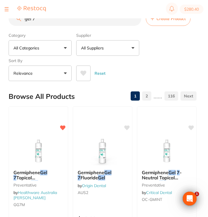
drag, startPoint x: 41, startPoint y: 23, endPoint x: 0, endPoint y: 22, distance: 41.1
click at [0, 22] on div "$280.40 [GEOGRAPHIC_DATA]... Switch account Riaz [MEDICAL_DATA] Experteeth Dent…" at bounding box center [104, 99] width 208 height 198
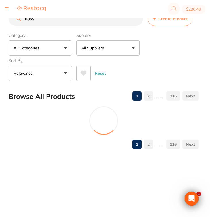
type input "floss"
click at [123, 51] on button "All Suppliers" at bounding box center [107, 47] width 63 height 15
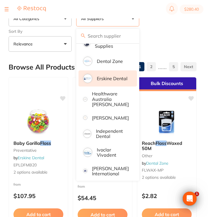
scroll to position [153, 0]
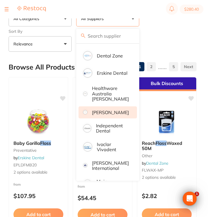
click at [115, 115] on p "[PERSON_NAME]" at bounding box center [110, 112] width 37 height 5
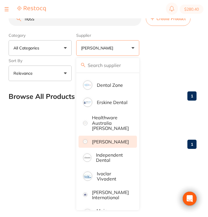
click at [174, 42] on div "Category All Categories All Categories finishing & polishing preventative Clear…" at bounding box center [103, 55] width 188 height 51
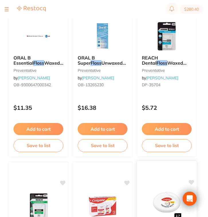
scroll to position [213, 0]
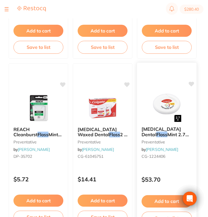
click at [171, 150] on link "[PERSON_NAME]" at bounding box center [162, 149] width 32 height 5
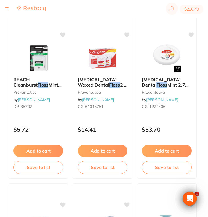
scroll to position [263, 0]
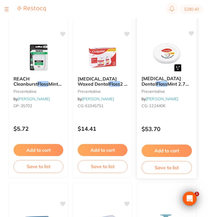
click at [171, 67] on img at bounding box center [167, 56] width 38 height 29
click at [165, 71] on img at bounding box center [167, 56] width 38 height 29
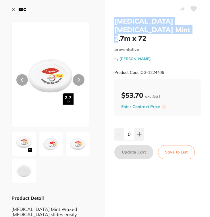
drag, startPoint x: 164, startPoint y: 30, endPoint x: 112, endPoint y: 19, distance: 53.5
copy h2 "[MEDICAL_DATA] [MEDICAL_DATA] Mint 2.7m"
drag, startPoint x: 166, startPoint y: 63, endPoint x: 141, endPoint y: 63, distance: 24.7
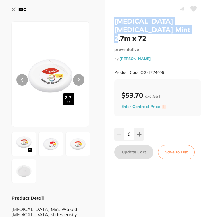
click at [141, 65] on div "Product Code: CG-1224406" at bounding box center [157, 72] width 87 height 14
copy small "CG-1224406"
click at [16, 8] on button "ESC" at bounding box center [18, 10] width 15 height 10
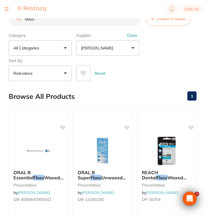
drag, startPoint x: 83, startPoint y: 25, endPoint x: 5, endPoint y: 15, distance: 78.0
click at [5, 15] on div "$280.40 [GEOGRAPHIC_DATA]... Switch account Riaz [MEDICAL_DATA] Experteeth Dent…" at bounding box center [104, 99] width 208 height 198
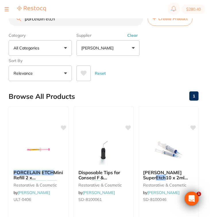
type input "porcelain etch"
click at [135, 36] on button "Clear" at bounding box center [132, 35] width 14 height 5
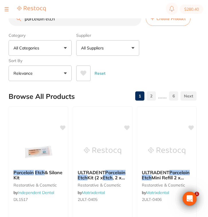
click at [123, 52] on button "All Suppliers" at bounding box center [107, 47] width 63 height 15
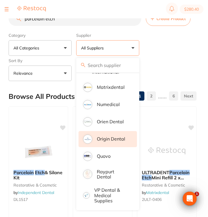
scroll to position [340, 0]
click at [118, 136] on li "Origin Dental" at bounding box center [108, 139] width 59 height 16
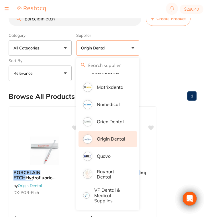
click at [184, 145] on ul "PORCELAIN ETCH Hydrofluoric Acid Etch ant by Origin Dental DX-POR-Etch $20.00 A…" at bounding box center [103, 188] width 188 height 165
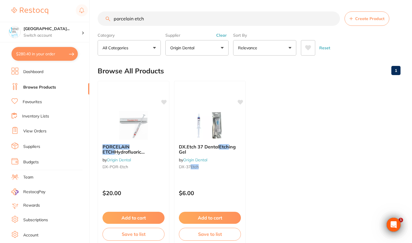
scroll to position [321, 0]
click at [209, 36] on button "Clear" at bounding box center [221, 35] width 14 height 5
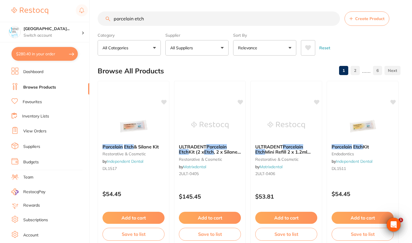
click at [209, 51] on button "Reset" at bounding box center [324, 47] width 14 height 15
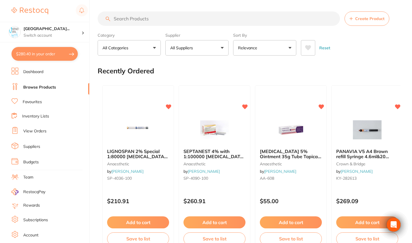
click at [160, 22] on input "search" at bounding box center [219, 18] width 242 height 14
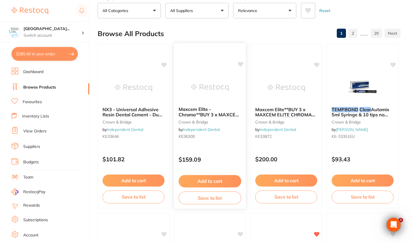
scroll to position [53, 0]
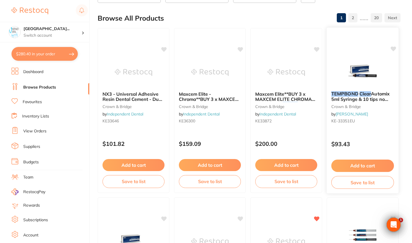
type input "temp bond clear"
click at [209, 140] on div "$93.43" at bounding box center [363, 142] width 72 height 15
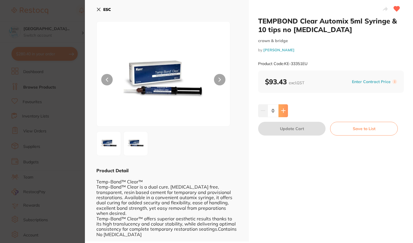
click at [209, 109] on icon at bounding box center [283, 110] width 5 height 5
type input "1"
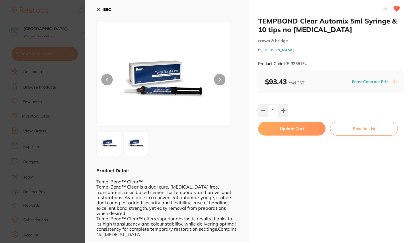
click at [209, 131] on button "Update Cart" at bounding box center [291, 129] width 67 height 14
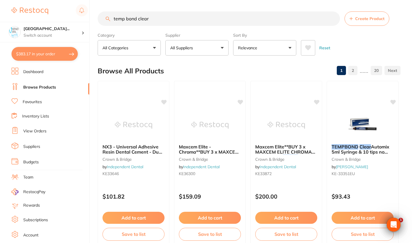
click at [159, 16] on input "temp bond clear" at bounding box center [219, 18] width 242 height 14
click at [156, 19] on input "temp bond clear" at bounding box center [219, 18] width 242 height 14
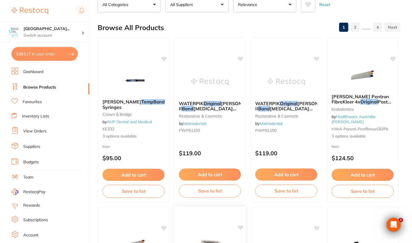
scroll to position [36, 0]
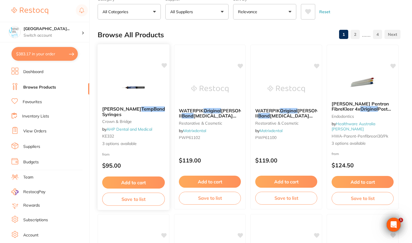
type input "temp bond original"
click at [159, 156] on div "from $95.00" at bounding box center [134, 161] width 72 height 21
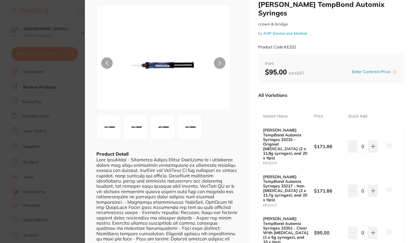
scroll to position [37, 0]
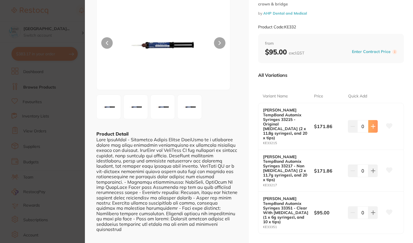
click at [209, 125] on icon at bounding box center [373, 127] width 4 height 4
type input "1"
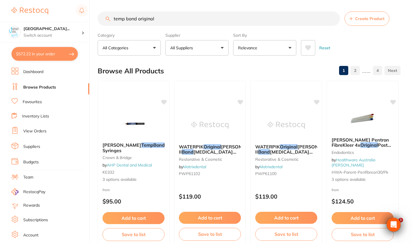
drag, startPoint x: 164, startPoint y: 21, endPoint x: 106, endPoint y: 20, distance: 58.3
click at [106, 20] on div "temp bond original Create Product" at bounding box center [249, 18] width 303 height 14
type input "c"
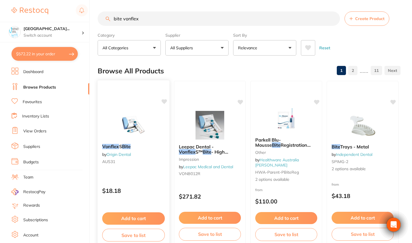
type input "bite vonflex"
click at [150, 183] on div "$18.18" at bounding box center [134, 189] width 72 height 15
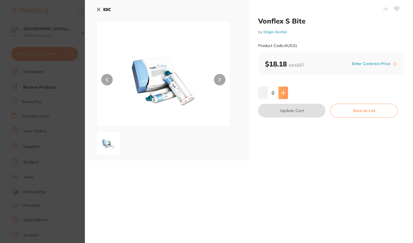
click at [209, 94] on button at bounding box center [283, 93] width 9 height 13
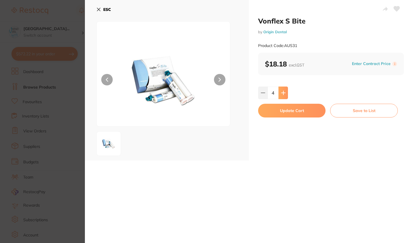
type input "5"
click at [209, 115] on button "Update Cart" at bounding box center [291, 111] width 67 height 14
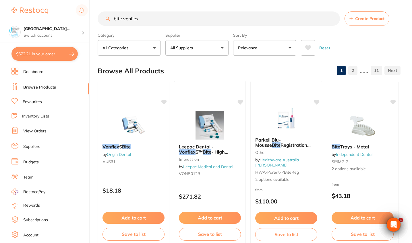
drag, startPoint x: 156, startPoint y: 20, endPoint x: 69, endPoint y: 19, distance: 87.2
click at [69, 19] on div "$672.21 [GEOGRAPHIC_DATA]... Switch account Riaz [MEDICAL_DATA] Experteeth Dent…" at bounding box center [206, 121] width 412 height 243
type input "tissue conditioner"
